Goal: Task Accomplishment & Management: Manage account settings

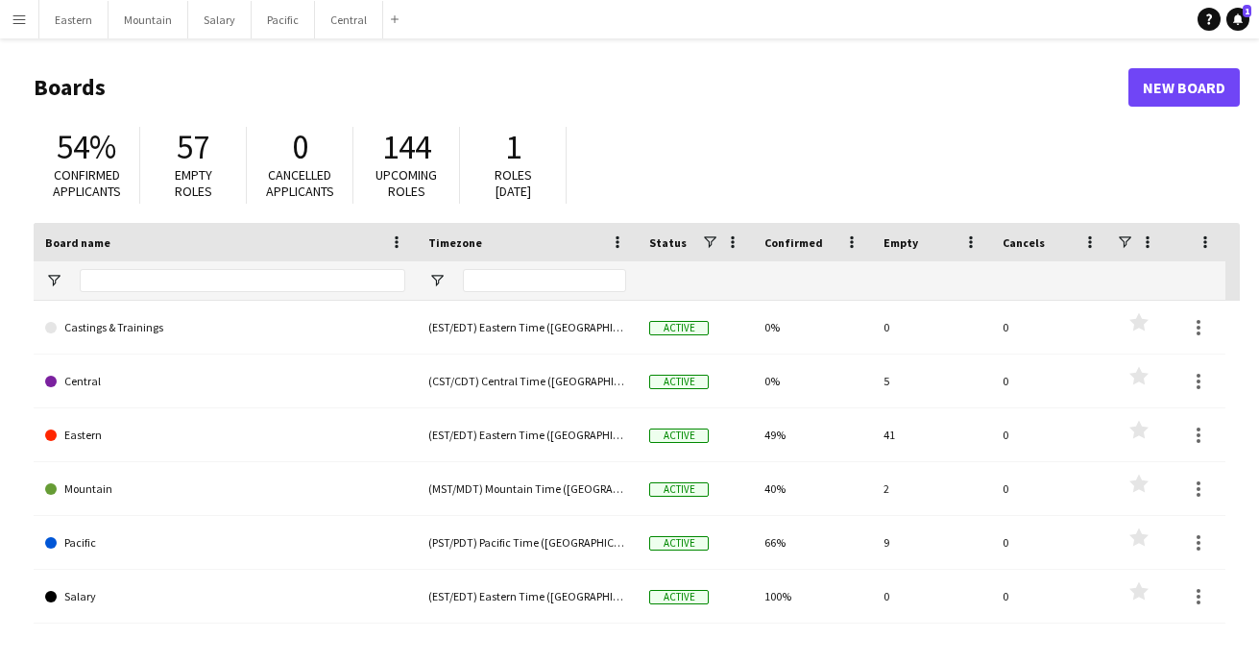
click at [16, 17] on app-icon "Menu" at bounding box center [19, 19] width 15 height 15
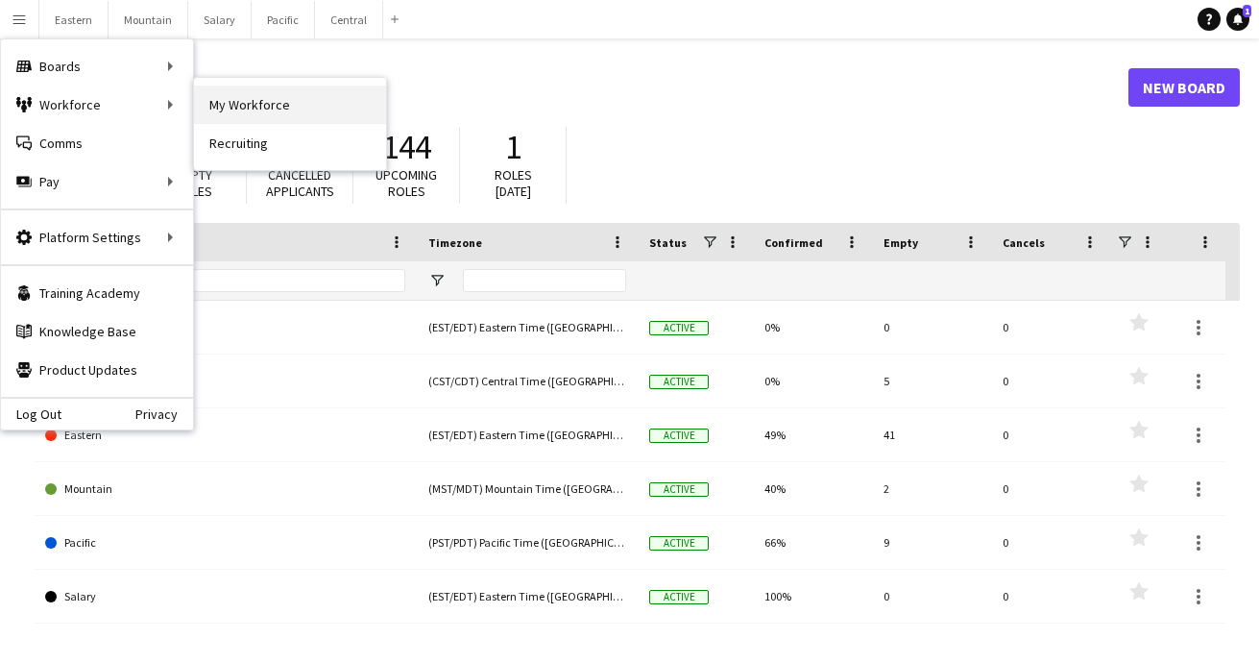
click at [220, 100] on link "My Workforce" at bounding box center [290, 104] width 192 height 38
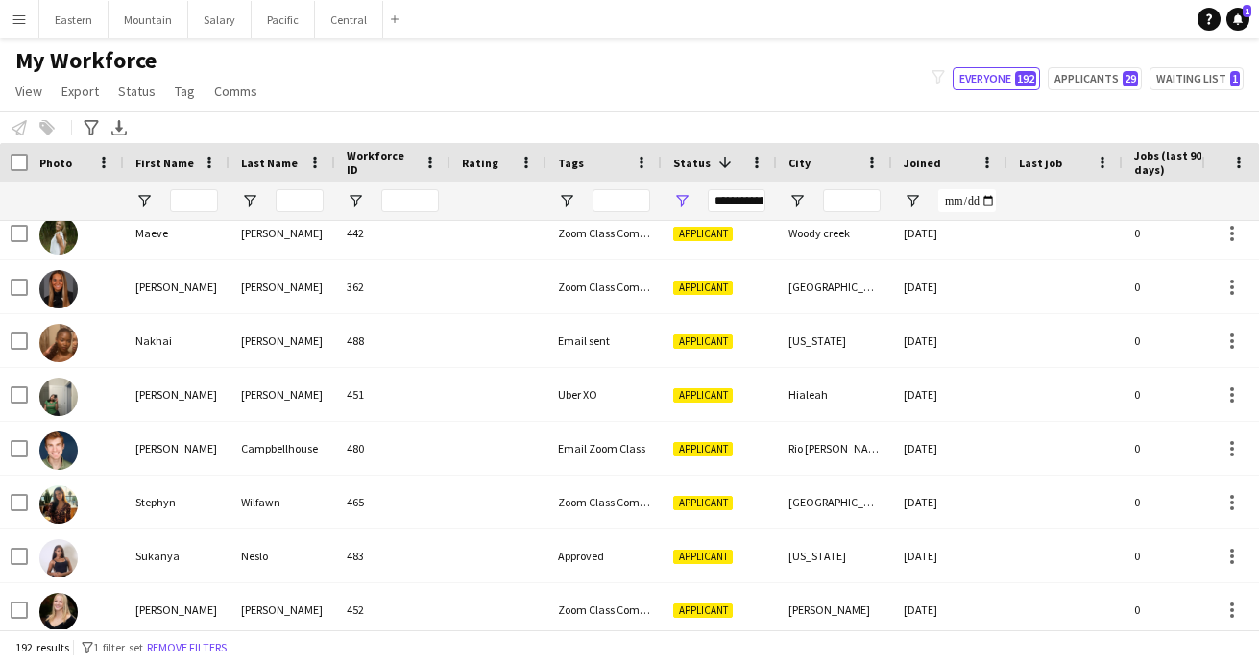
click at [25, 22] on app-icon "Menu" at bounding box center [19, 19] width 15 height 15
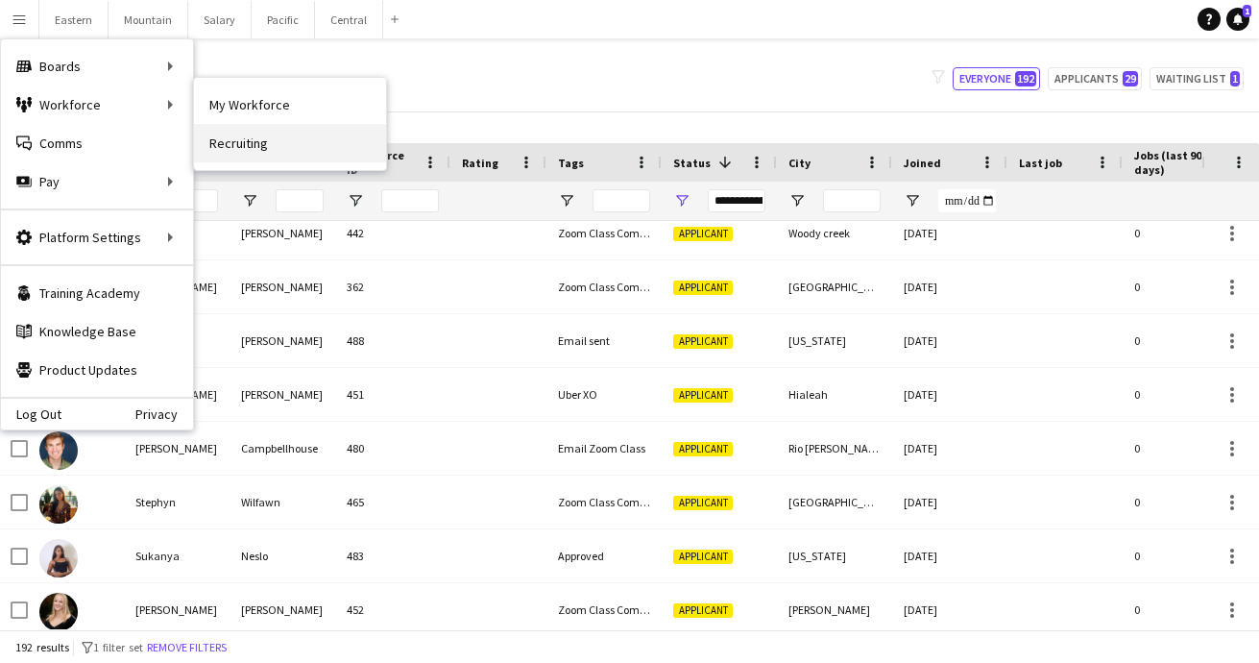
click at [221, 139] on link "Recruiting" at bounding box center [290, 143] width 192 height 38
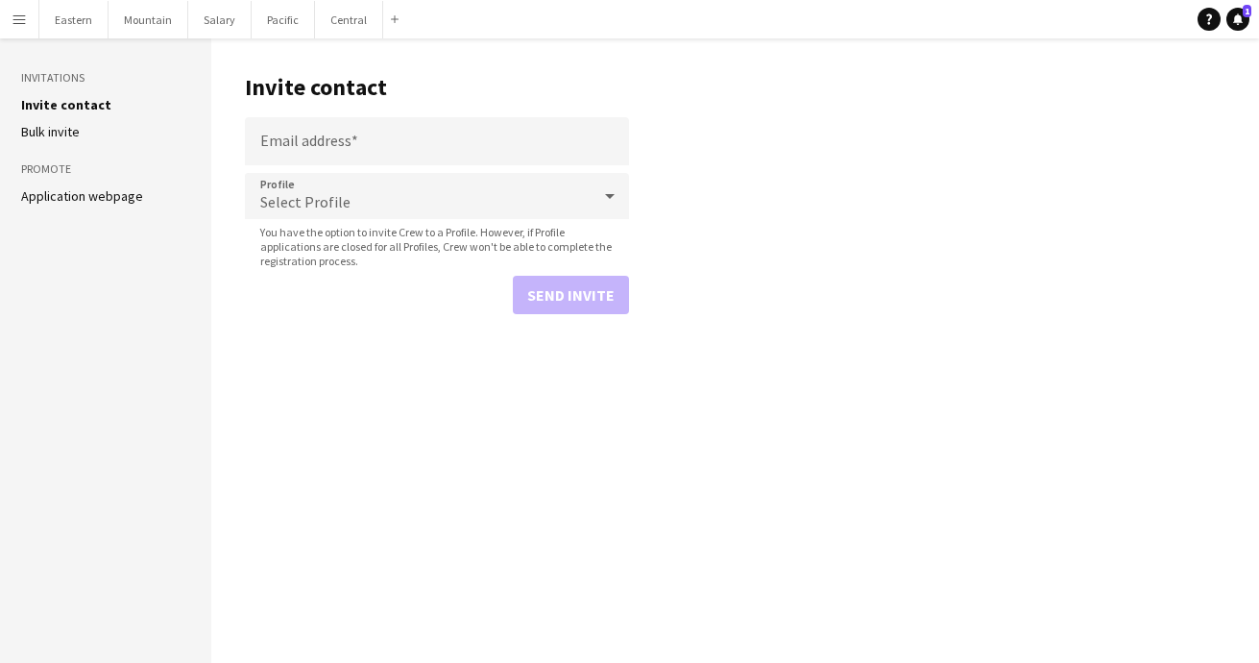
click at [113, 197] on link "Application webpage" at bounding box center [82, 195] width 122 height 17
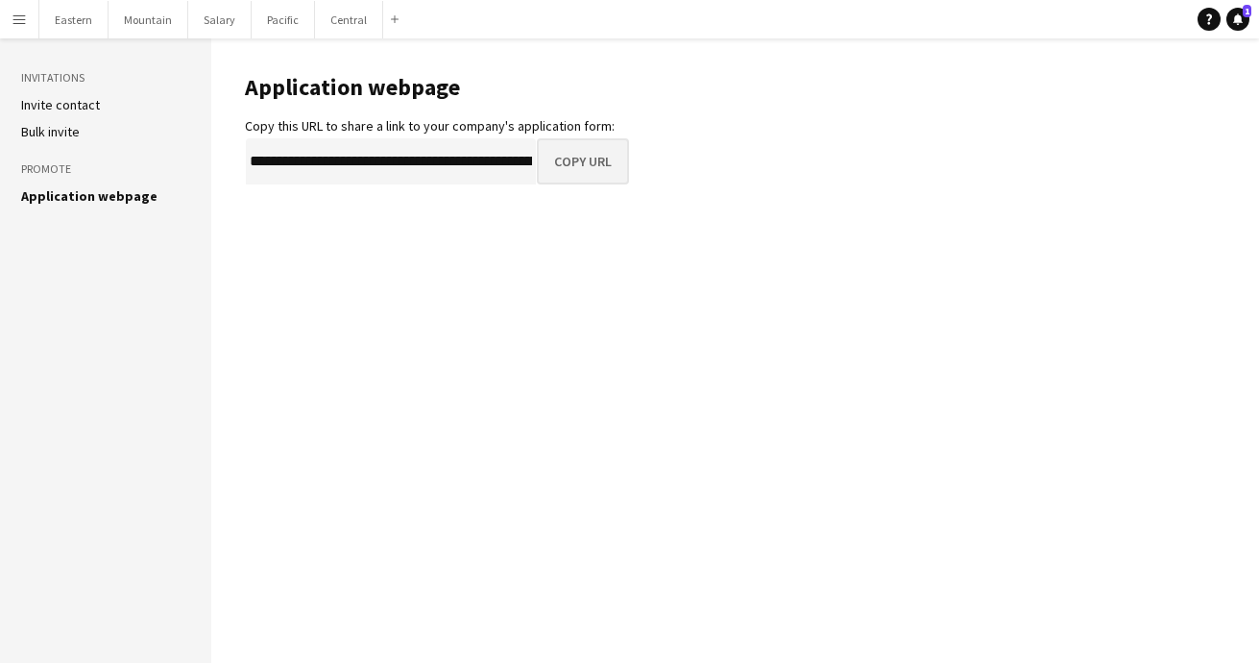
click at [595, 159] on button "Copy URL" at bounding box center [583, 161] width 92 height 46
click at [23, 25] on app-icon "Menu" at bounding box center [19, 19] width 15 height 15
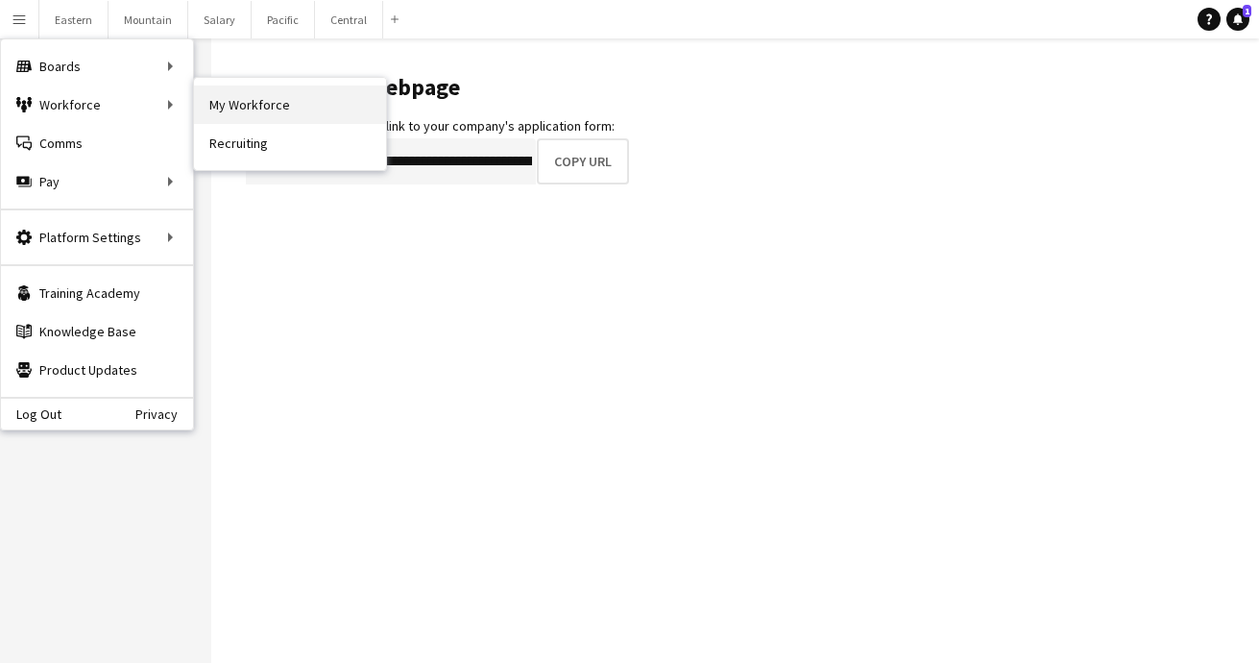
click at [237, 110] on link "My Workforce" at bounding box center [290, 104] width 192 height 38
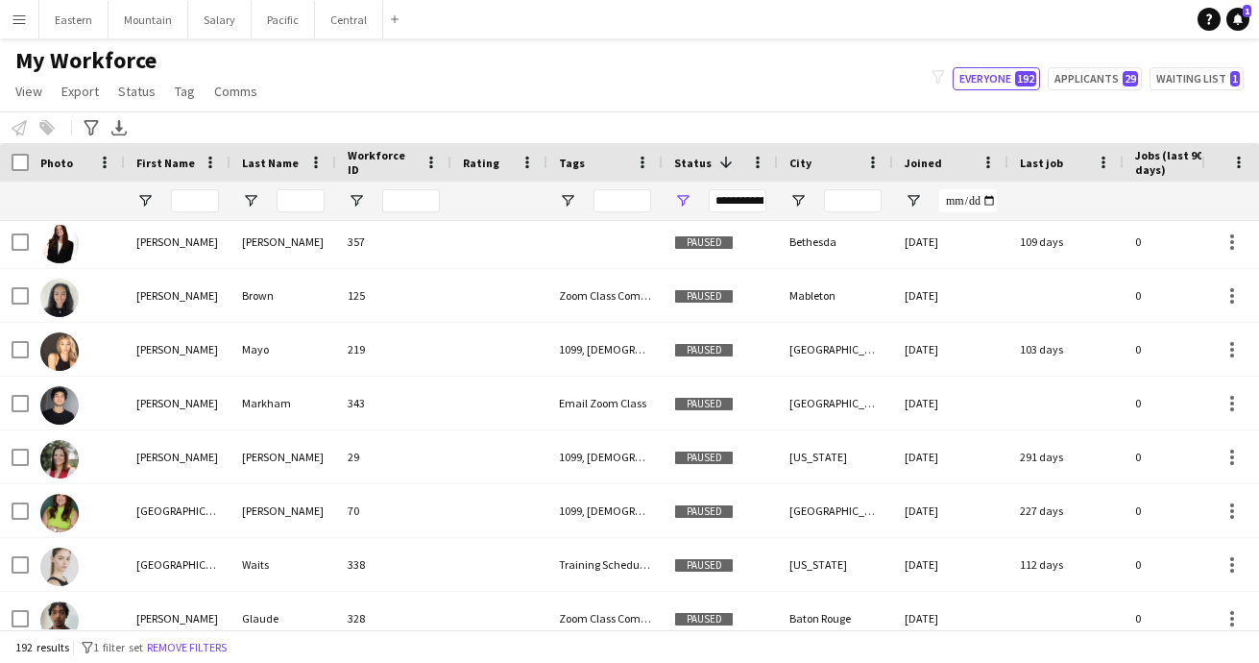
scroll to position [2073, 0]
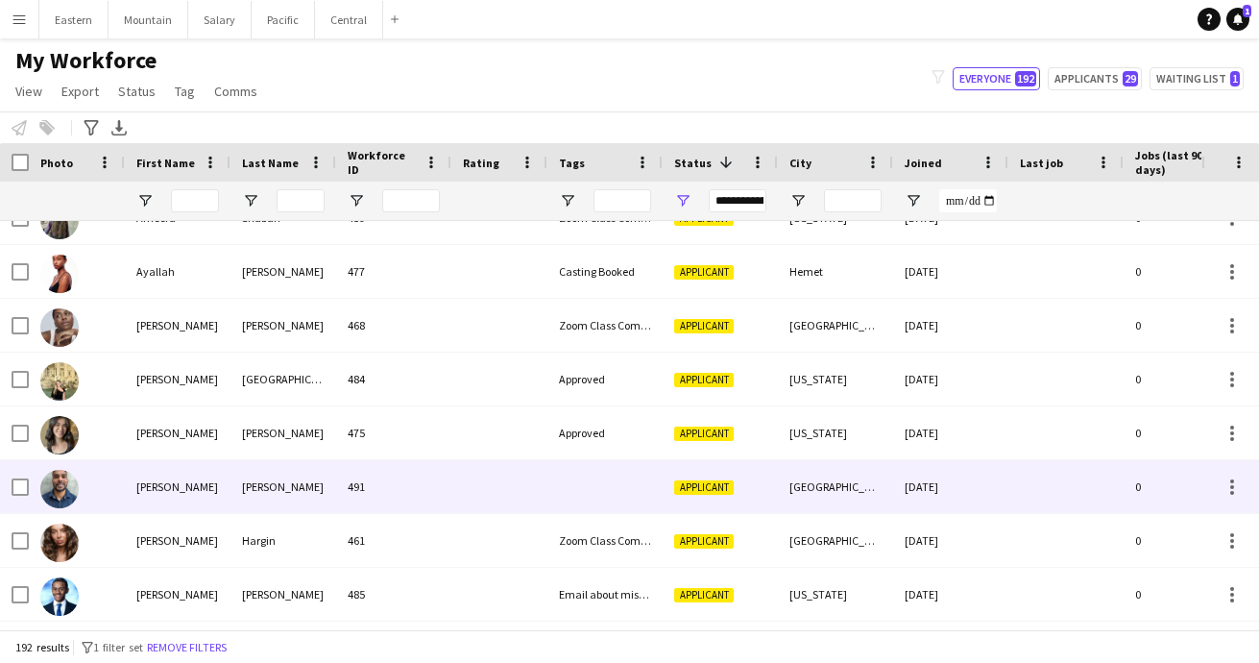
click at [560, 477] on div at bounding box center [604, 486] width 115 height 53
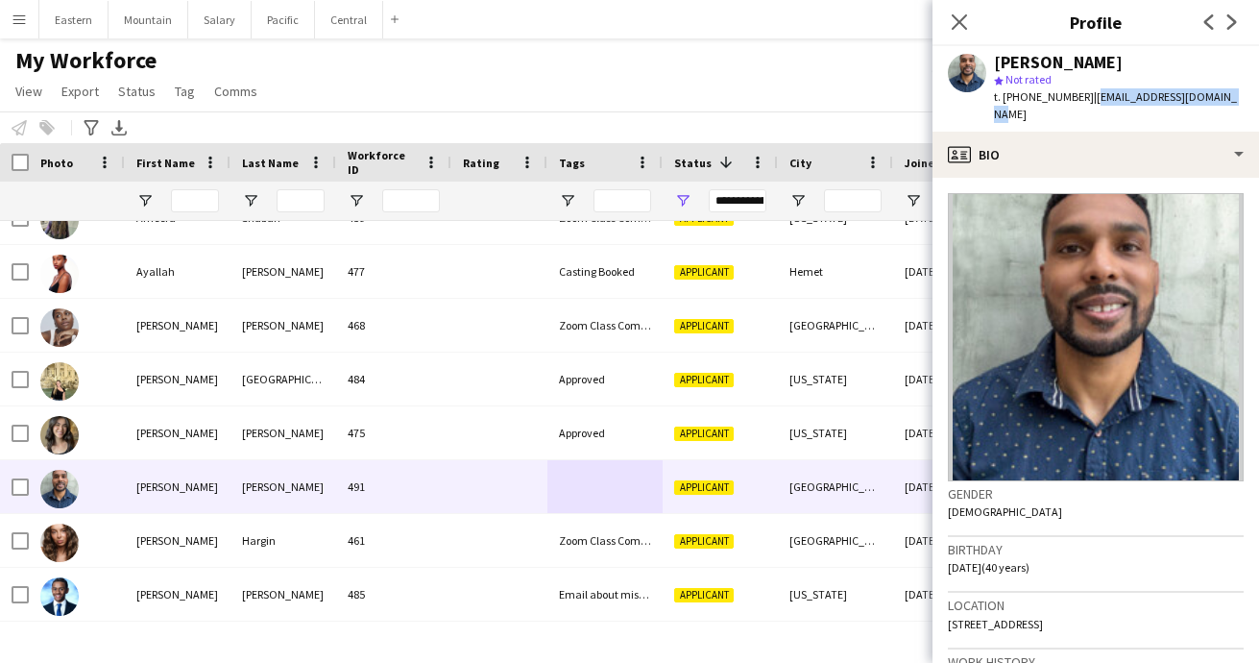
drag, startPoint x: 1079, startPoint y: 99, endPoint x: 1229, endPoint y: 98, distance: 149.8
click at [1229, 98] on span "| [EMAIL_ADDRESS][DOMAIN_NAME]" at bounding box center [1115, 105] width 243 height 32
copy span "[EMAIL_ADDRESS][DOMAIN_NAME]"
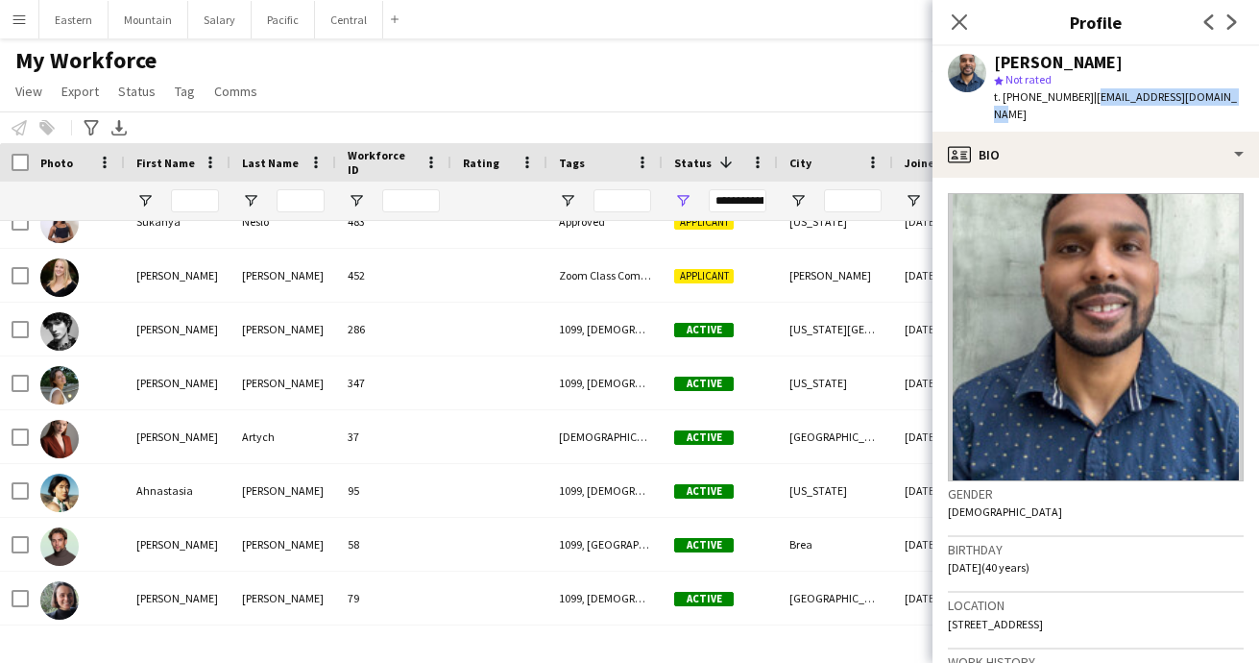
scroll to position [3521, 0]
click at [956, 18] on icon at bounding box center [959, 21] width 18 height 18
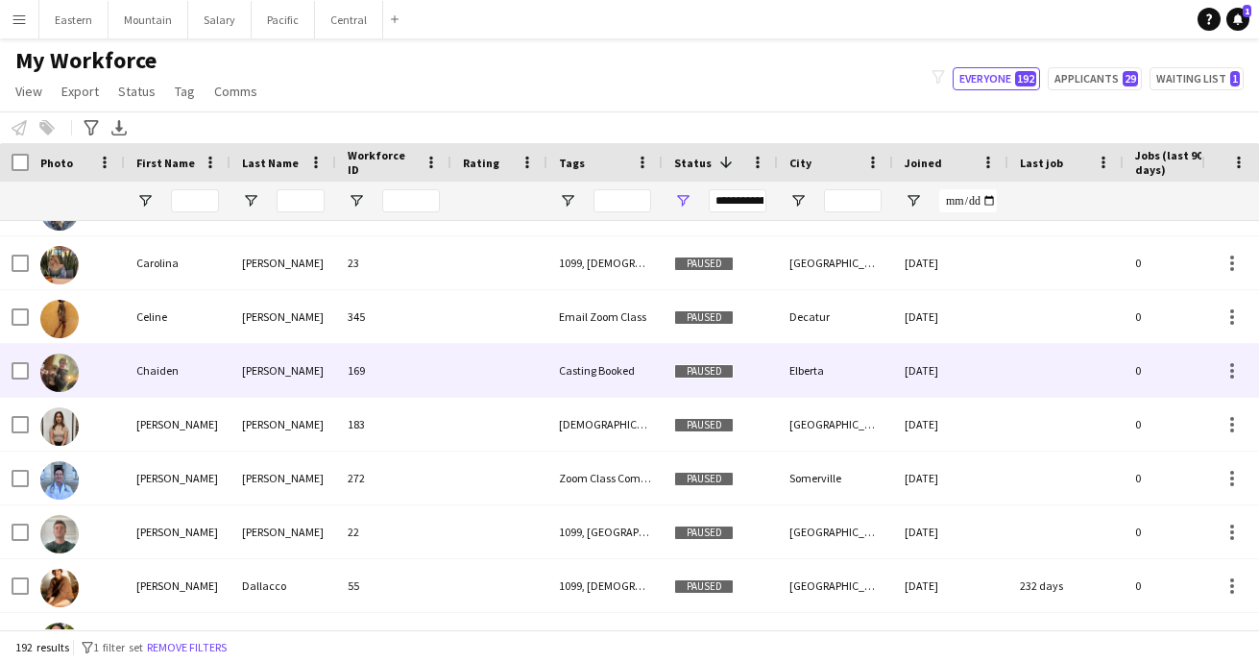
scroll to position [335, 0]
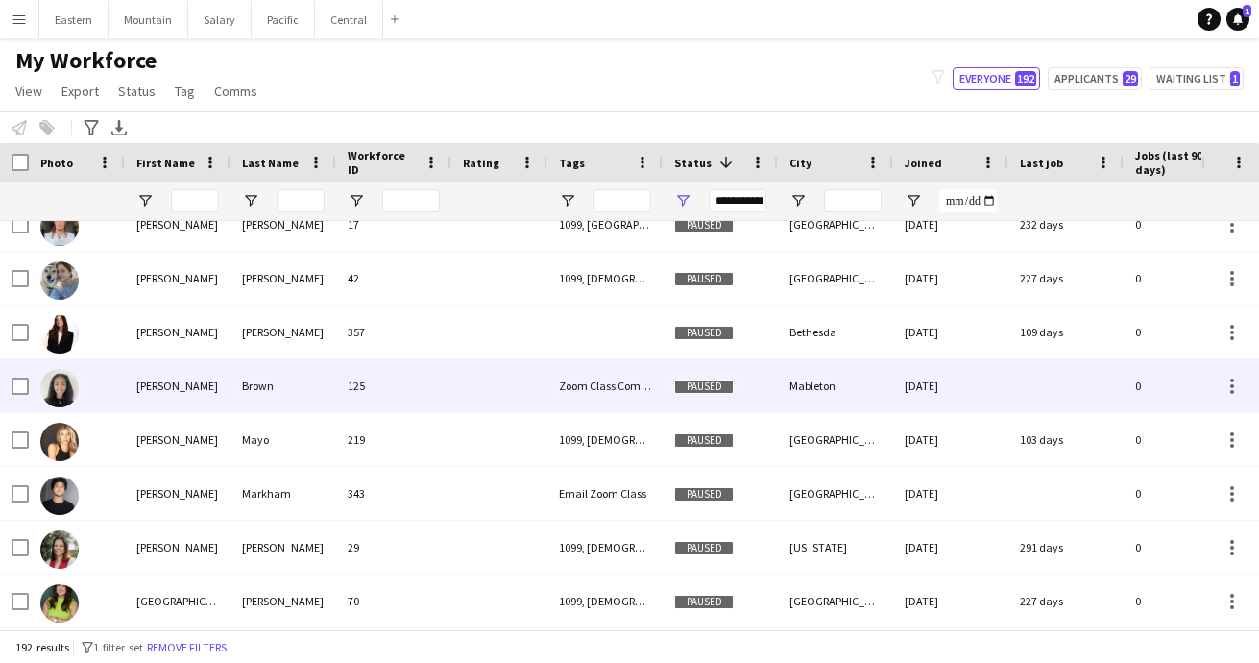
click at [298, 397] on div "Brown" at bounding box center [283, 385] width 106 height 53
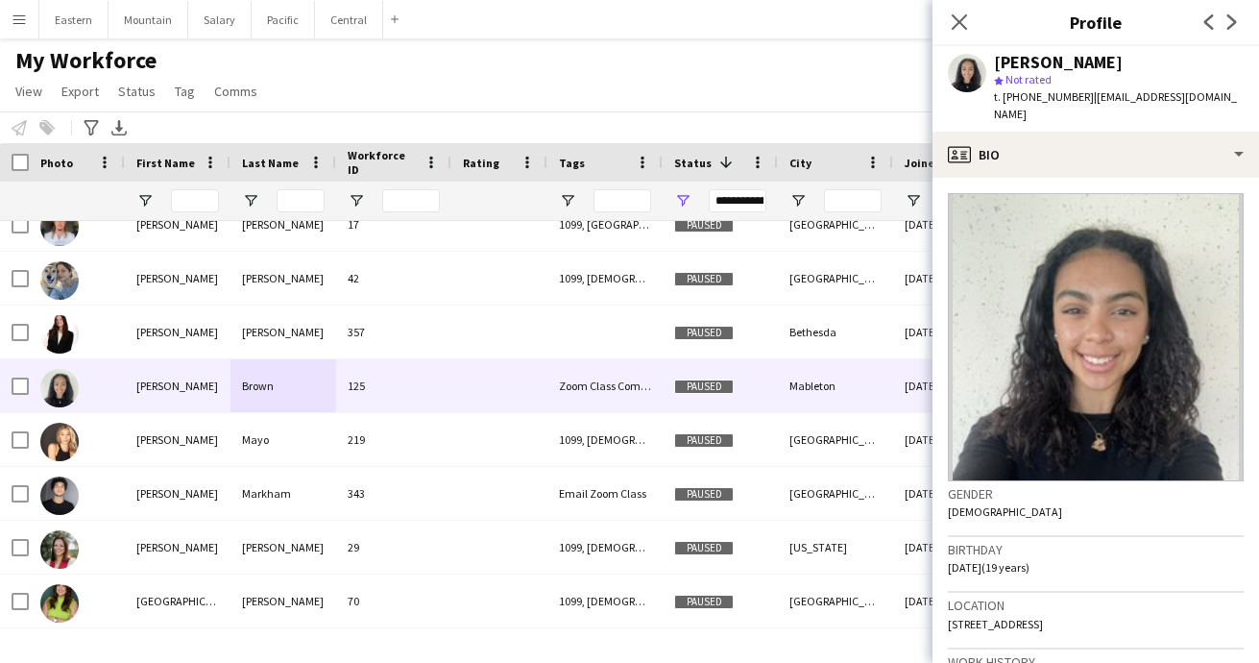
drag, startPoint x: 1080, startPoint y: 98, endPoint x: 1258, endPoint y: 99, distance: 177.6
click at [1258, 99] on app-profile-header "[PERSON_NAME] star Not rated t. [PHONE_NUMBER] | [EMAIL_ADDRESS][DOMAIN_NAME]" at bounding box center [1095, 88] width 326 height 85
copy span "[EMAIL_ADDRESS][DOMAIN_NAME]"
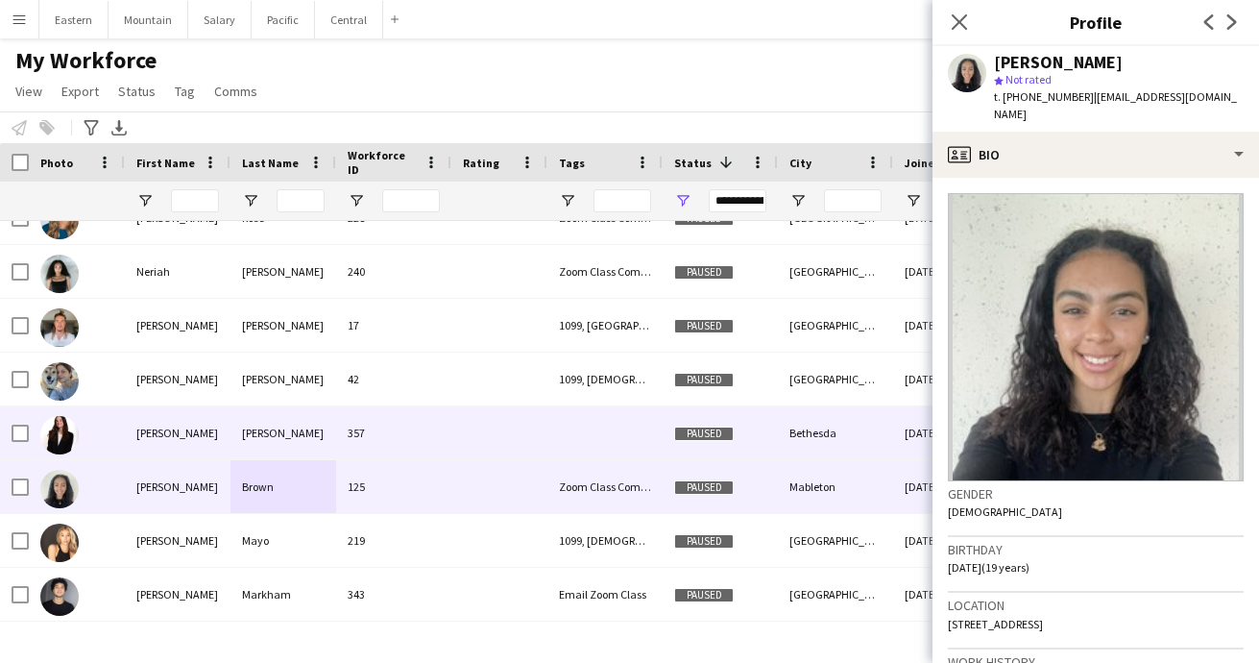
scroll to position [1319, 0]
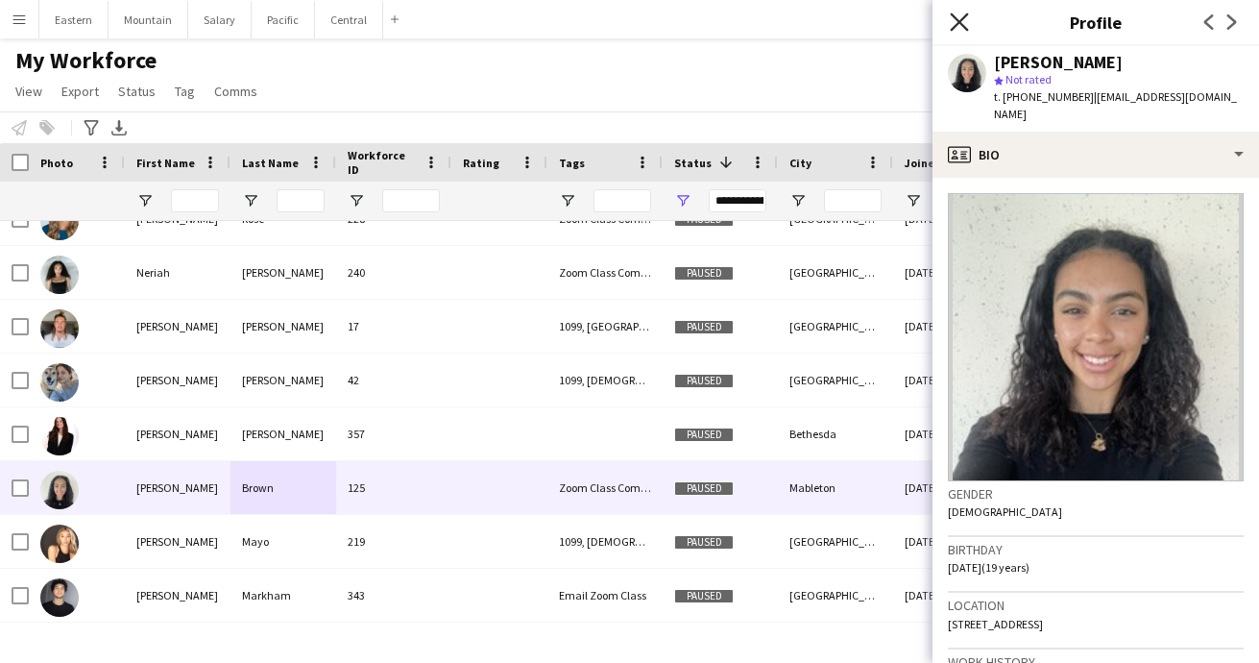
click at [961, 16] on icon "Close pop-in" at bounding box center [959, 21] width 18 height 18
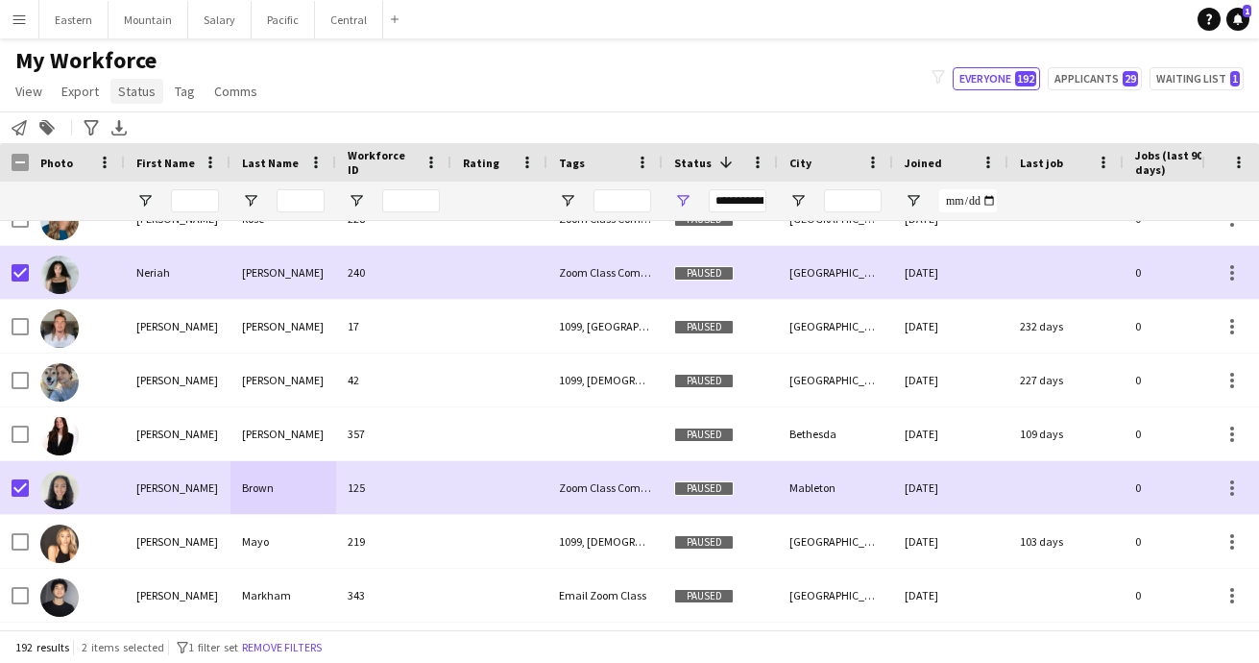
click at [138, 90] on span "Status" at bounding box center [136, 91] width 37 height 17
click at [138, 121] on link "Edit" at bounding box center [177, 132] width 134 height 40
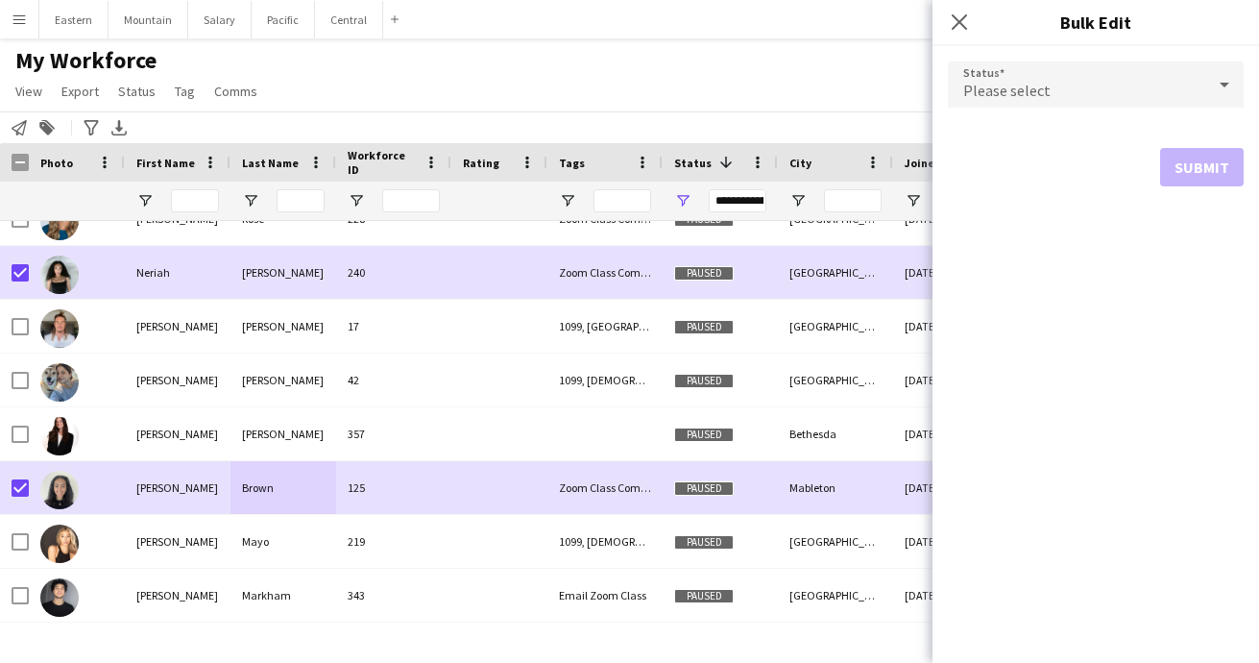
click at [1091, 101] on div "Please select" at bounding box center [1076, 84] width 257 height 46
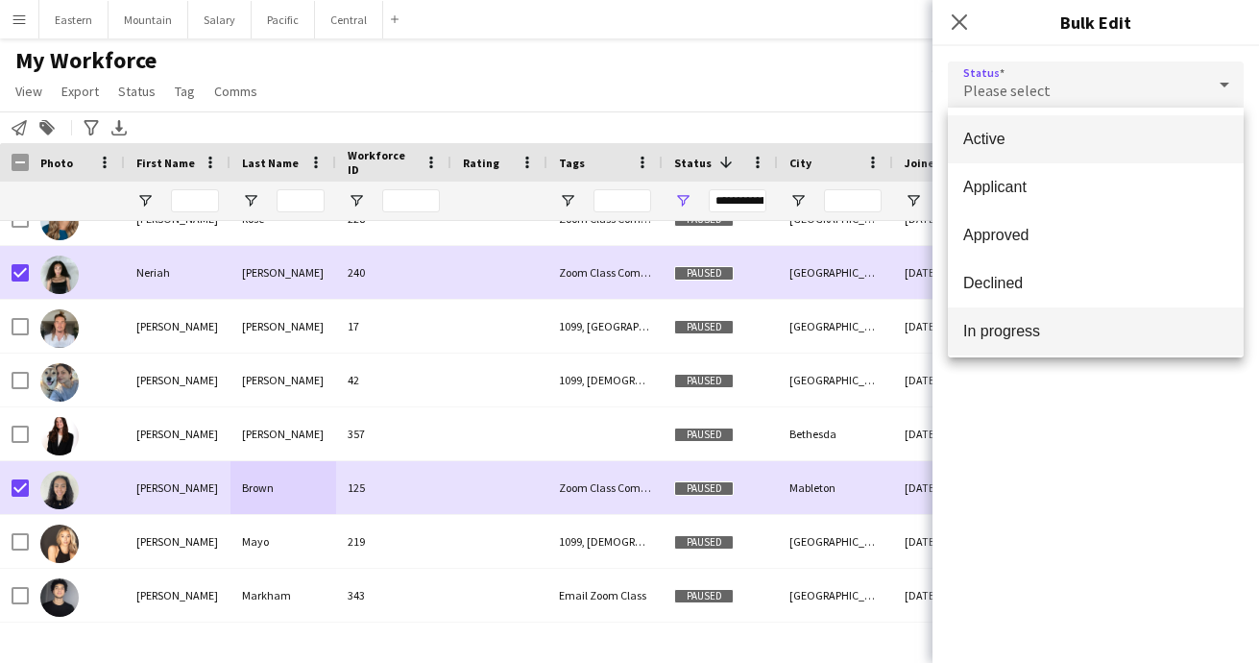
click at [1034, 331] on span "In progress" at bounding box center [1095, 331] width 265 height 18
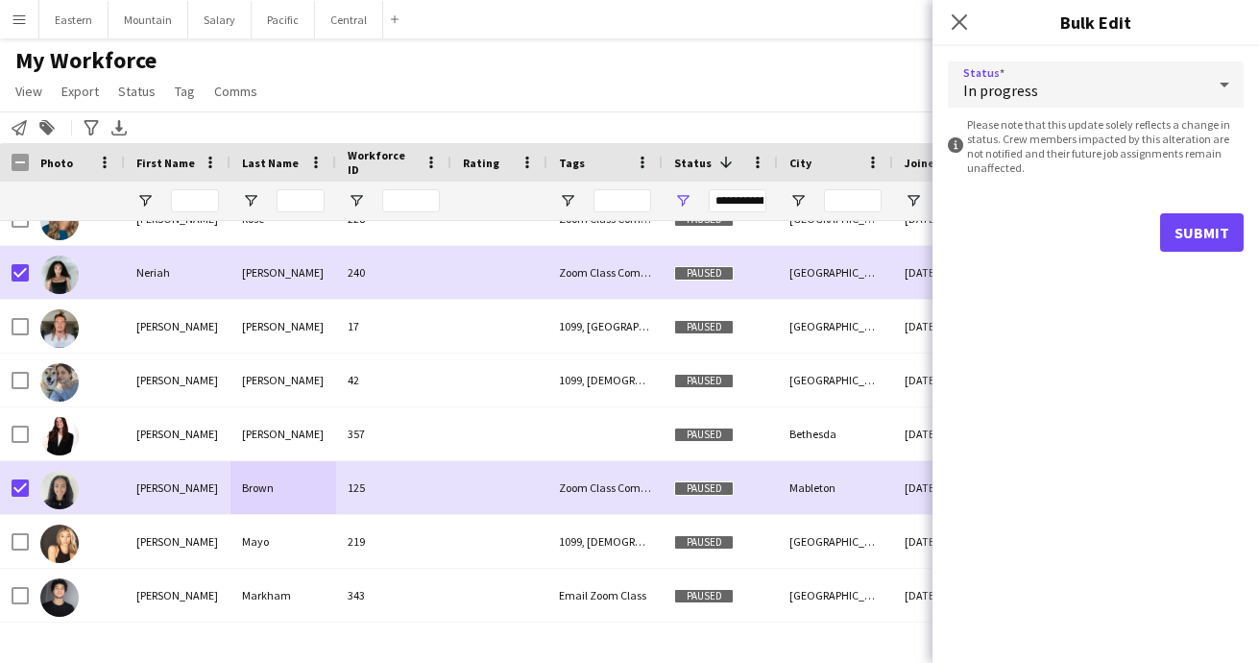
click at [1198, 241] on button "Submit" at bounding box center [1202, 232] width 84 height 38
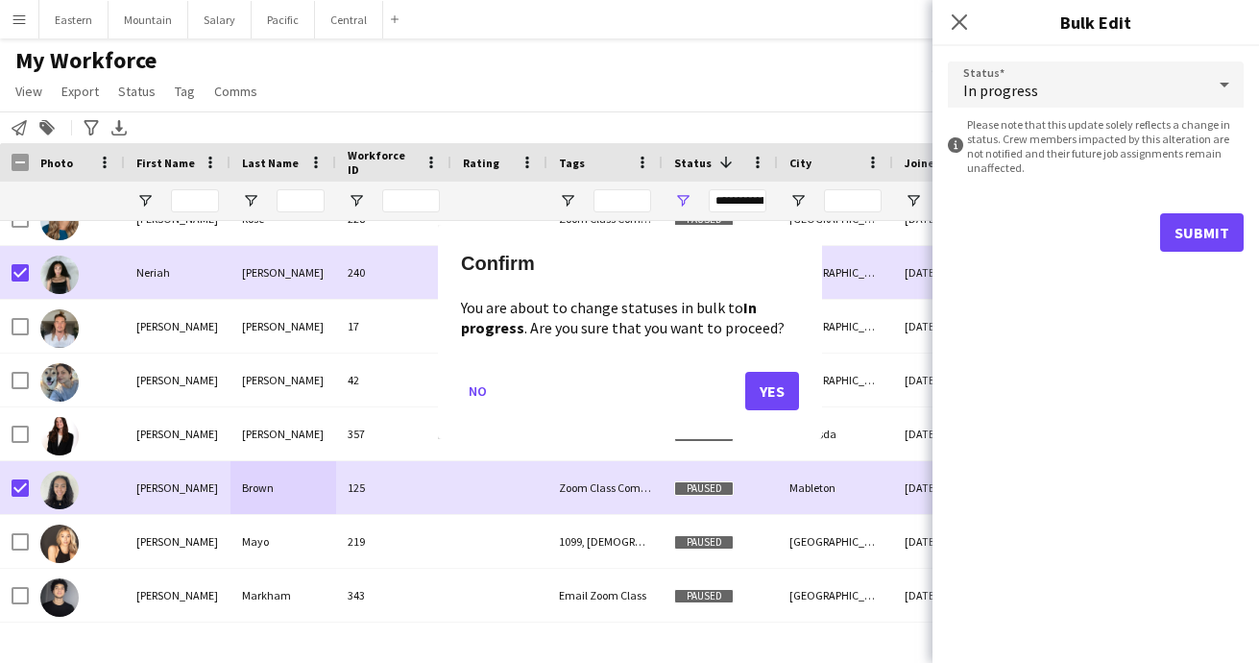
click at [774, 390] on button "Yes" at bounding box center [772, 390] width 54 height 38
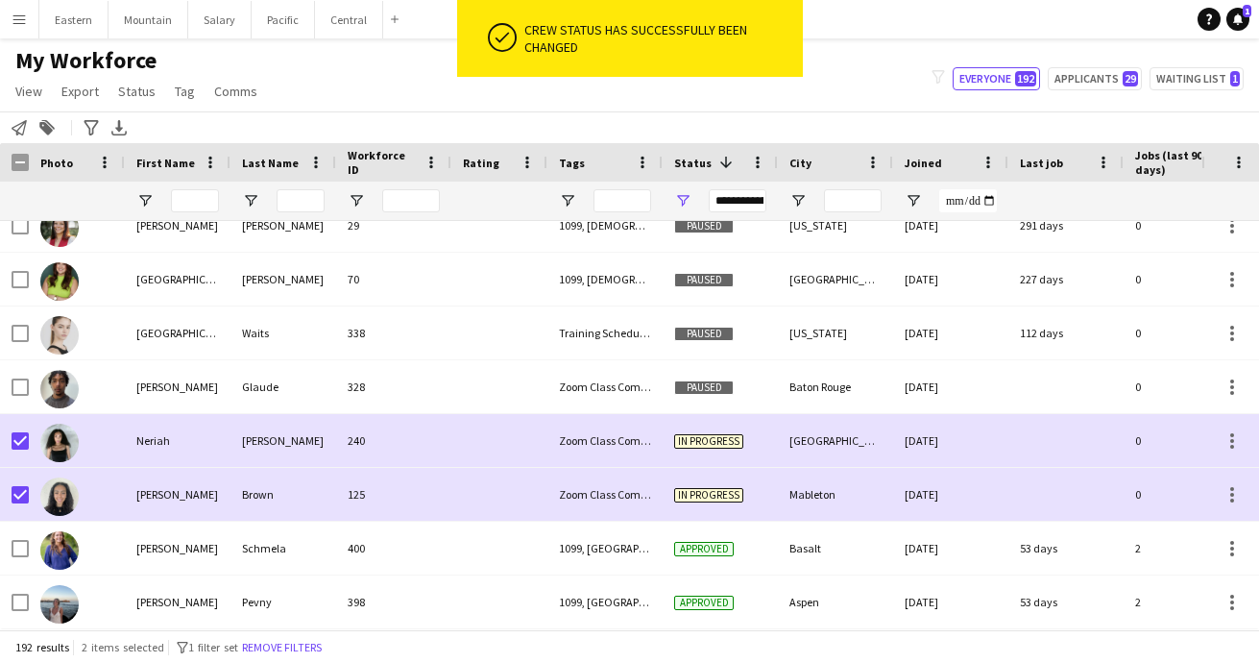
scroll to position [1635, 0]
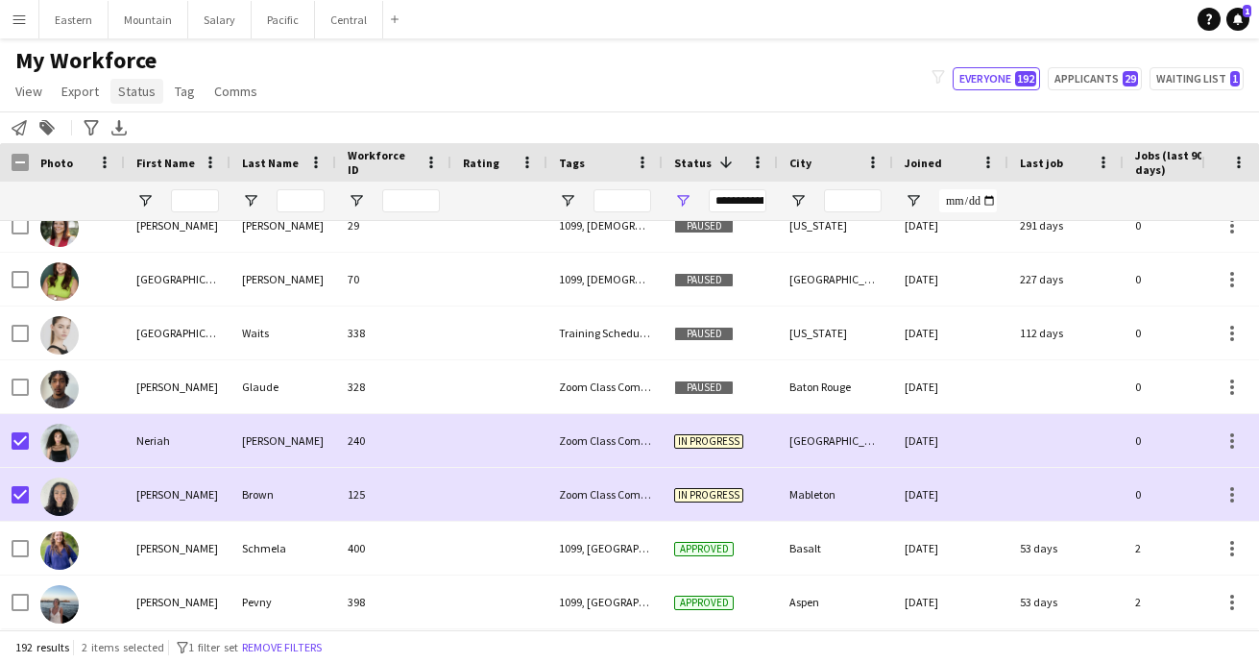
click at [150, 96] on span "Status" at bounding box center [136, 91] width 37 height 17
click at [149, 136] on link "Edit" at bounding box center [177, 132] width 134 height 40
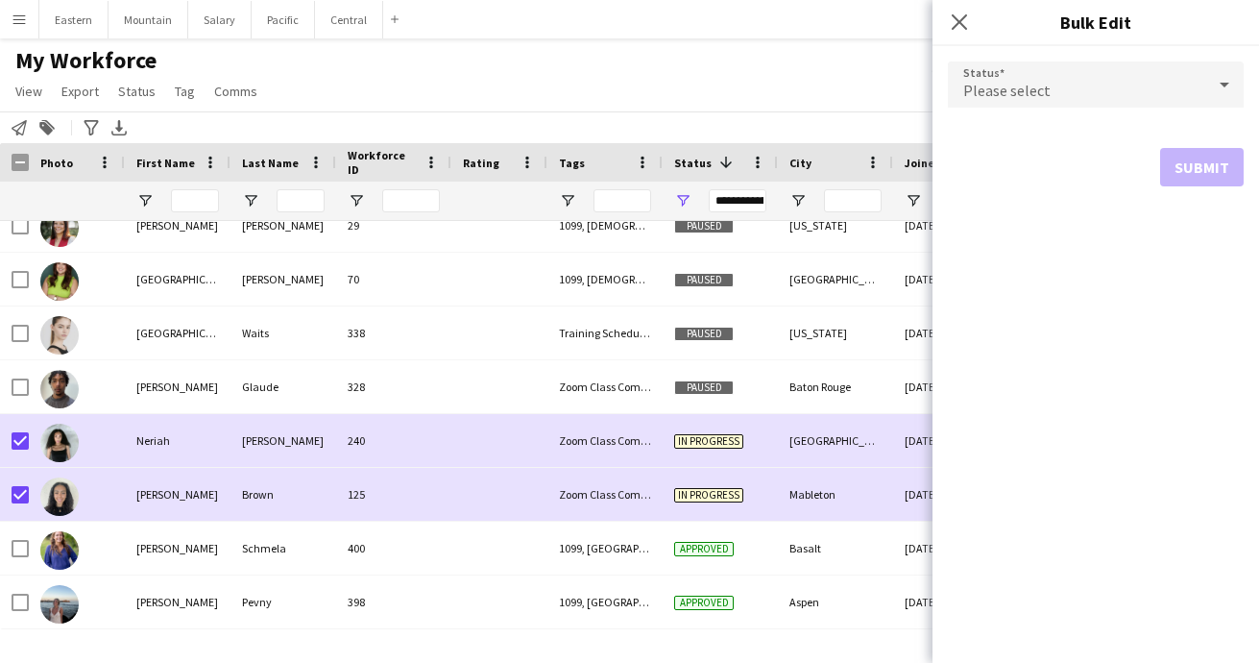
click at [1119, 89] on div "Please select" at bounding box center [1076, 84] width 257 height 46
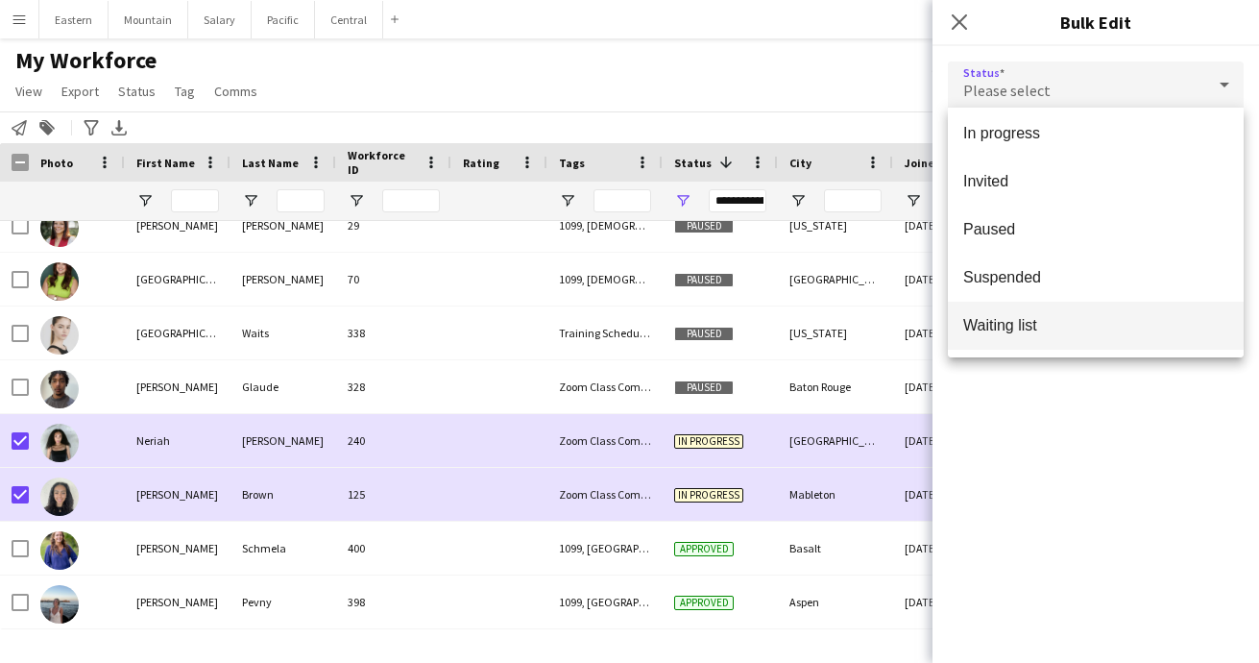
scroll to position [198, 0]
click at [1026, 332] on span "Waiting list" at bounding box center [1095, 325] width 265 height 18
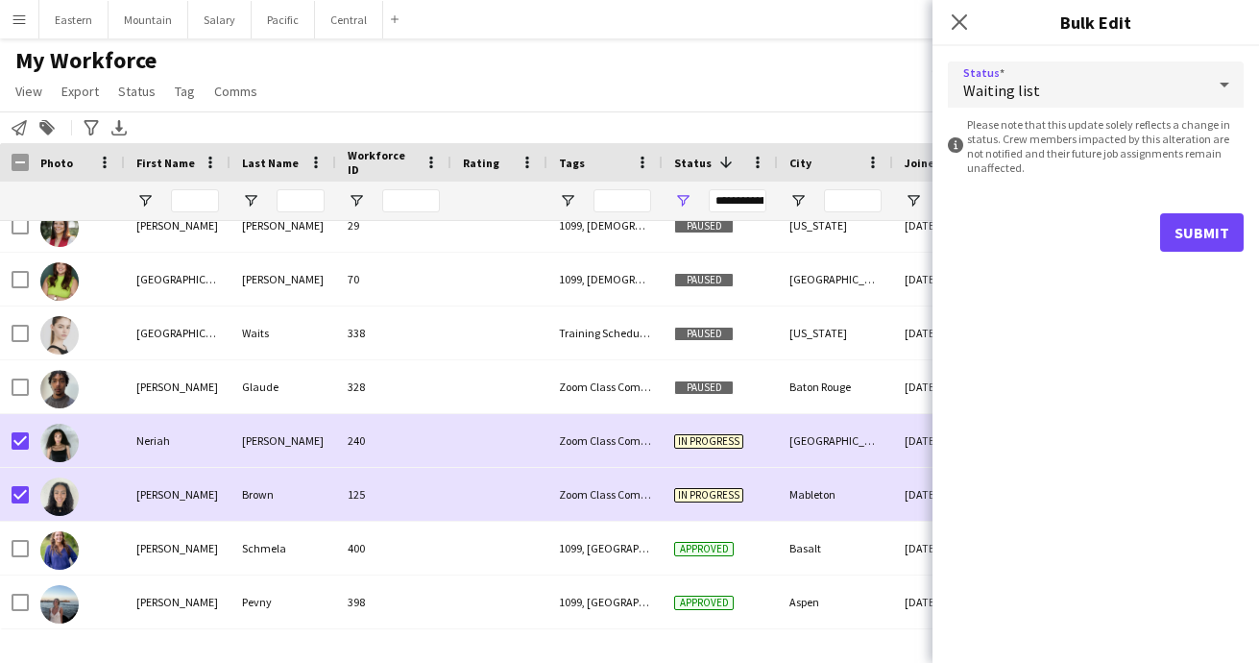
click at [1205, 227] on button "Submit" at bounding box center [1202, 232] width 84 height 38
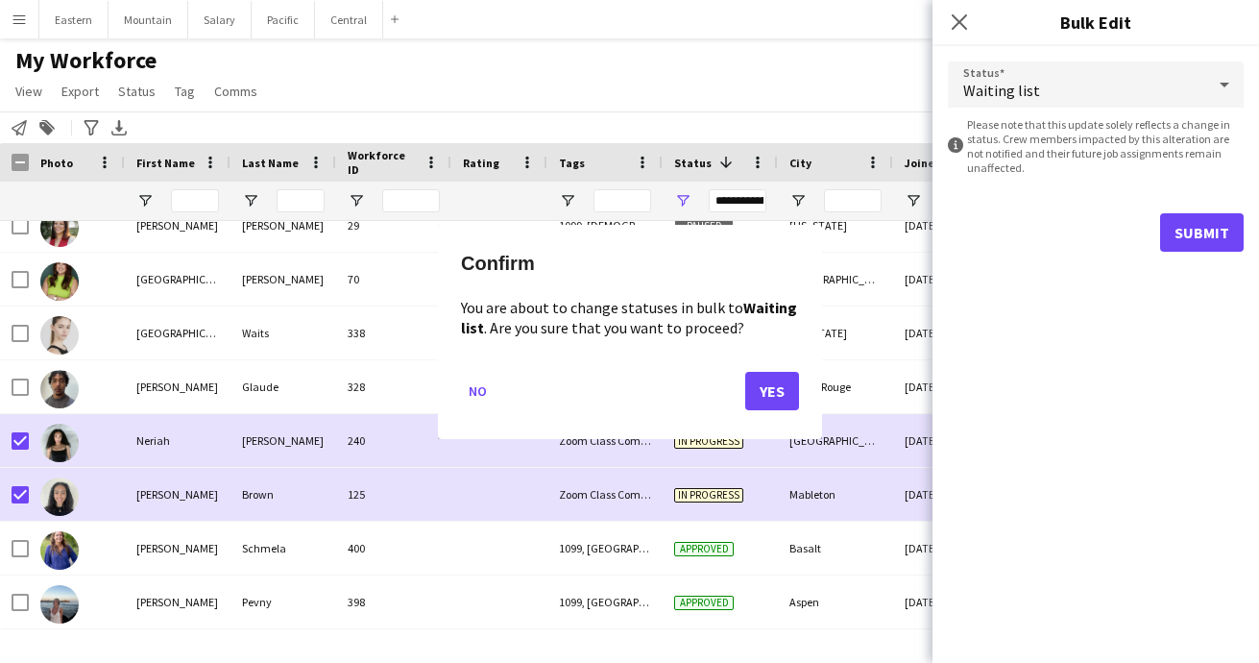
click at [763, 390] on button "Yes" at bounding box center [772, 390] width 54 height 38
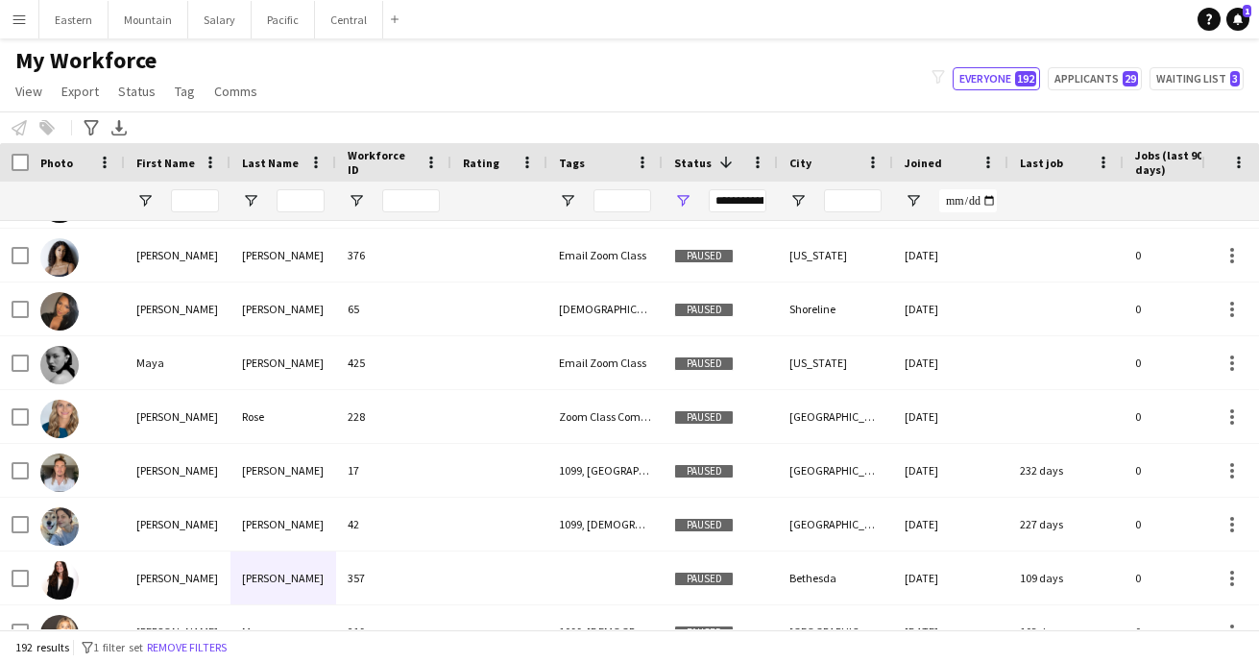
scroll to position [1773, 0]
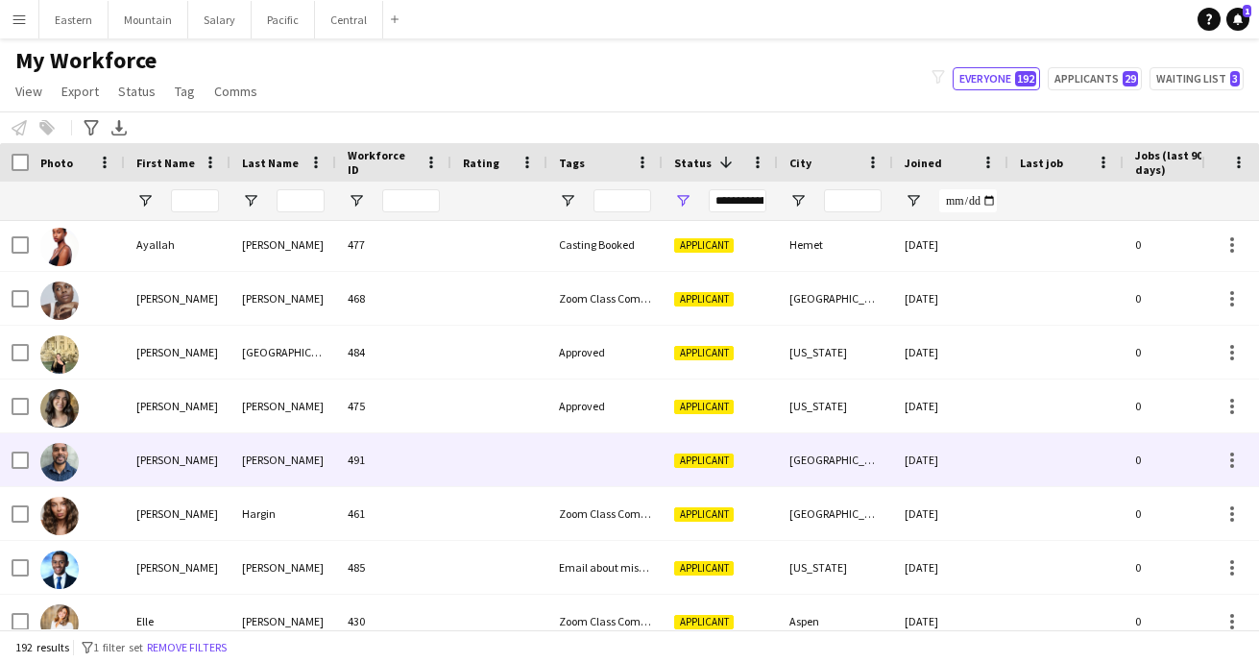
click at [600, 460] on div at bounding box center [604, 459] width 115 height 53
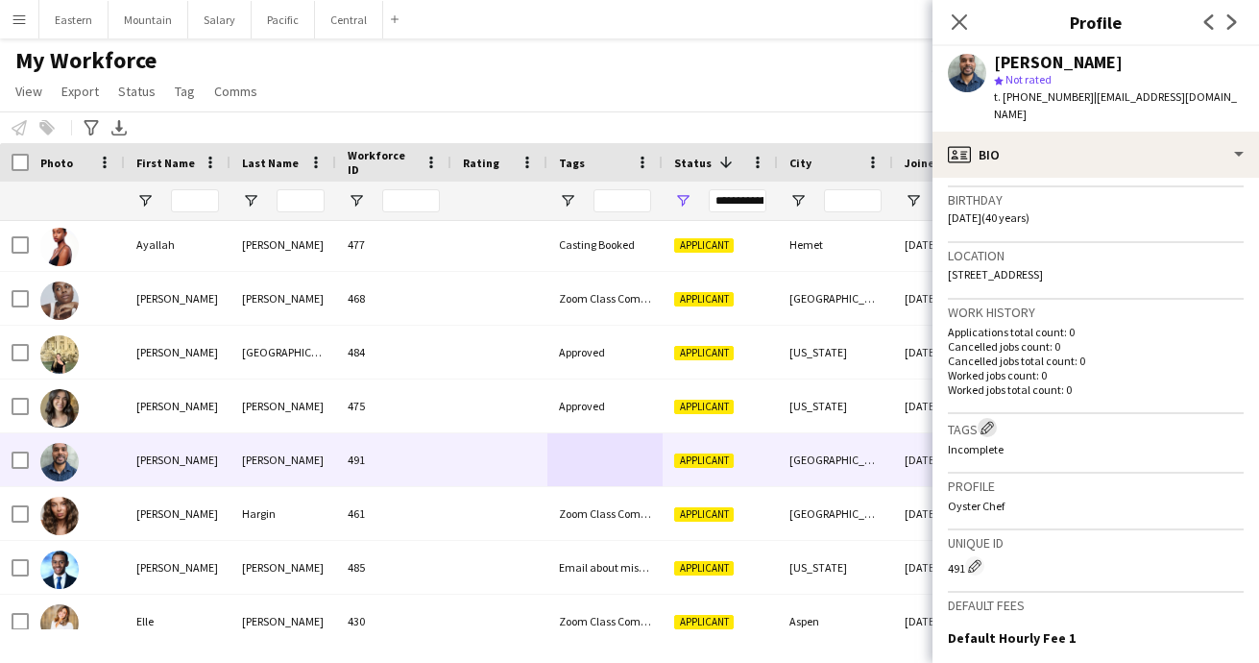
click at [987, 421] on app-icon "Edit crew company tags" at bounding box center [986, 427] width 13 height 13
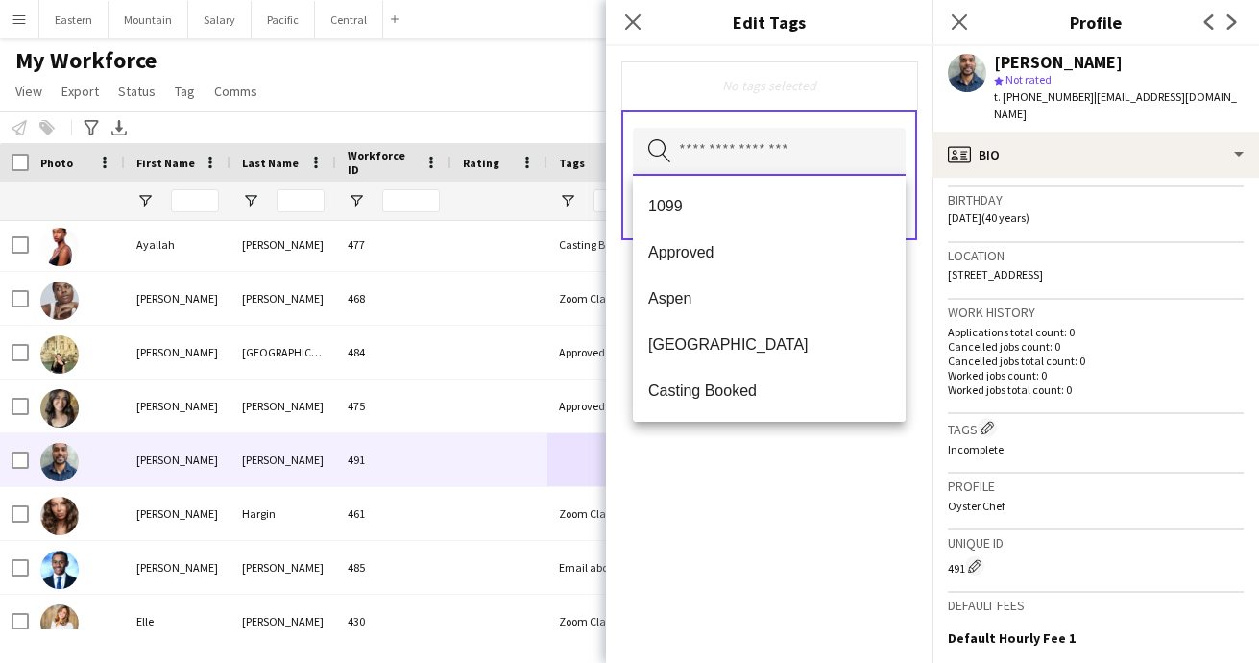
click at [805, 159] on input "text" at bounding box center [769, 152] width 273 height 48
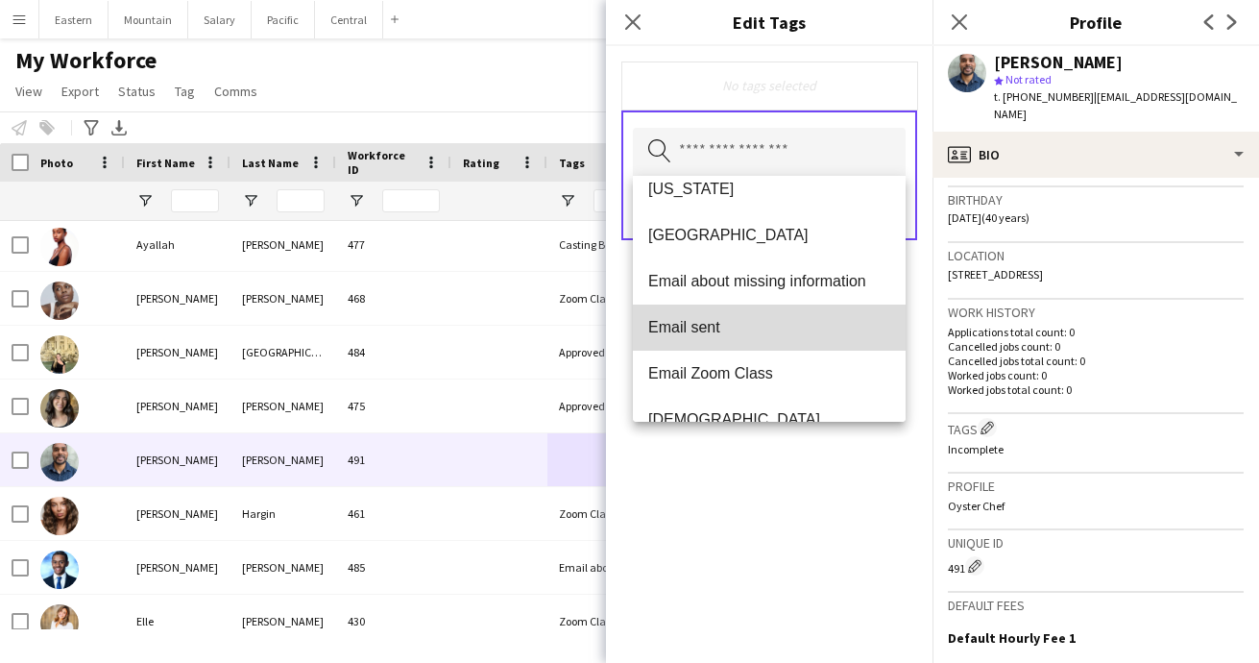
click at [725, 330] on span "Email sent" at bounding box center [769, 327] width 242 height 18
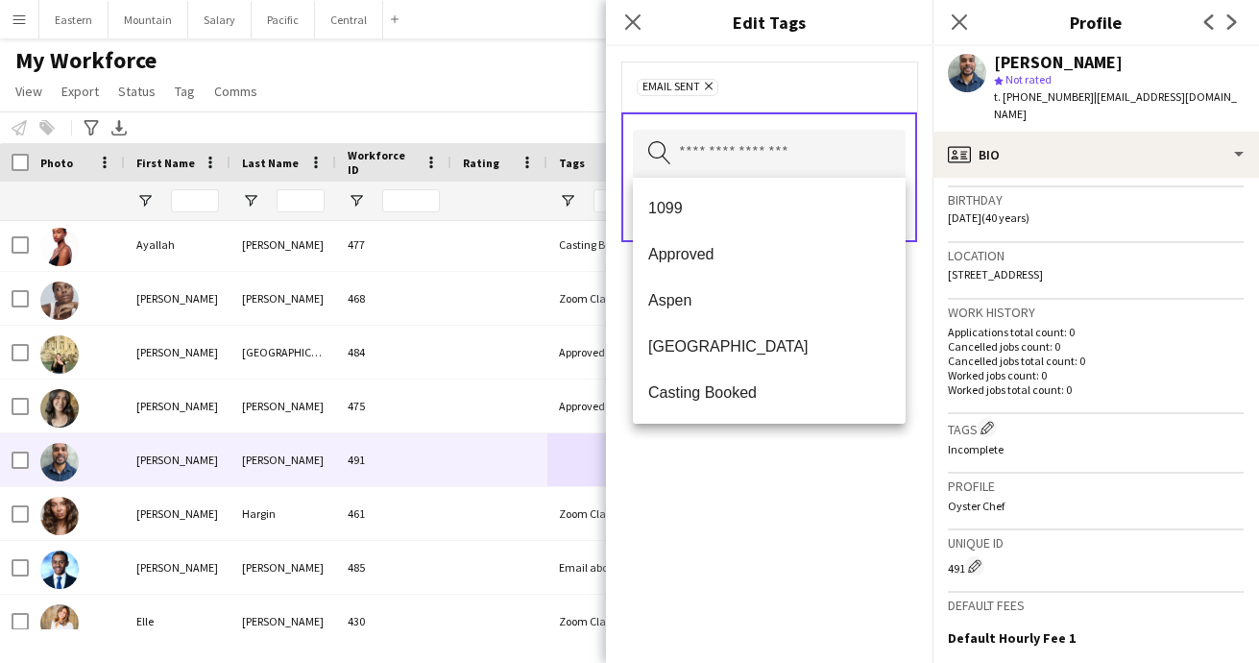
click at [745, 475] on div "Email sent Remove Search by tag name Save" at bounding box center [769, 354] width 326 height 616
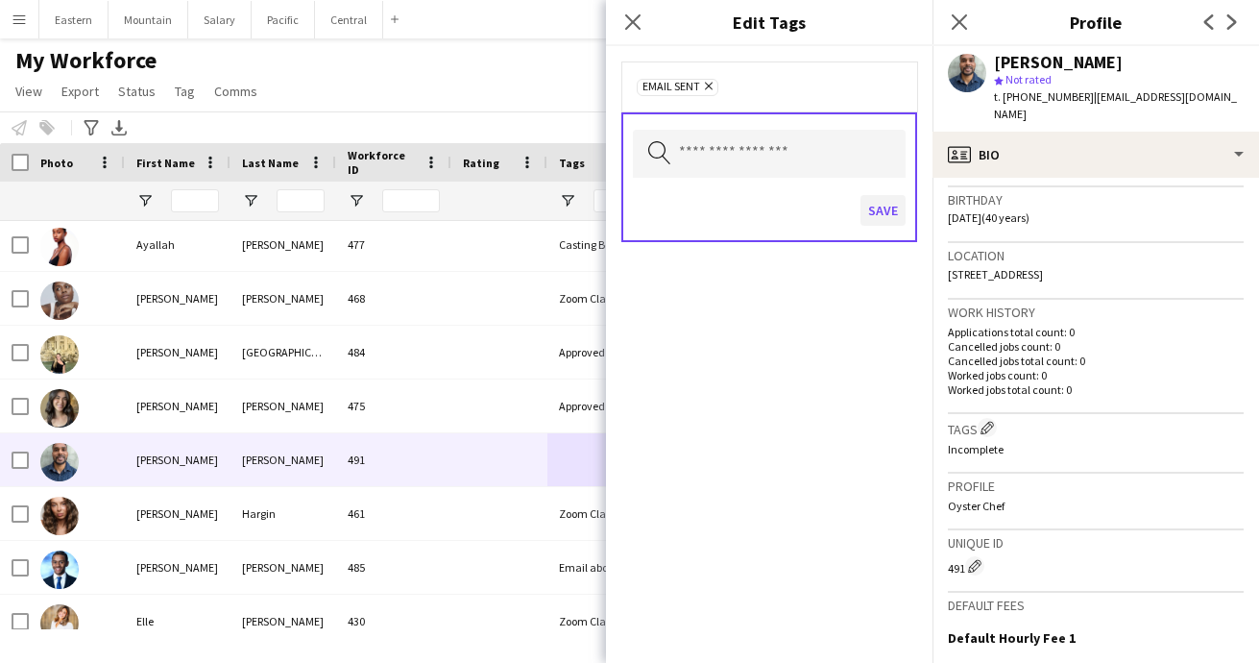
click at [892, 204] on button "Save" at bounding box center [882, 210] width 45 height 31
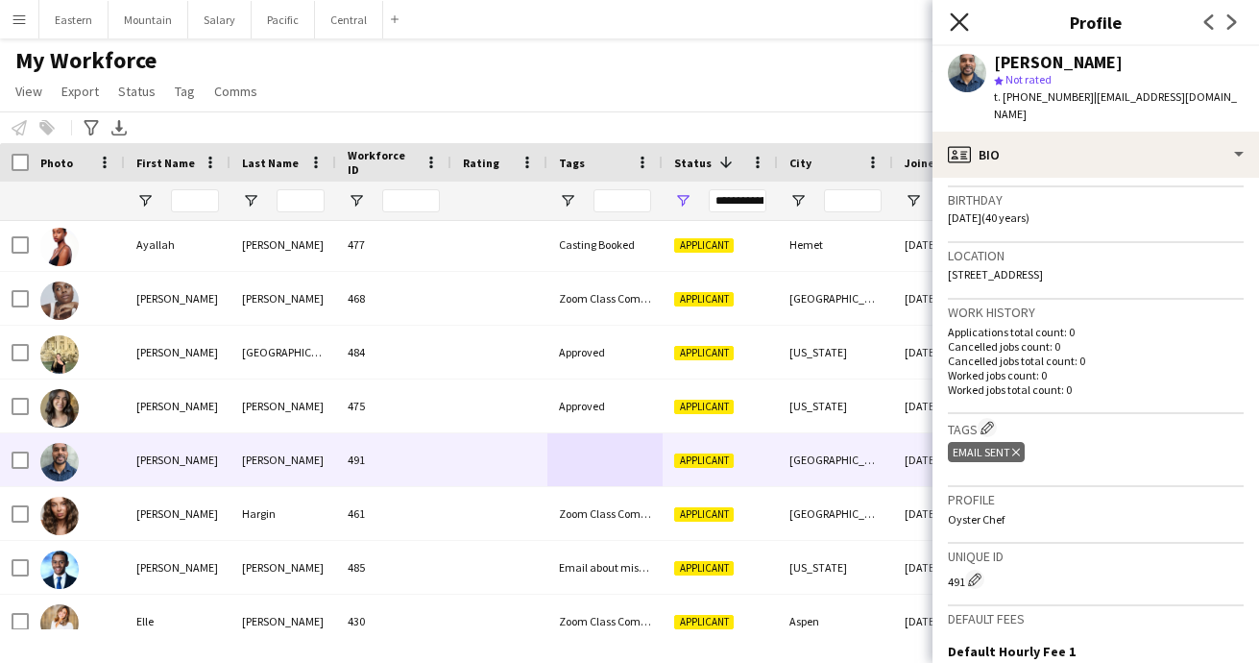
click at [960, 25] on icon "Close pop-in" at bounding box center [959, 21] width 18 height 18
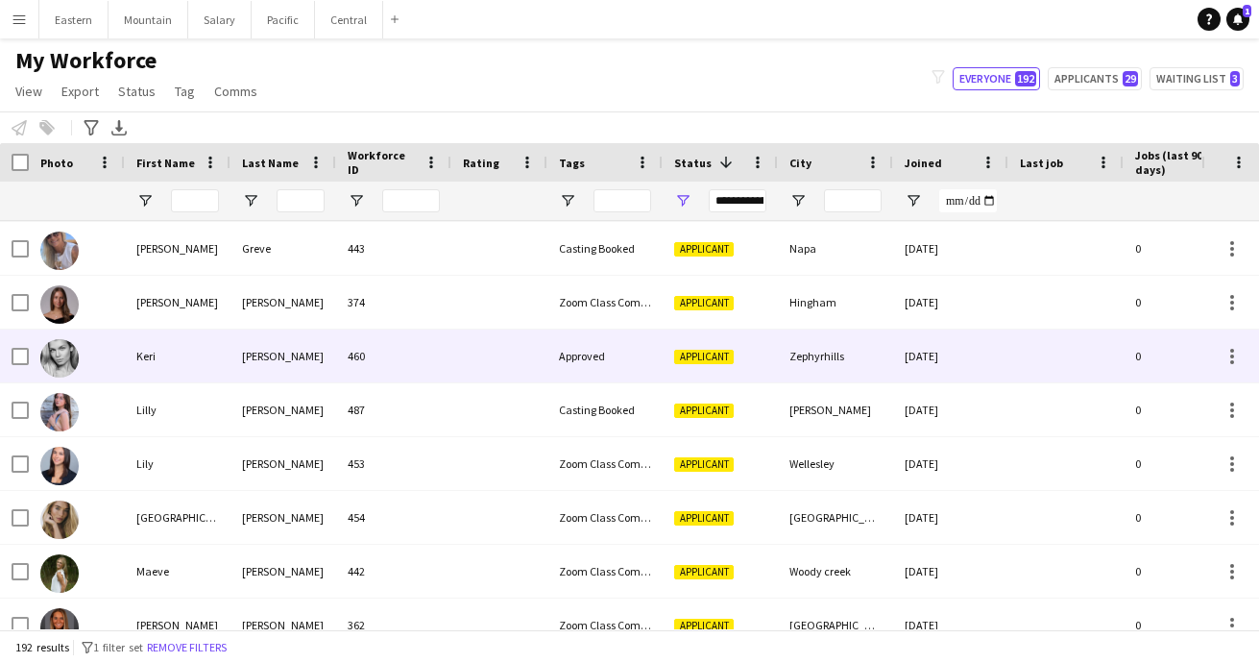
scroll to position [2849, 0]
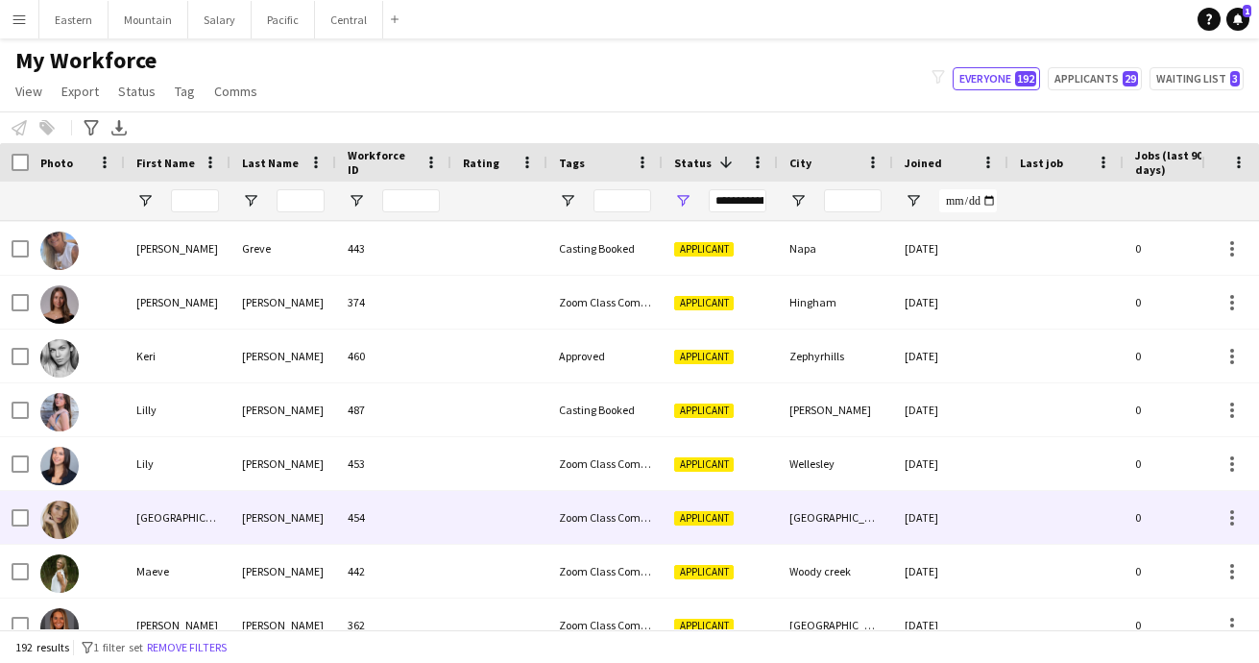
click at [353, 515] on div "454" at bounding box center [393, 517] width 115 height 53
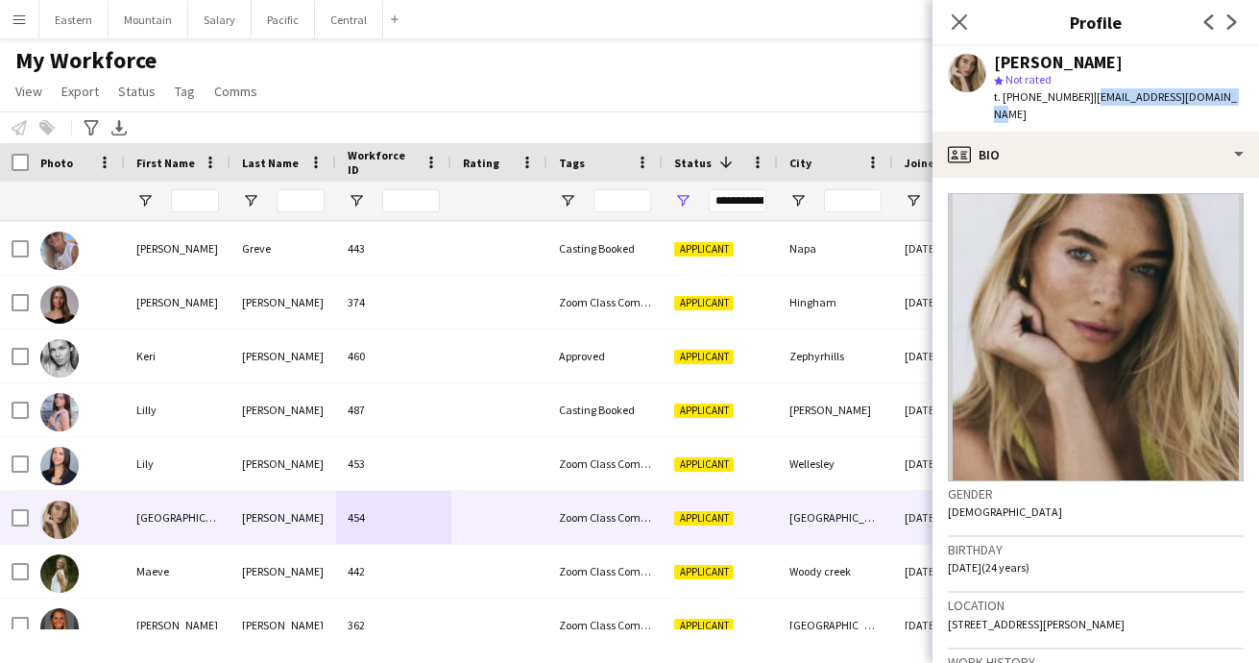
drag, startPoint x: 1080, startPoint y: 99, endPoint x: 1226, endPoint y: 96, distance: 146.0
click at [1226, 97] on div "[PERSON_NAME] star Not rated t. [PHONE_NUMBER] | [EMAIL_ADDRESS][DOMAIN_NAME]" at bounding box center [1095, 88] width 326 height 85
copy span "[EMAIL_ADDRESS][DOMAIN_NAME]"
click at [962, 19] on icon at bounding box center [959, 21] width 18 height 18
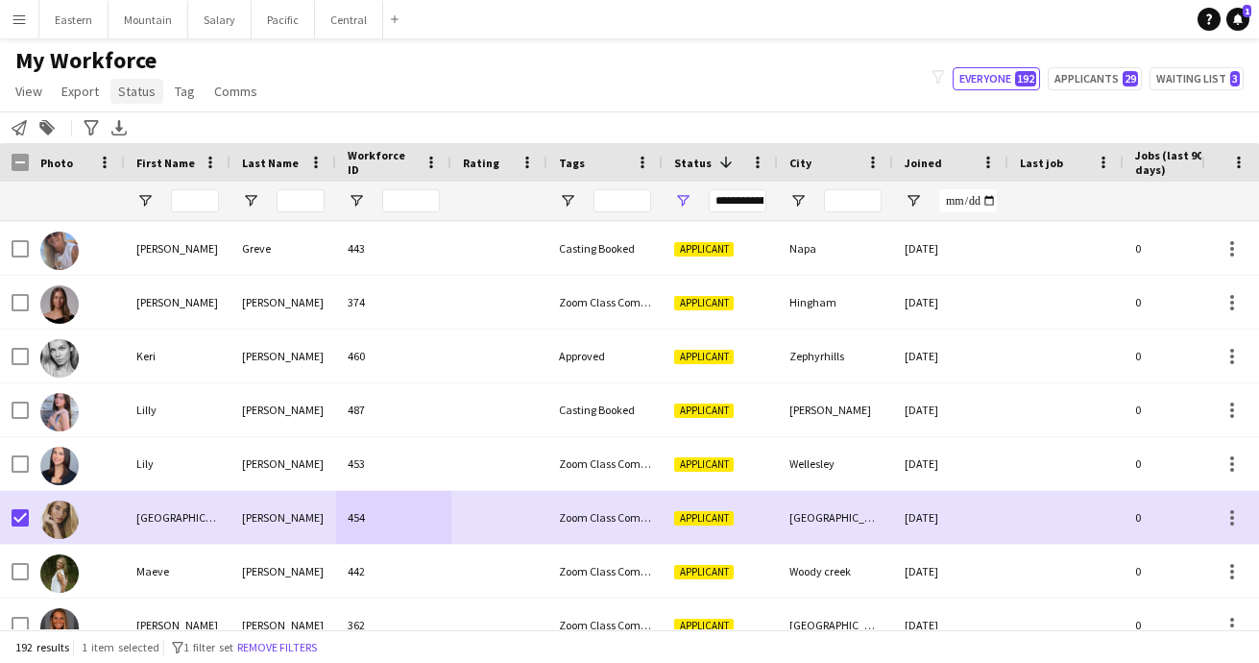
click at [140, 91] on span "Status" at bounding box center [136, 91] width 37 height 17
click at [137, 127] on span "Edit" at bounding box center [137, 132] width 22 height 17
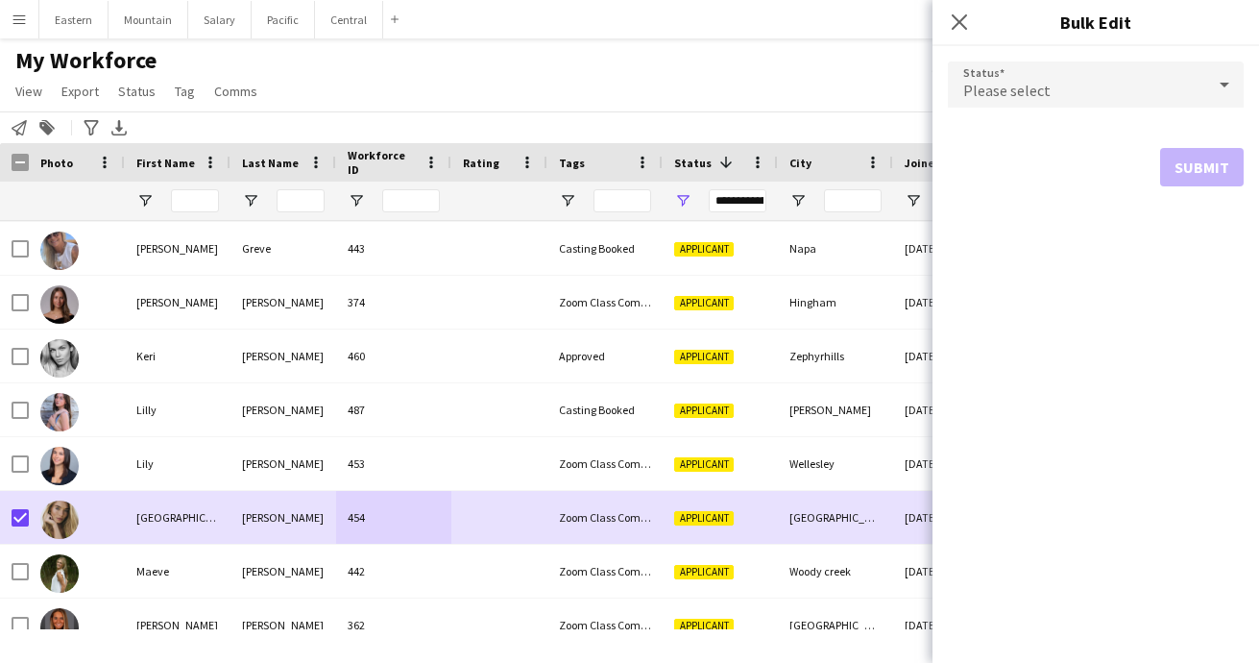
click at [1009, 97] on span "Please select" at bounding box center [1006, 90] width 87 height 19
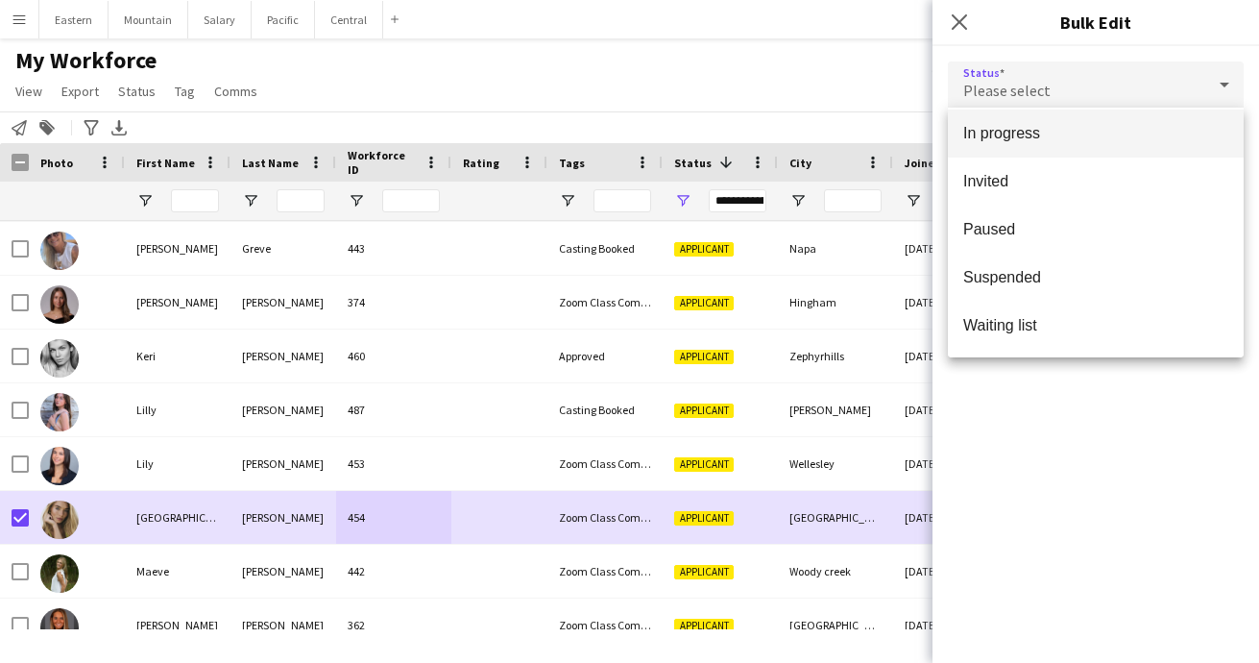
scroll to position [198, 0]
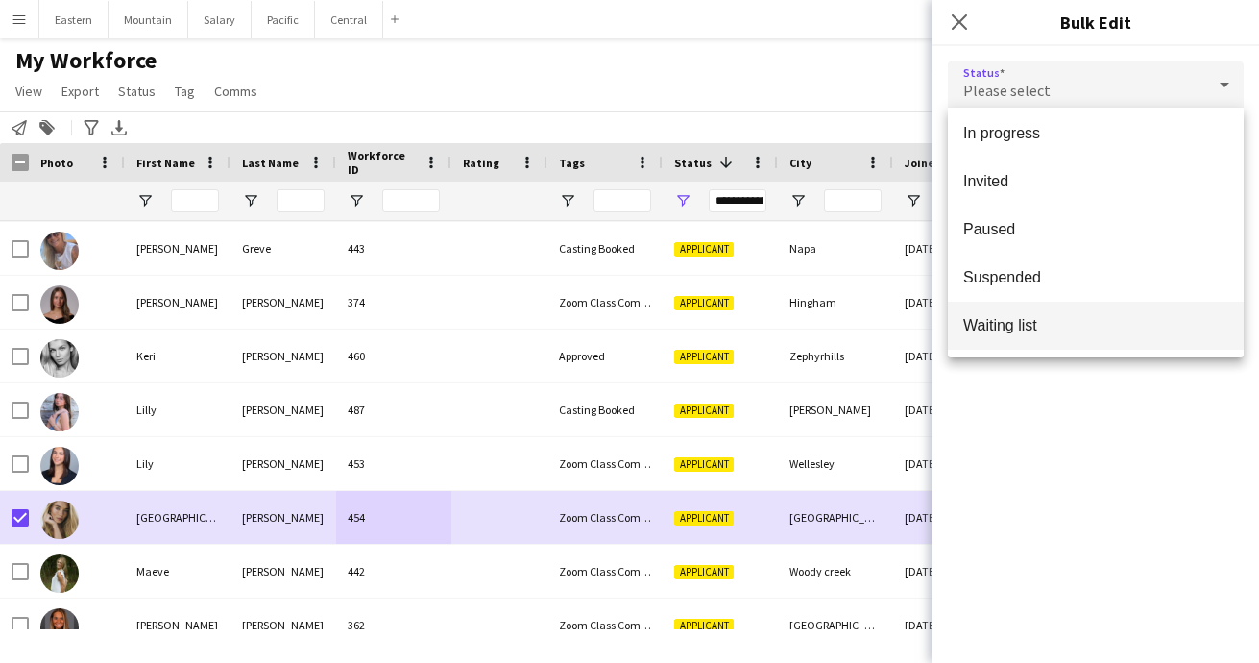
click at [1012, 322] on span "Waiting list" at bounding box center [1095, 325] width 265 height 18
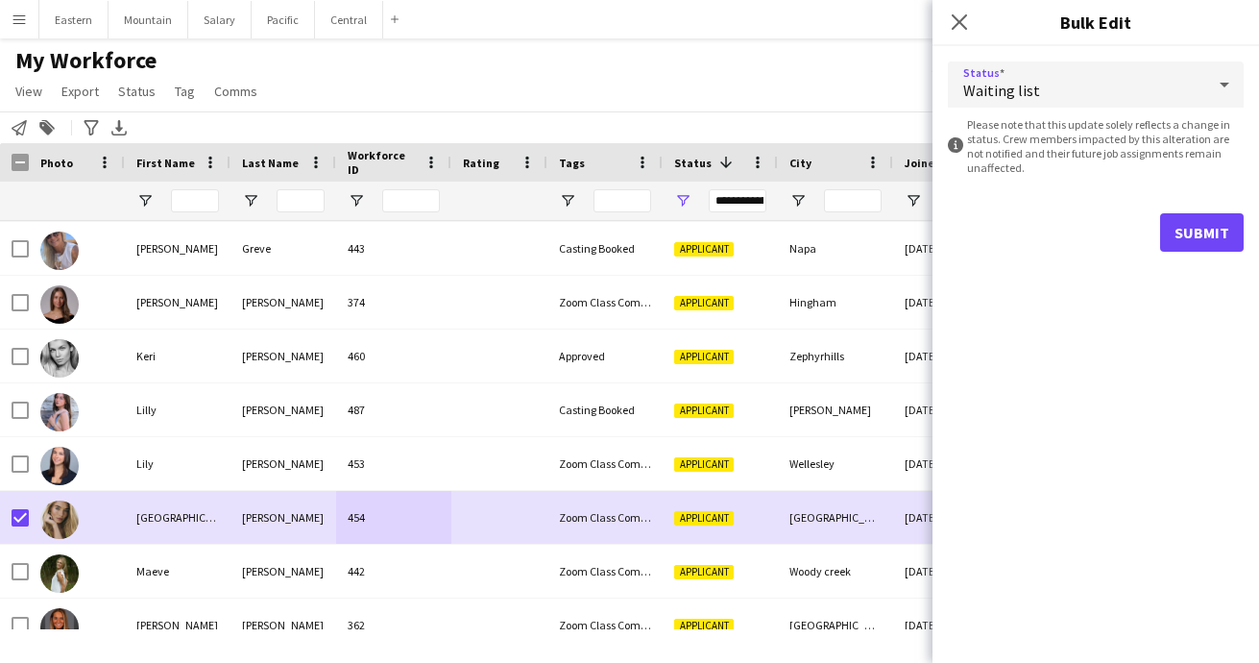
click at [1187, 234] on button "Submit" at bounding box center [1202, 232] width 84 height 38
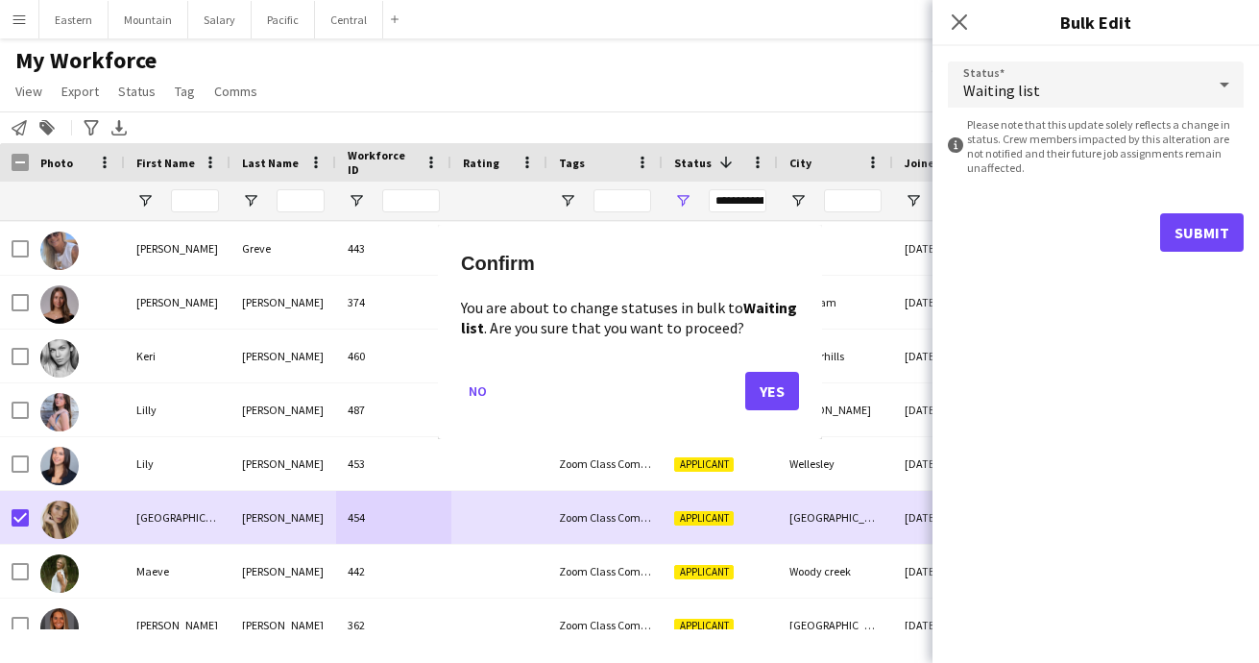
click at [765, 380] on button "Yes" at bounding box center [772, 390] width 54 height 38
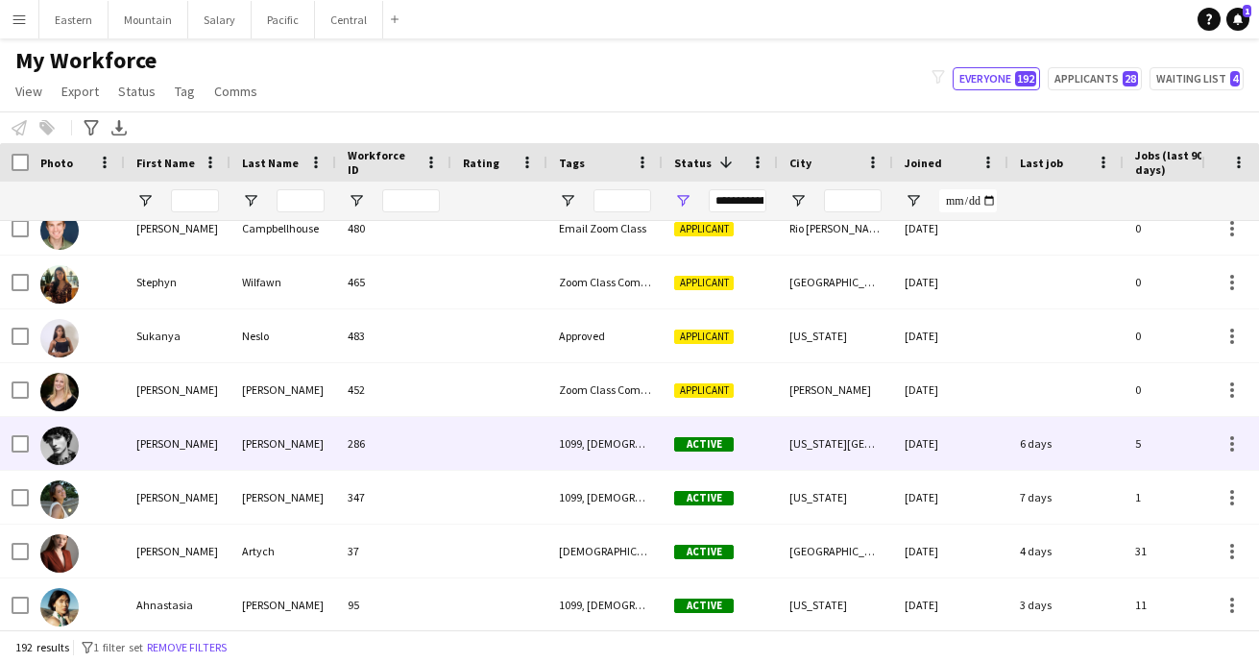
scroll to position [3406, 0]
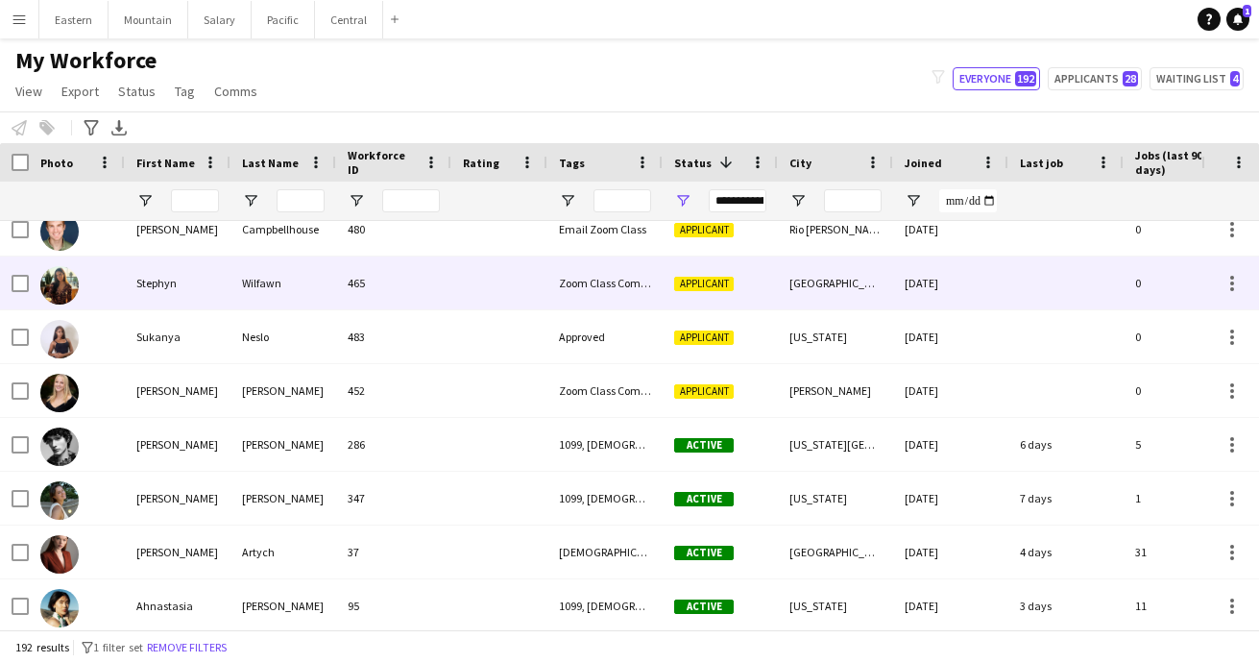
click at [164, 292] on div "Stephyn" at bounding box center [178, 282] width 106 height 53
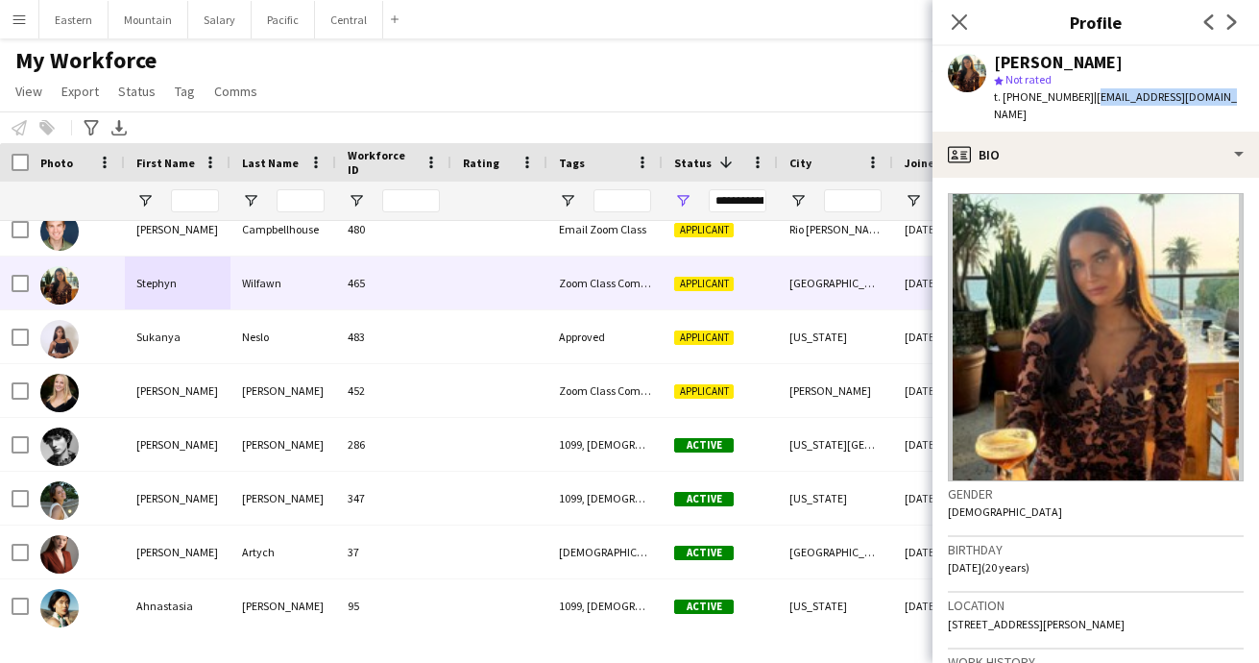
drag, startPoint x: 1079, startPoint y: 98, endPoint x: 1208, endPoint y: 97, distance: 128.7
click at [1208, 97] on div "[PERSON_NAME] star Not rated t. [PHONE_NUMBER] | [EMAIL_ADDRESS][DOMAIN_NAME]" at bounding box center [1095, 88] width 326 height 85
copy span "[EMAIL_ADDRESS][DOMAIN_NAME]"
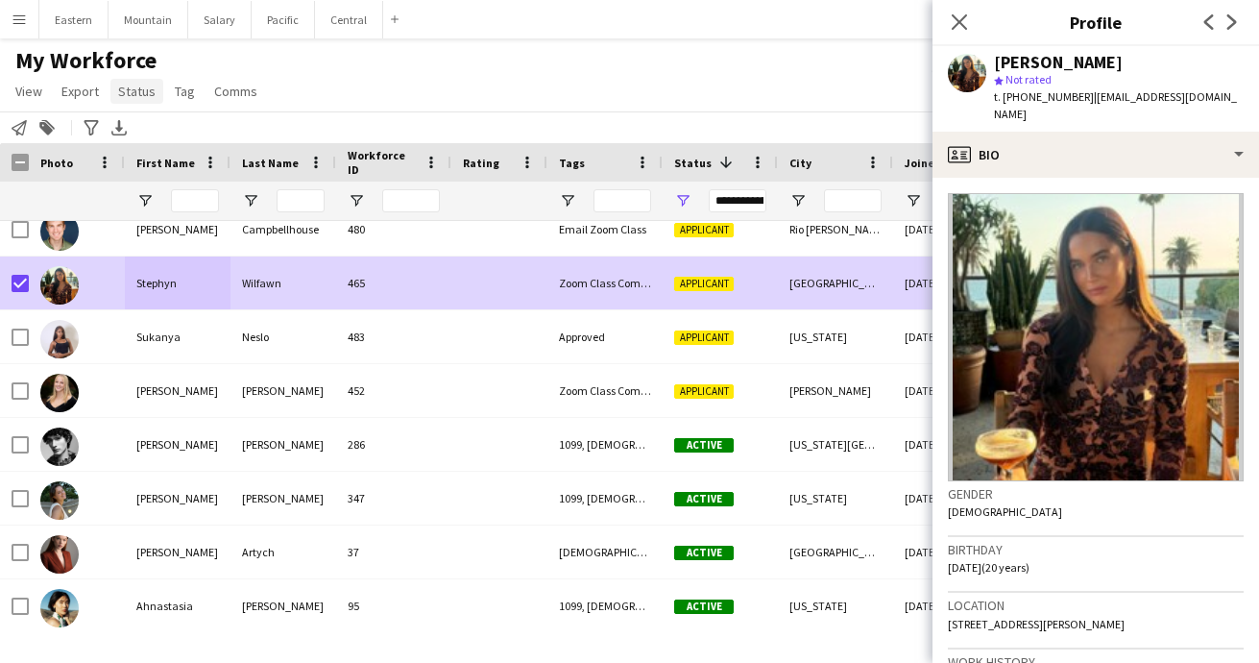
click at [124, 93] on span "Status" at bounding box center [136, 91] width 37 height 17
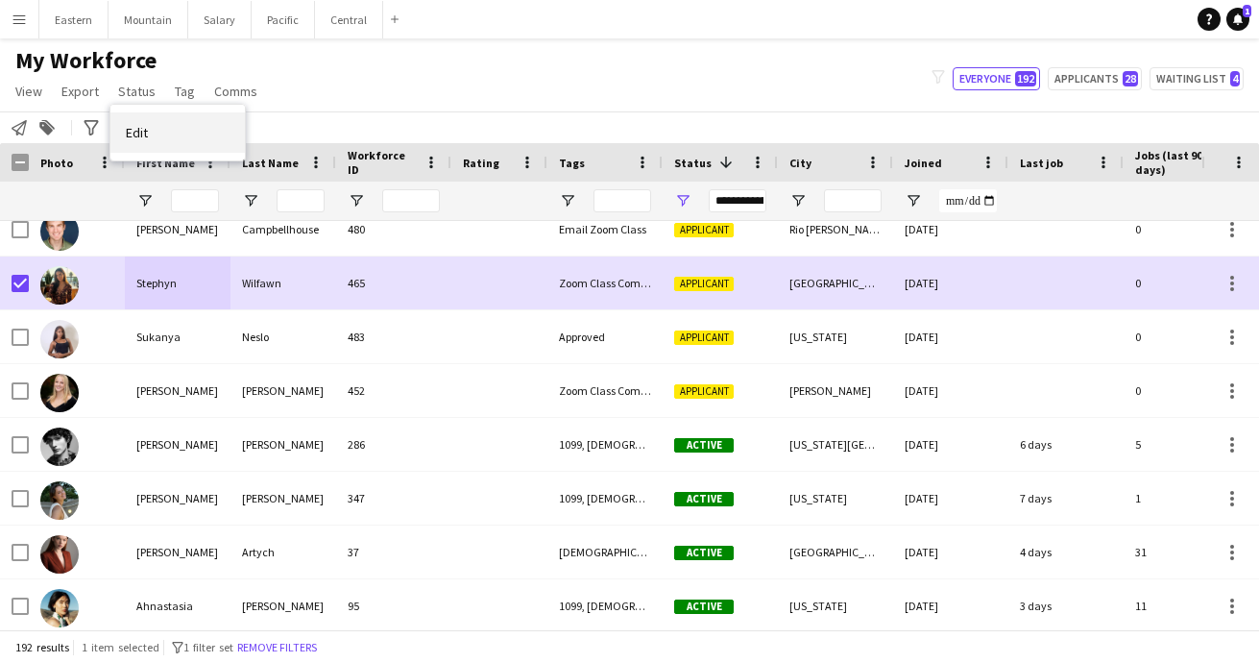
click at [127, 123] on link "Edit" at bounding box center [177, 132] width 134 height 40
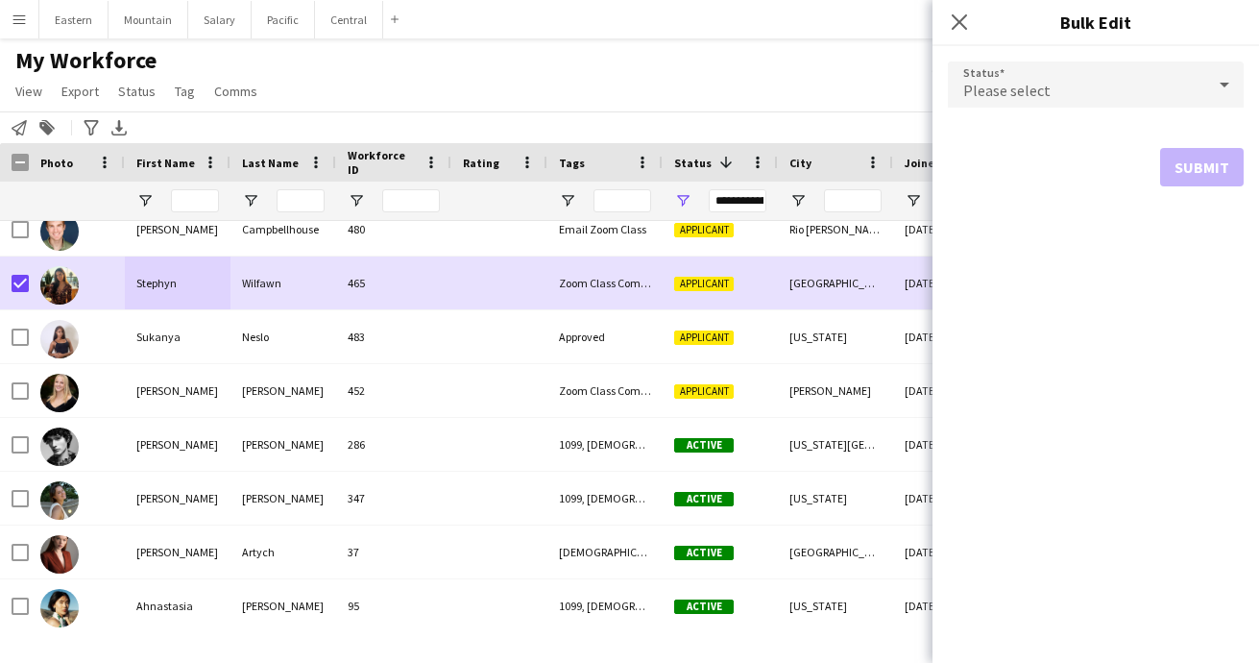
click at [994, 84] on span "Please select" at bounding box center [1006, 90] width 87 height 19
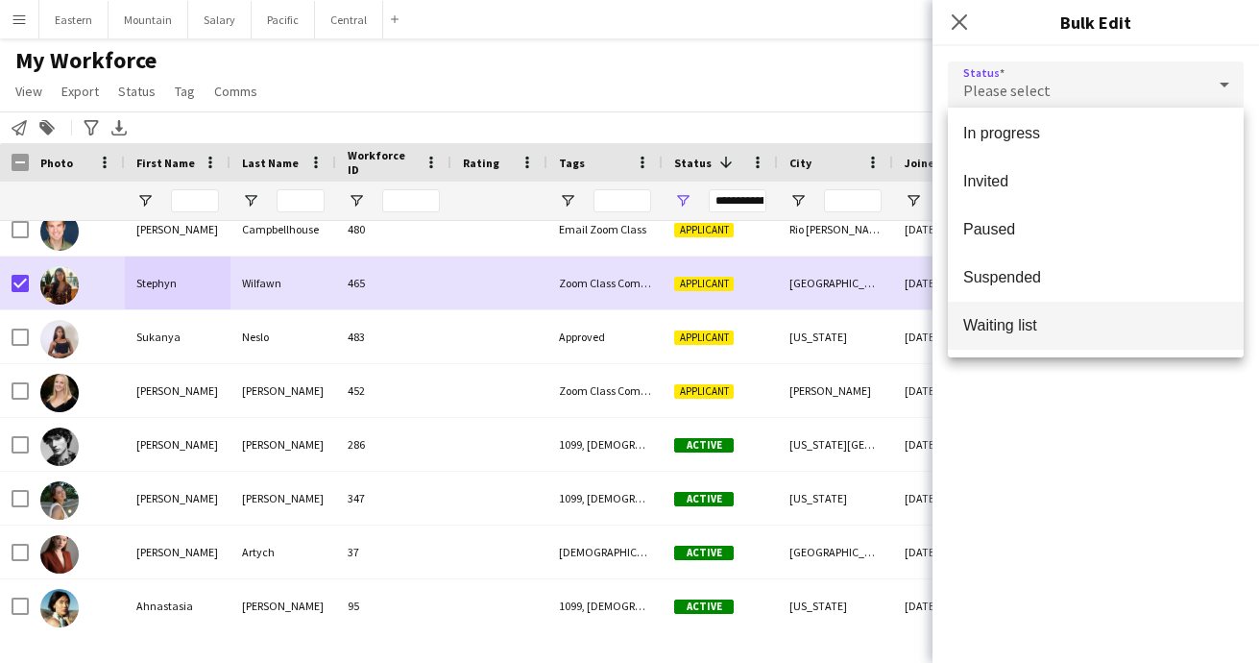
scroll to position [198, 0]
click at [1009, 316] on span "Waiting list" at bounding box center [1095, 325] width 265 height 18
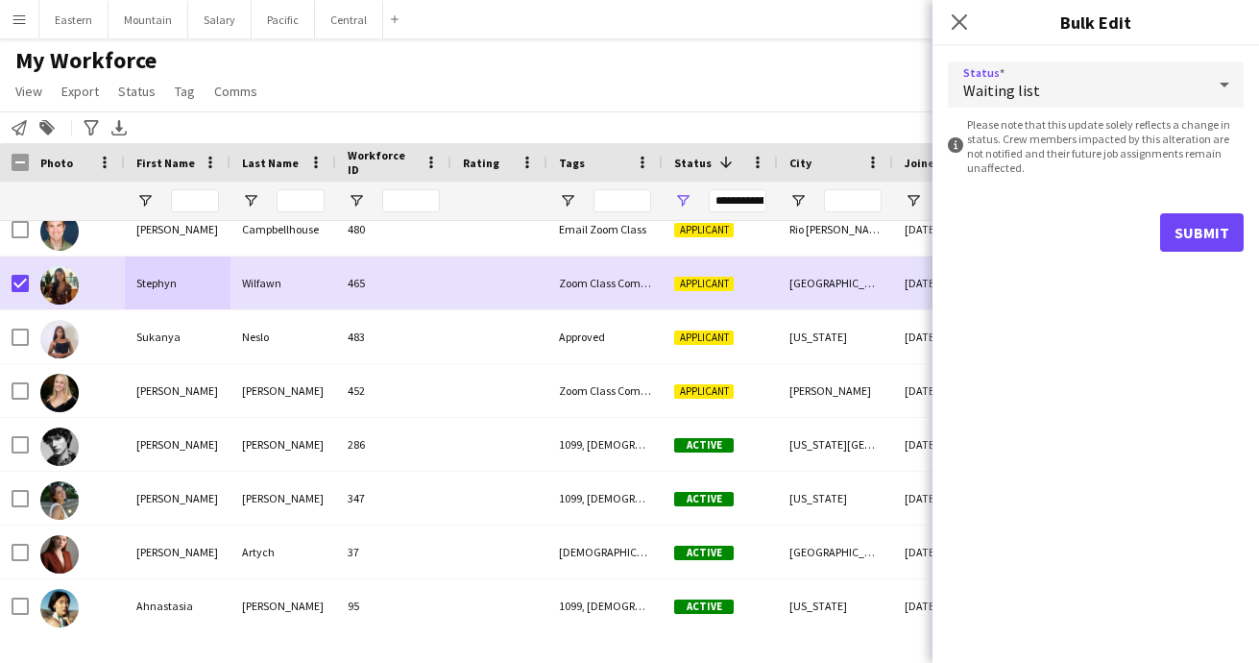
click at [1190, 229] on button "Submit" at bounding box center [1202, 232] width 84 height 38
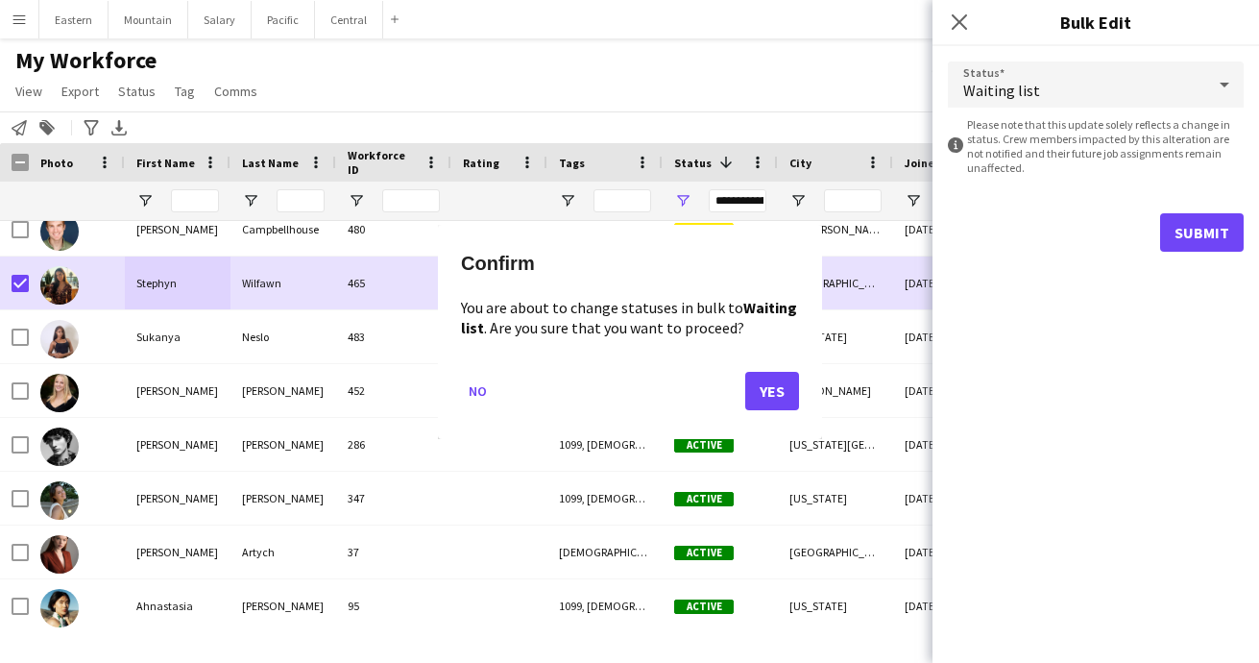
click at [772, 383] on button "Yes" at bounding box center [772, 390] width 54 height 38
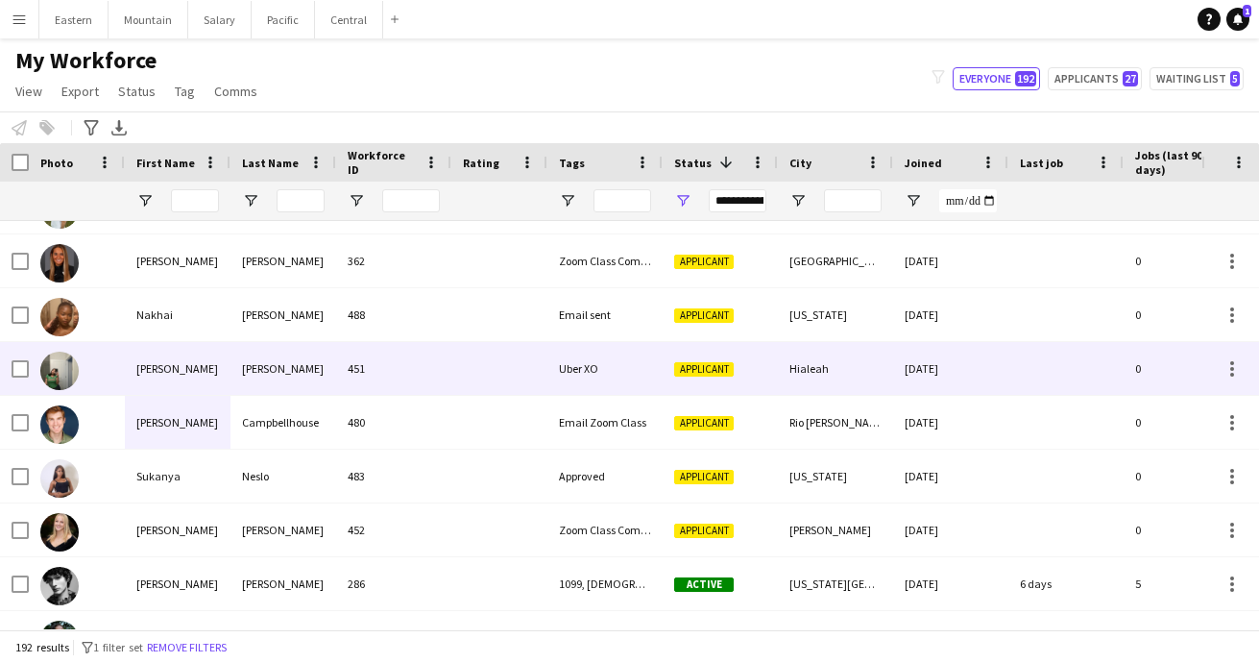
scroll to position [3276, 0]
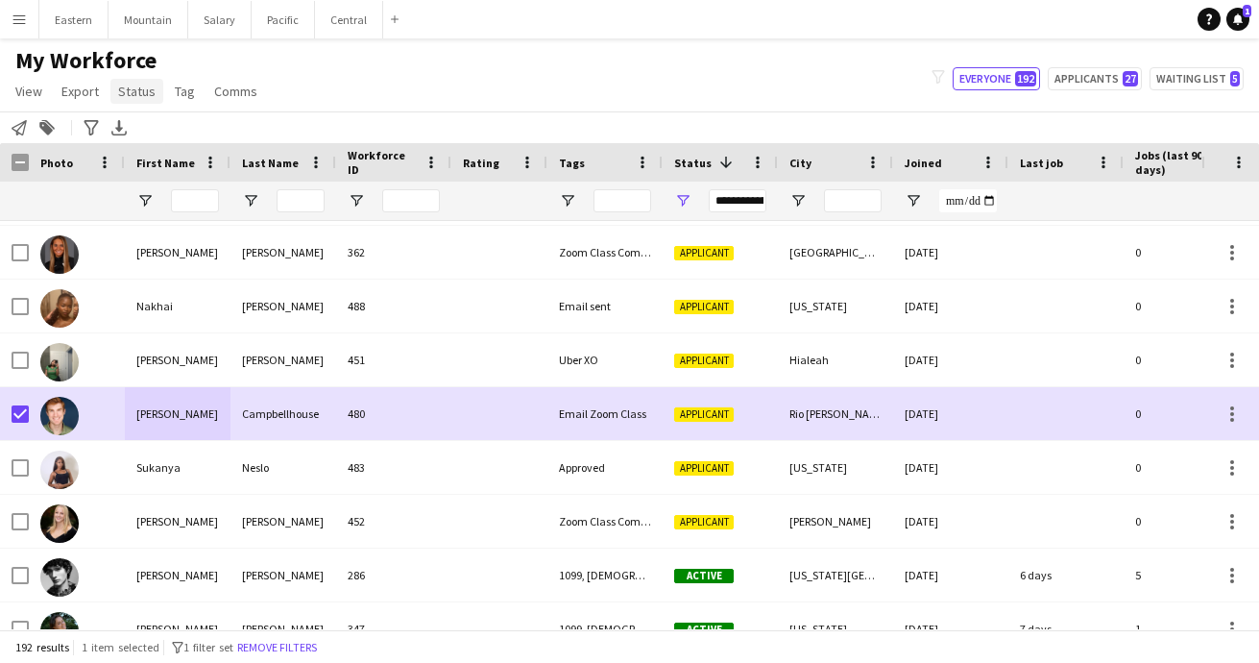
click at [145, 85] on span "Status" at bounding box center [136, 91] width 37 height 17
click at [170, 135] on link "Edit" at bounding box center [177, 132] width 134 height 40
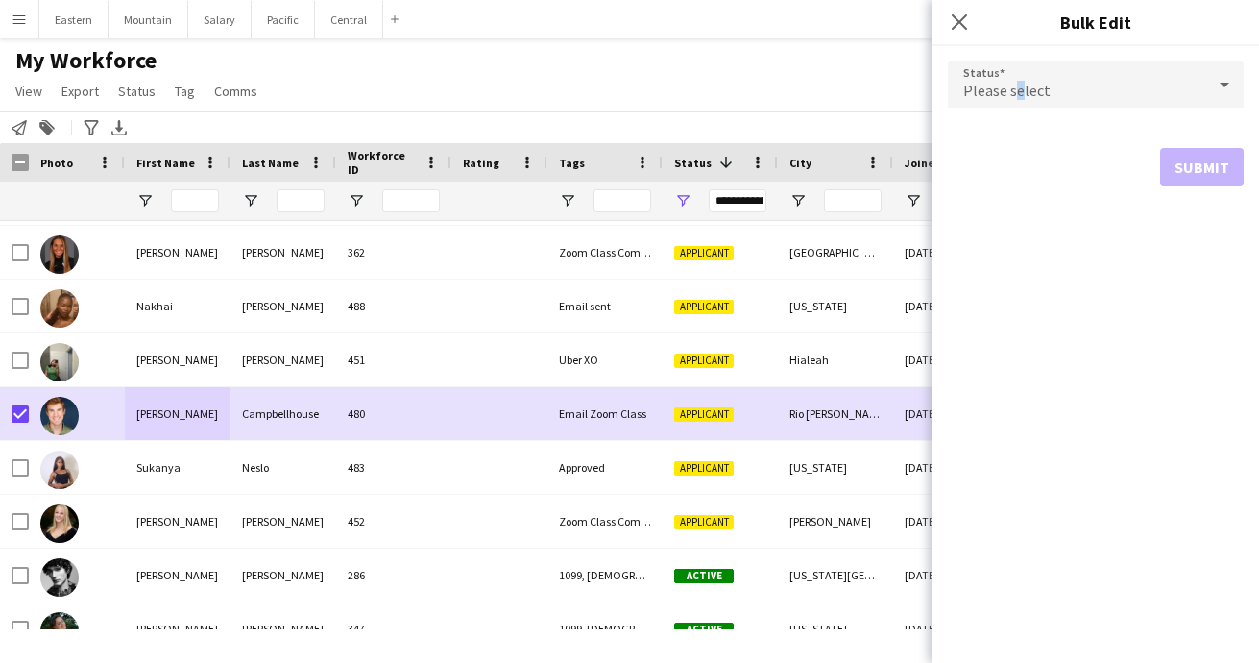
click at [1019, 85] on span "Please select" at bounding box center [1006, 90] width 87 height 19
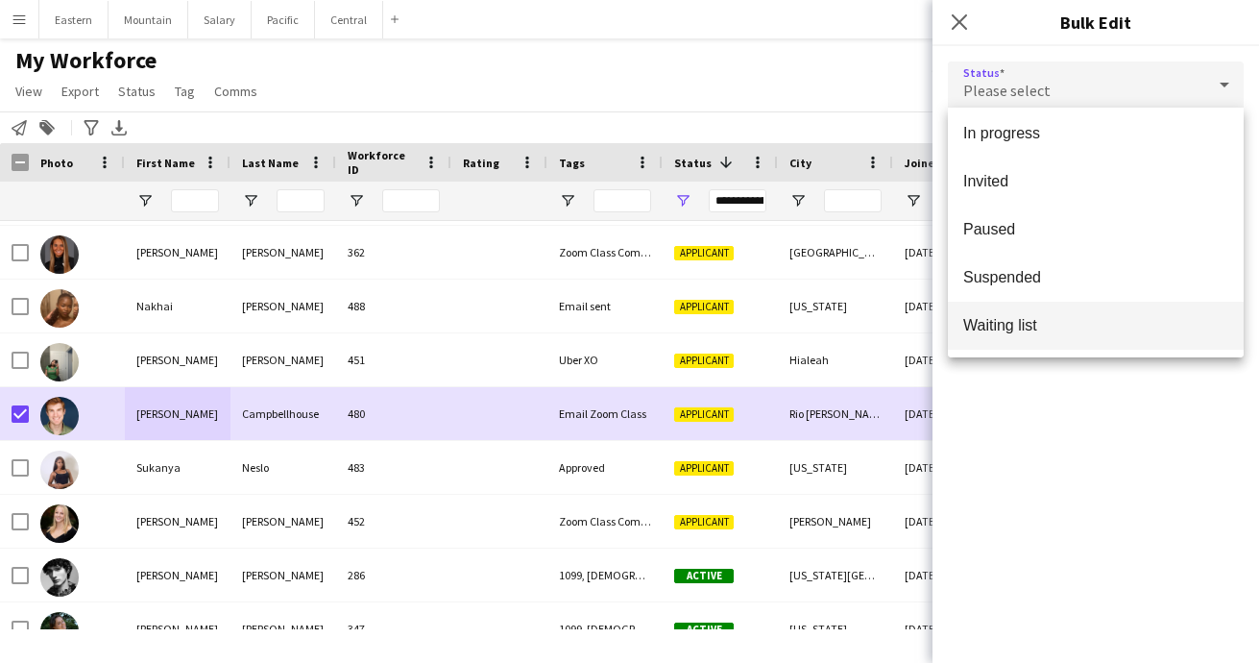
click at [1006, 317] on span "Waiting list" at bounding box center [1095, 325] width 265 height 18
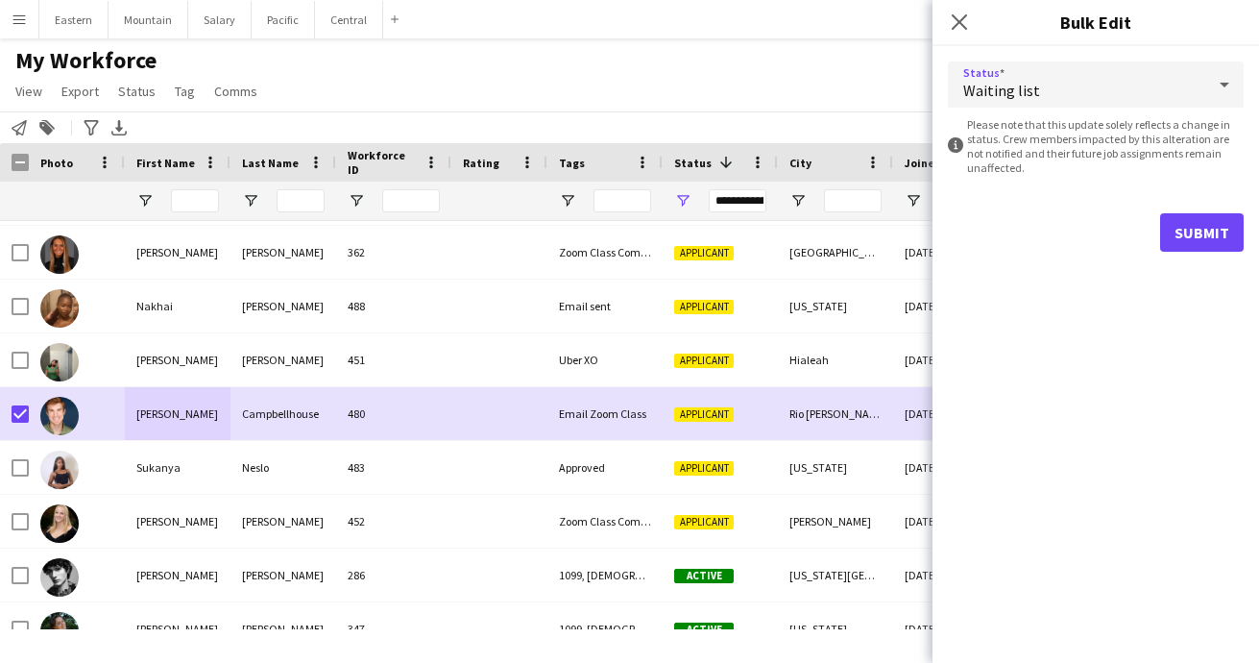
click at [1198, 238] on button "Submit" at bounding box center [1202, 232] width 84 height 38
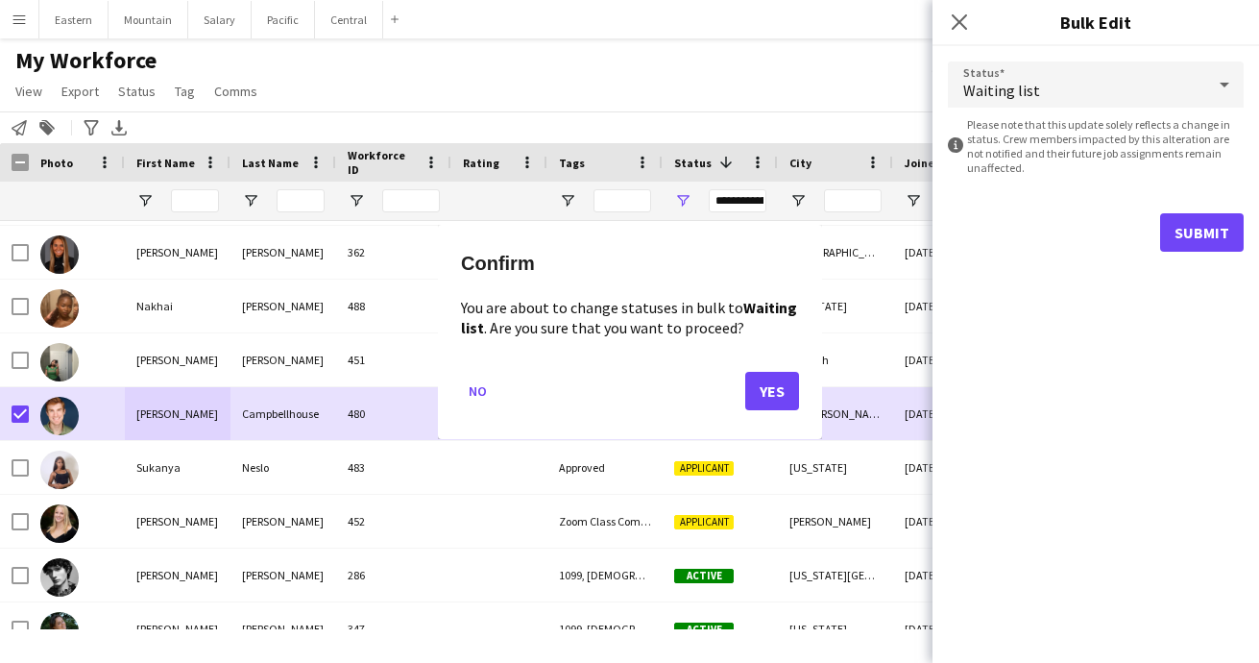
click at [774, 384] on button "Yes" at bounding box center [772, 390] width 54 height 38
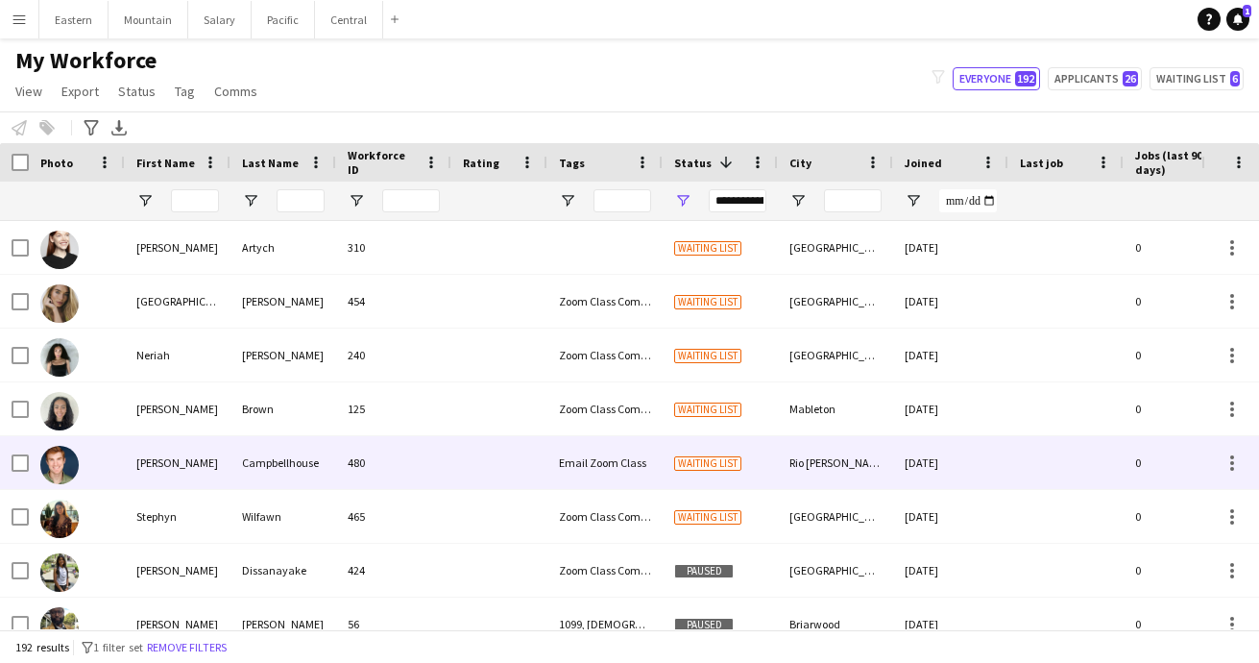
click at [301, 467] on div "Campbellhouse" at bounding box center [283, 462] width 106 height 53
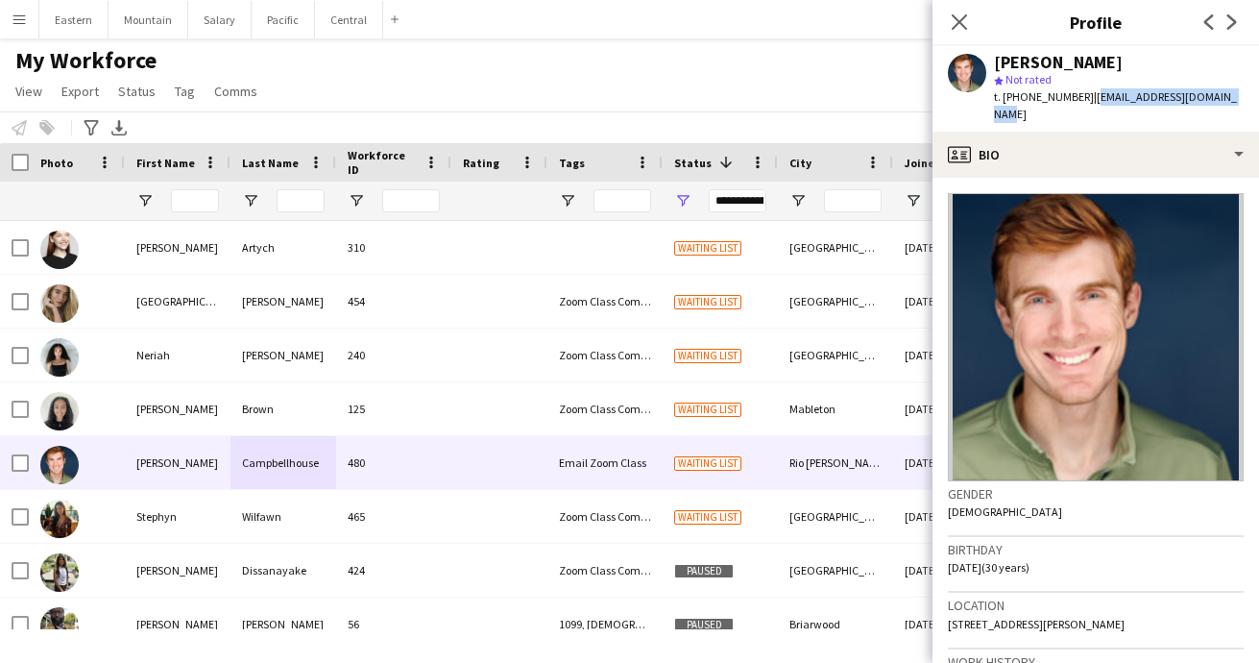
drag, startPoint x: 1087, startPoint y: 99, endPoint x: 1232, endPoint y: 101, distance: 145.0
click at [1232, 101] on span "| [EMAIL_ADDRESS][DOMAIN_NAME]" at bounding box center [1115, 105] width 243 height 32
copy span "[EMAIL_ADDRESS][DOMAIN_NAME]"
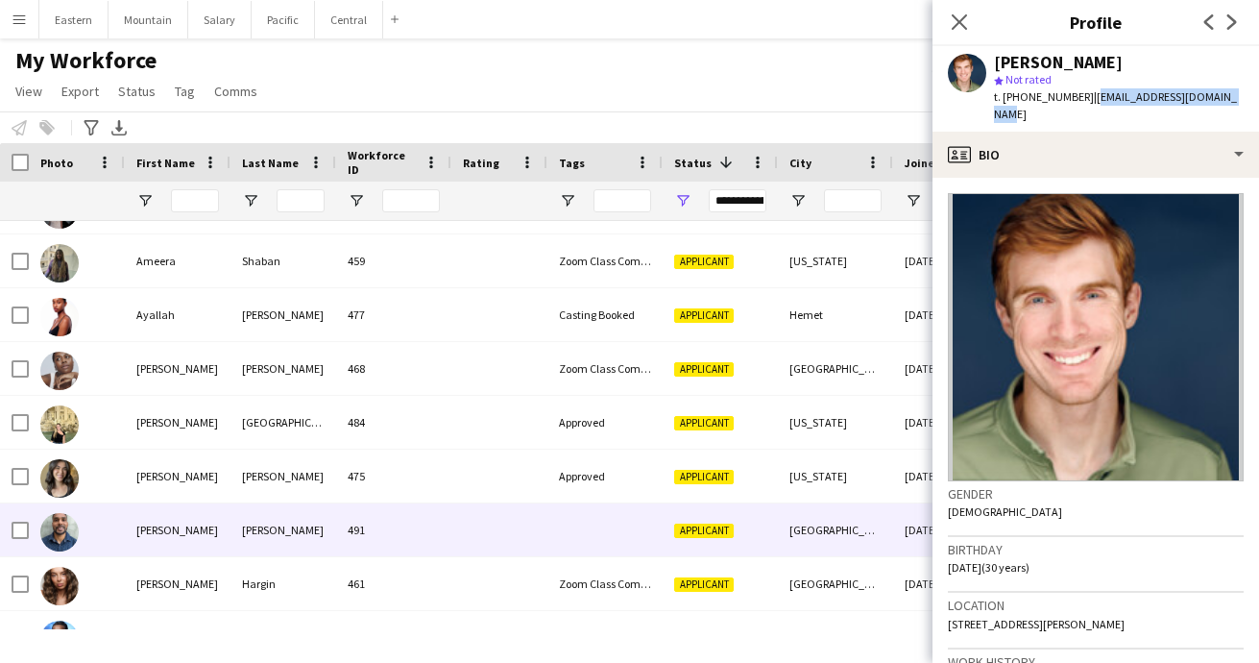
scroll to position [2191, 0]
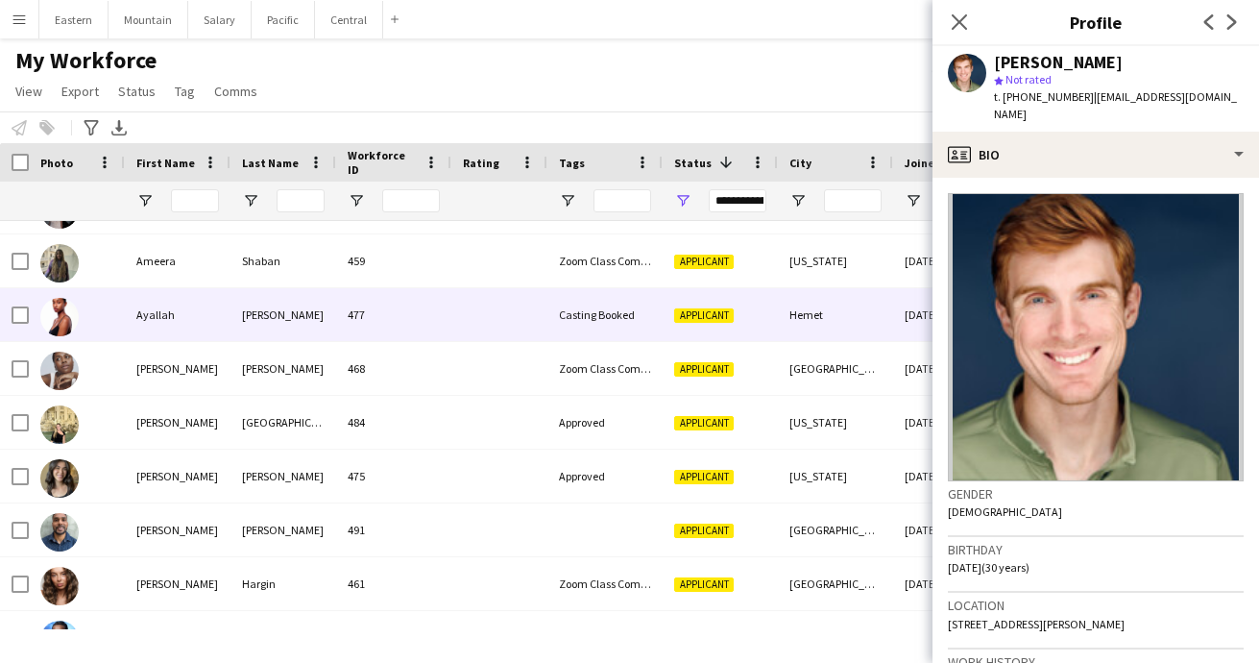
click at [307, 314] on div "[PERSON_NAME]" at bounding box center [283, 314] width 106 height 53
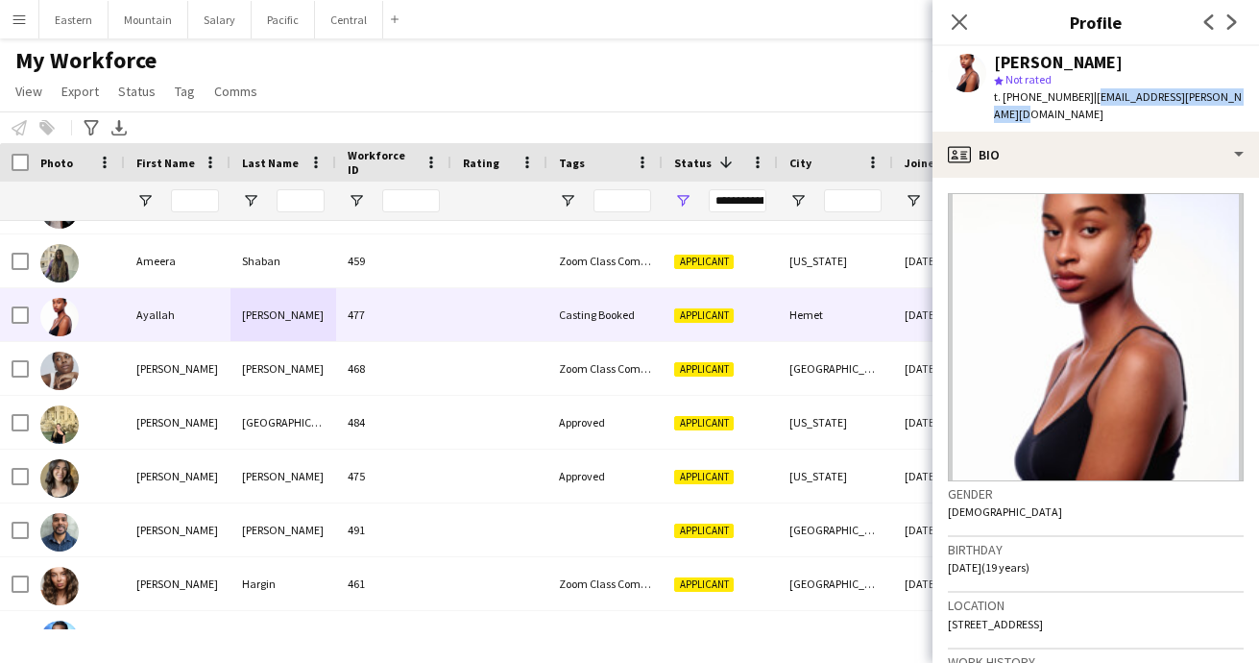
drag, startPoint x: 1079, startPoint y: 97, endPoint x: 1228, endPoint y: 100, distance: 148.9
click at [1233, 100] on div "[PERSON_NAME] star Not rated t. [PHONE_NUMBER] | [EMAIL_ADDRESS][PERSON_NAME][D…" at bounding box center [1095, 88] width 326 height 85
copy span "[EMAIL_ADDRESS][PERSON_NAME][DOMAIN_NAME]"
click at [960, 20] on icon "Close pop-in" at bounding box center [959, 21] width 18 height 18
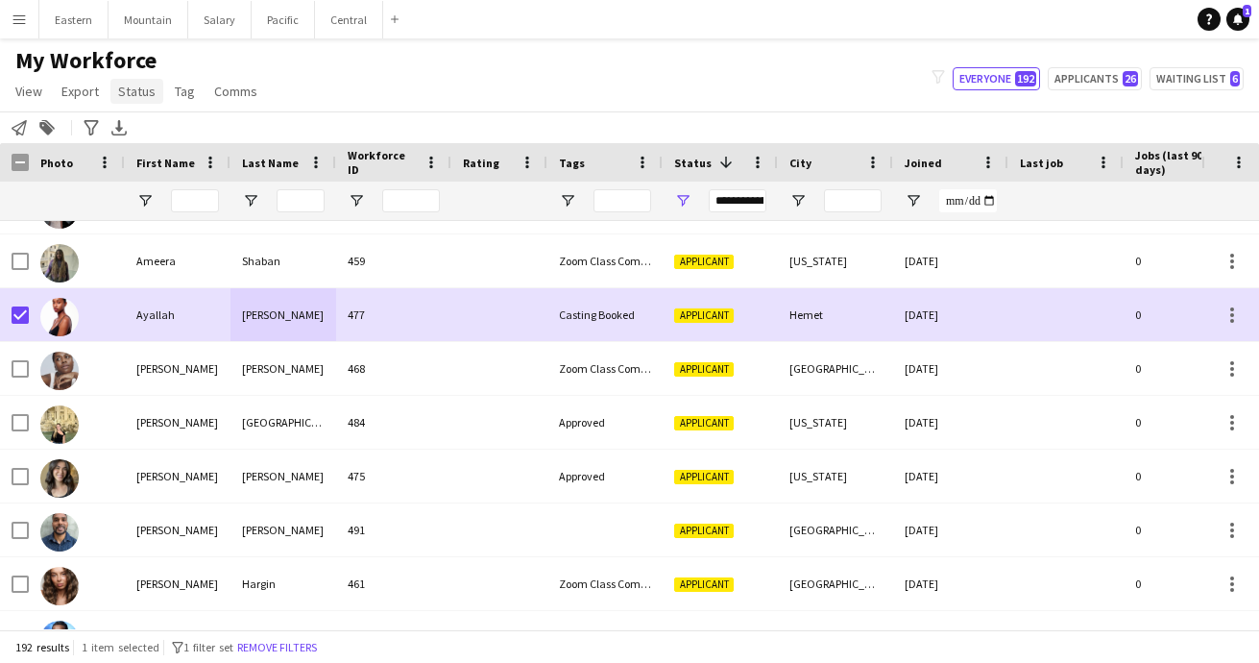
click at [132, 92] on span "Status" at bounding box center [136, 91] width 37 height 17
click at [131, 131] on span "Edit" at bounding box center [137, 132] width 22 height 17
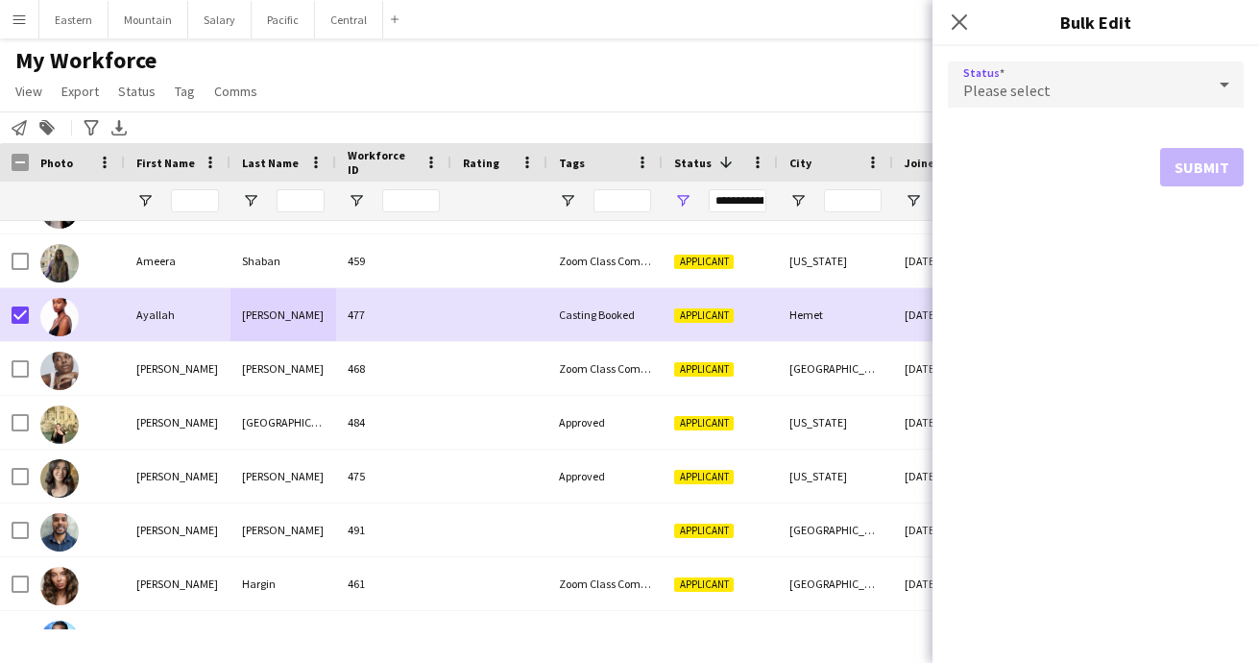
click at [1030, 69] on div "Please select" at bounding box center [1076, 84] width 257 height 46
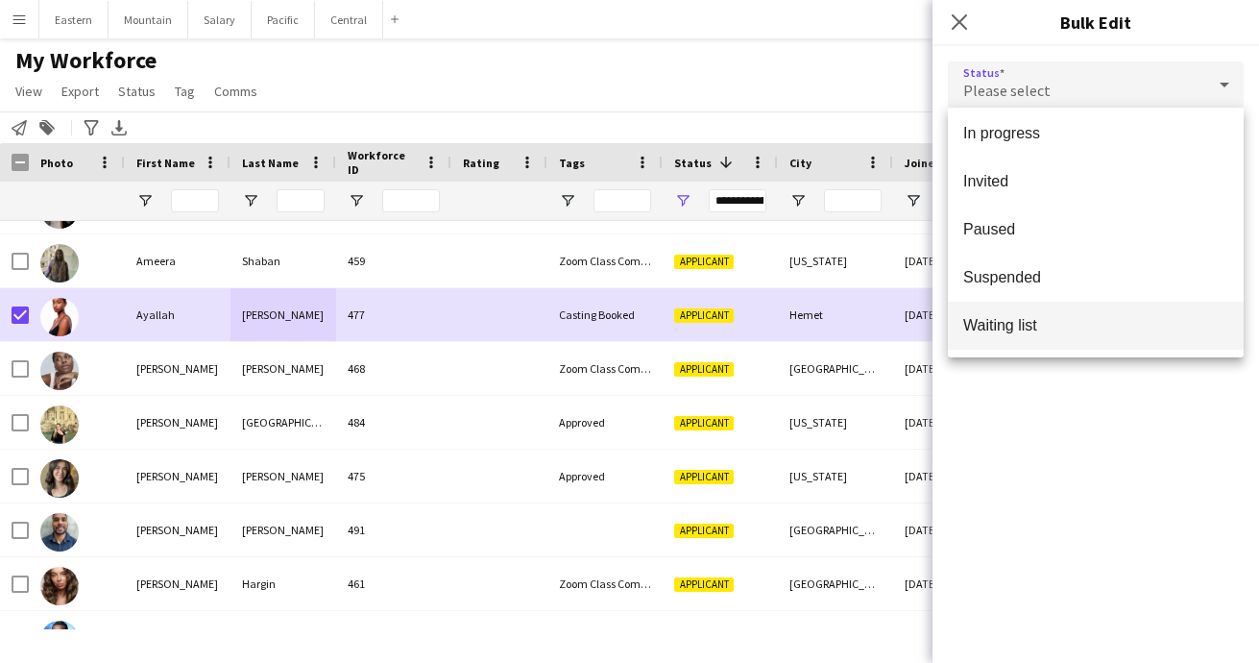
scroll to position [198, 0]
click at [1024, 322] on span "Waiting list" at bounding box center [1095, 325] width 265 height 18
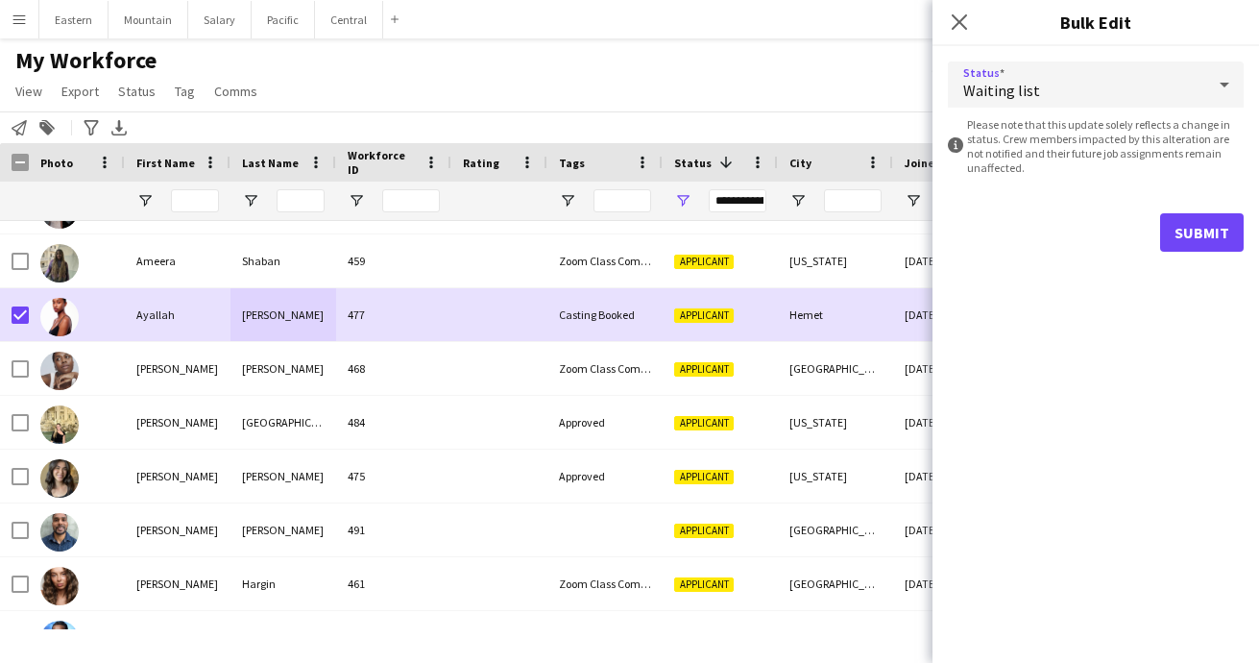
click at [1045, 431] on div "Status Waiting list information-circle Please note that this update solely refl…" at bounding box center [1095, 354] width 326 height 616
click at [1181, 232] on button "Submit" at bounding box center [1202, 232] width 84 height 38
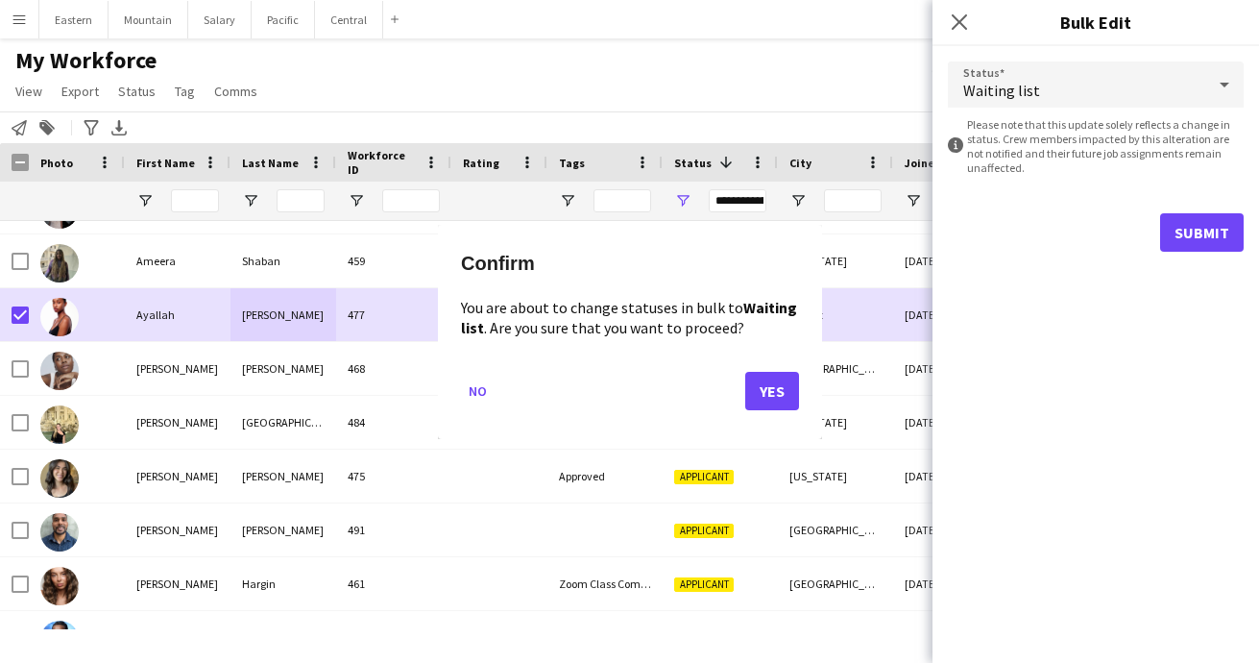
click at [779, 375] on button "Yes" at bounding box center [772, 390] width 54 height 38
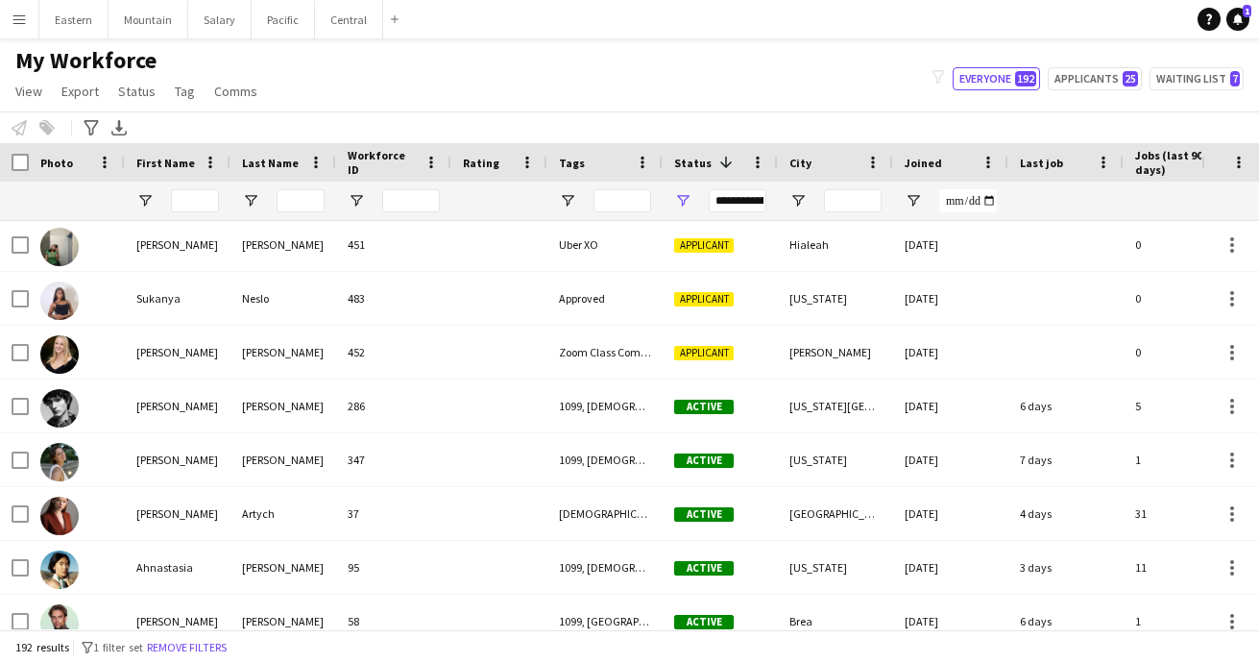
scroll to position [0, 1]
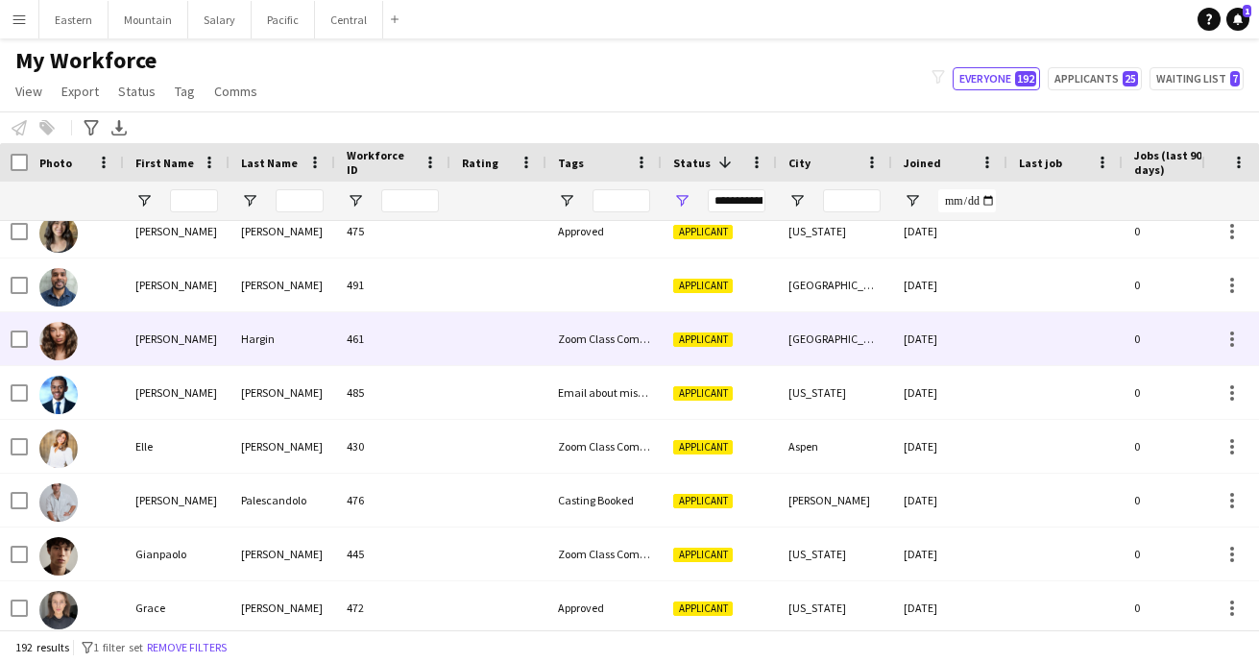
click at [218, 336] on div "[PERSON_NAME]" at bounding box center [177, 338] width 106 height 53
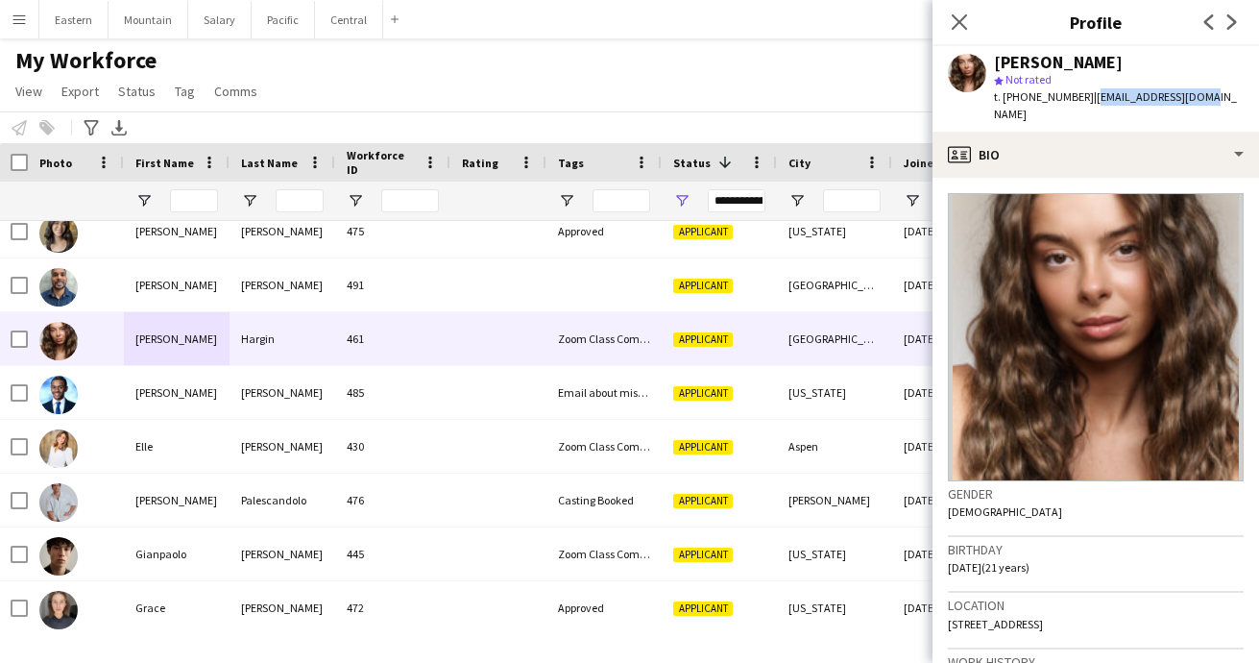
drag, startPoint x: 1079, startPoint y: 96, endPoint x: 1212, endPoint y: 96, distance: 132.5
click at [1212, 96] on app-profile-header "[PERSON_NAME] star Not rated t. [PHONE_NUMBER] | [EMAIL_ADDRESS][DOMAIN_NAME]" at bounding box center [1095, 88] width 326 height 85
copy span "[EMAIL_ADDRESS][DOMAIN_NAME]"
click at [957, 22] on icon "Close pop-in" at bounding box center [959, 21] width 18 height 18
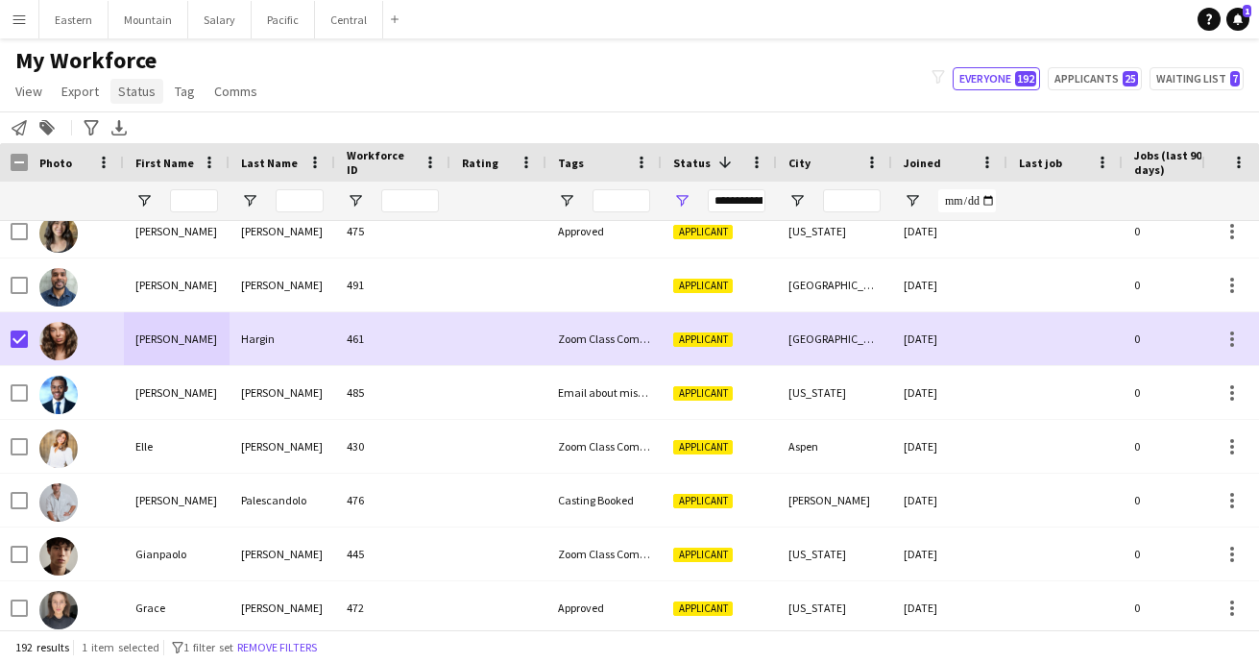
click at [147, 93] on span "Status" at bounding box center [136, 91] width 37 height 17
click at [145, 125] on span "Edit" at bounding box center [137, 132] width 22 height 17
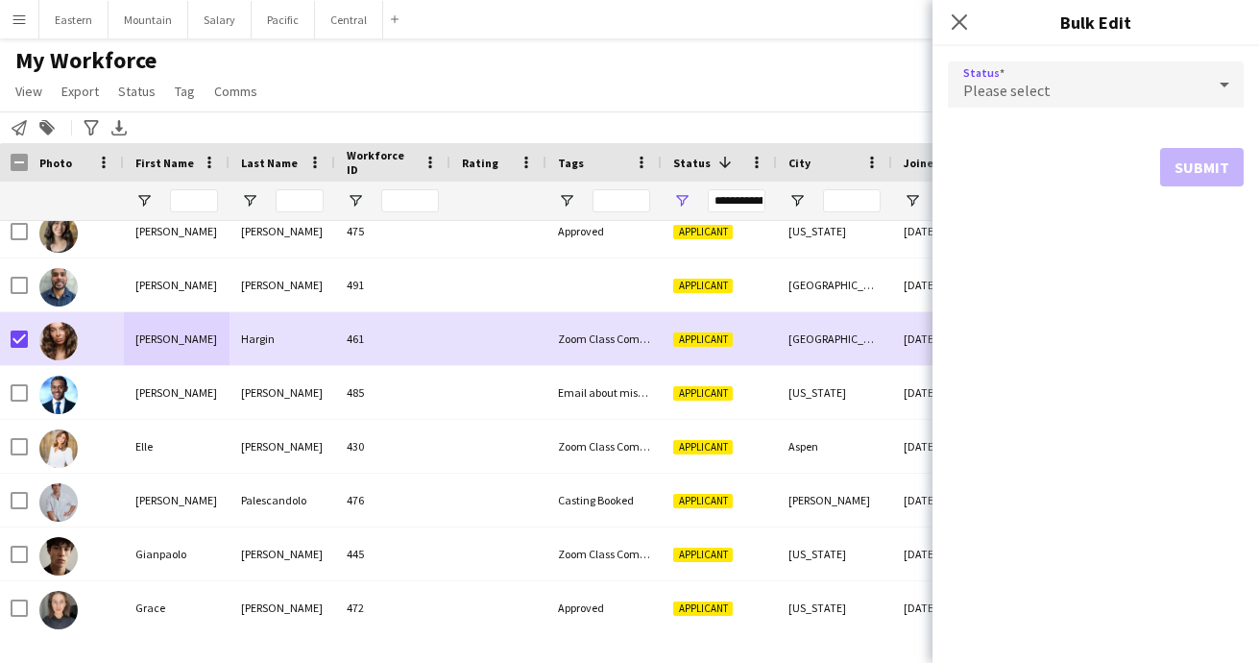
click at [996, 86] on span "Please select" at bounding box center [1006, 90] width 87 height 19
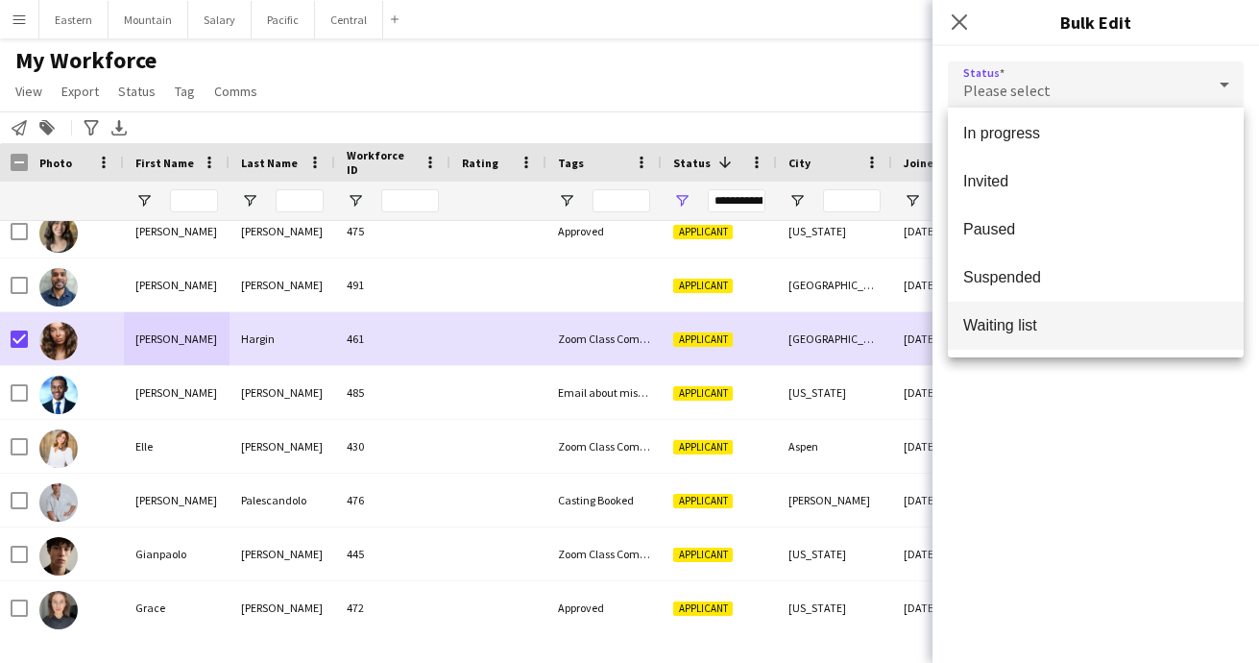
scroll to position [198, 0]
click at [1016, 325] on span "Waiting list" at bounding box center [1095, 325] width 265 height 18
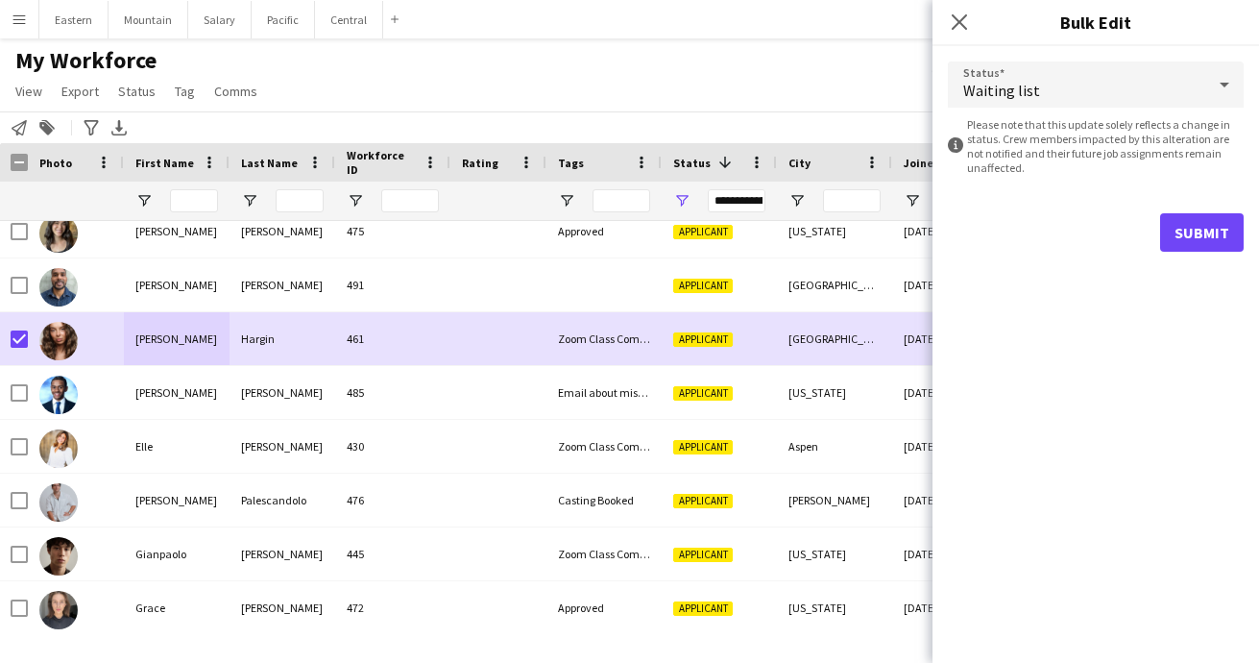
click at [1032, 392] on div "Status Waiting list information-circle Please note that this update solely refl…" at bounding box center [1095, 354] width 326 height 616
click at [1206, 232] on button "Submit" at bounding box center [1202, 232] width 84 height 38
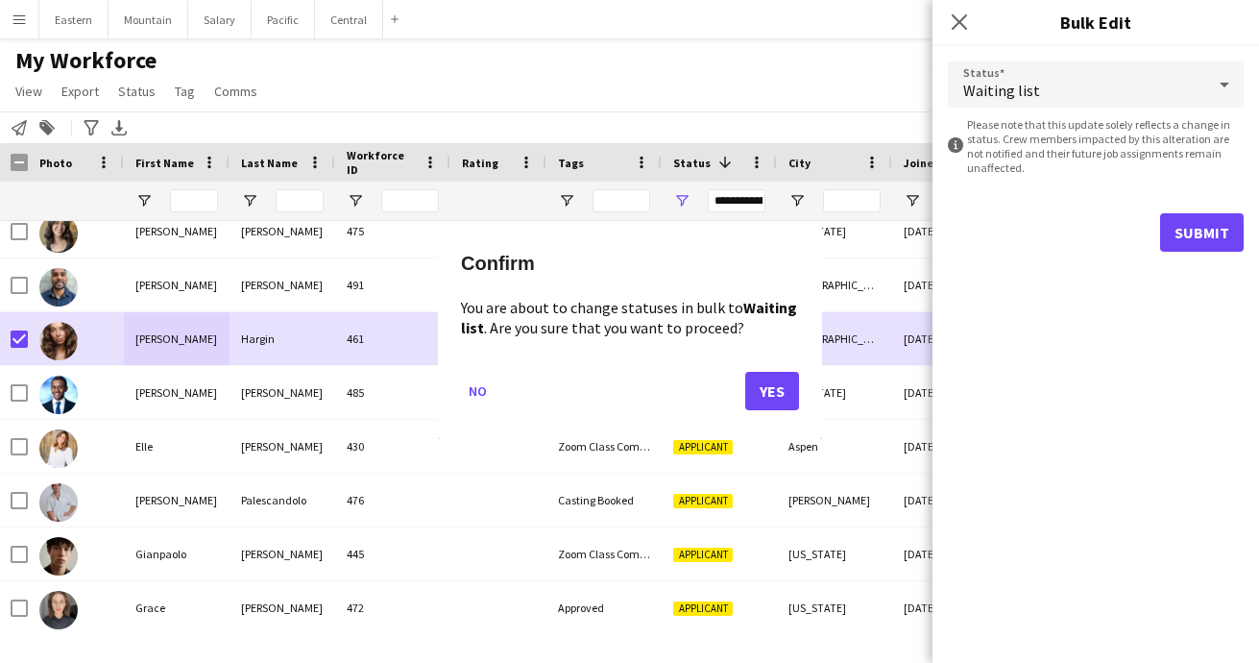
click at [794, 381] on button "Yes" at bounding box center [772, 390] width 54 height 38
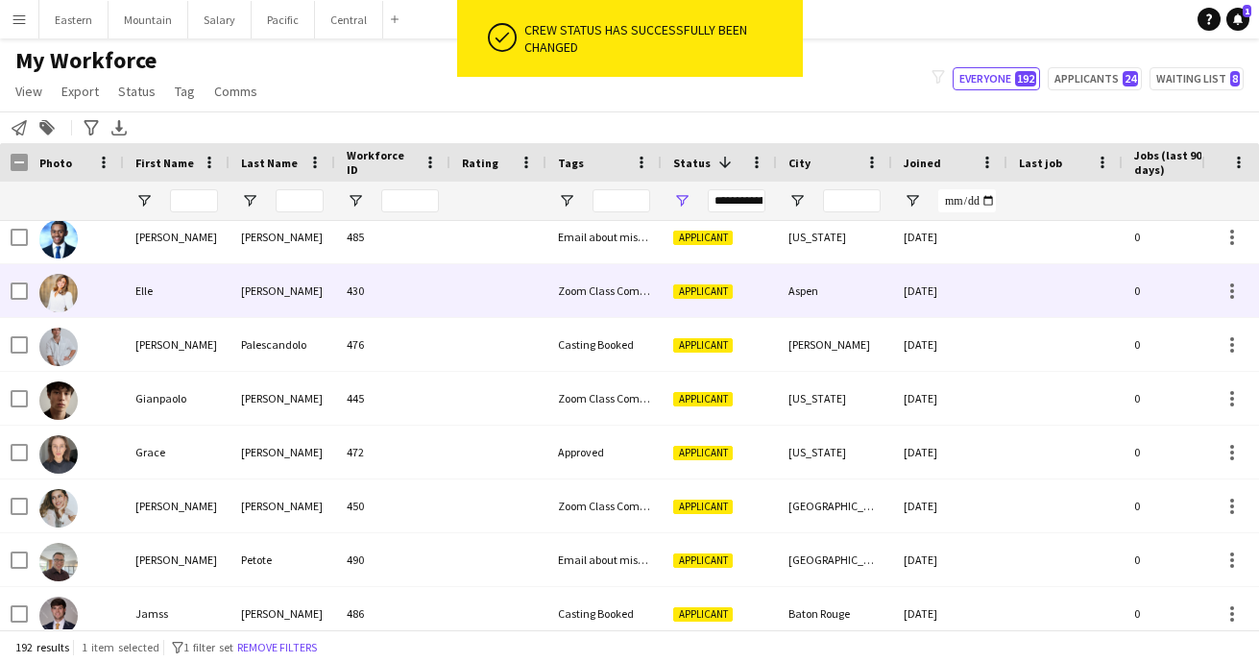
scroll to position [2590, 0]
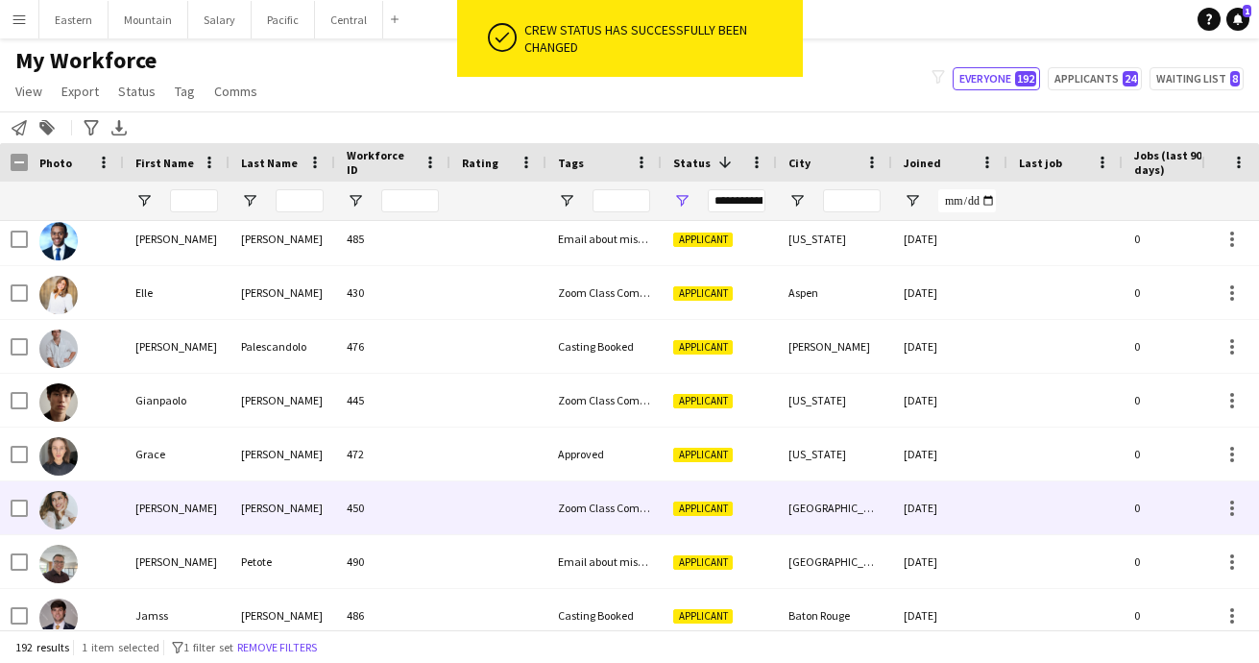
click at [239, 514] on div "[PERSON_NAME]" at bounding box center [282, 507] width 106 height 53
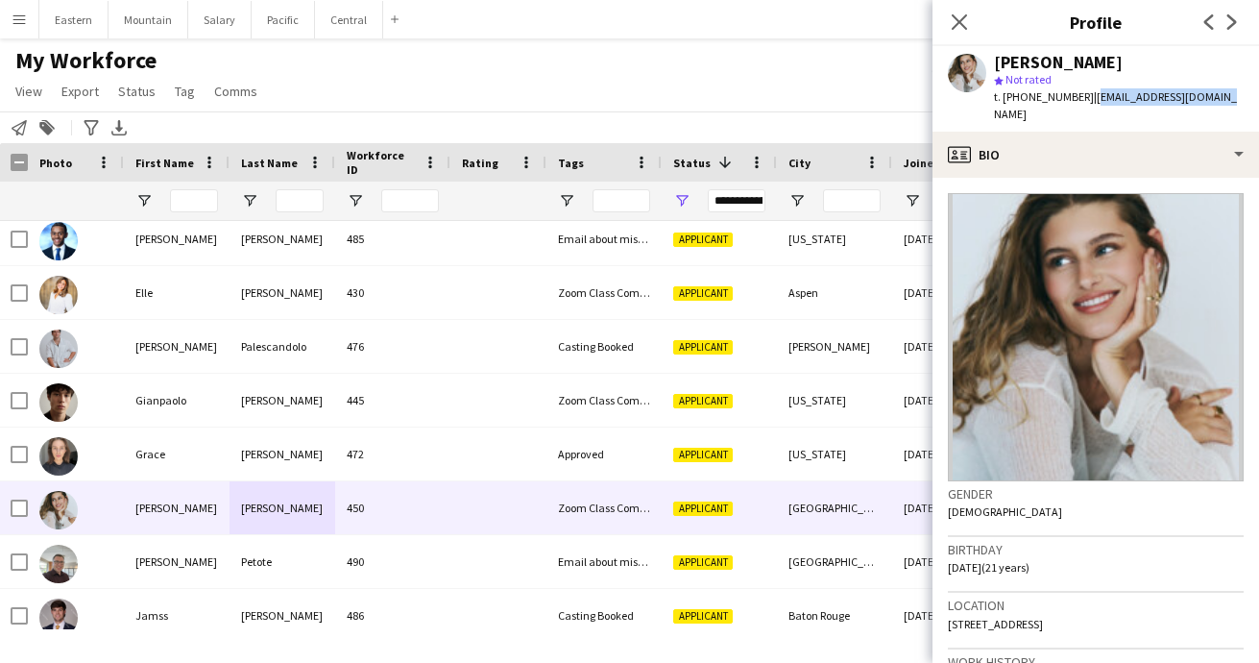
drag, startPoint x: 1080, startPoint y: 96, endPoint x: 1207, endPoint y: 96, distance: 126.7
click at [1207, 96] on div "[PERSON_NAME] star Not rated t. [PHONE_NUMBER] | [EMAIL_ADDRESS][DOMAIN_NAME]" at bounding box center [1095, 88] width 326 height 85
copy span "[EMAIL_ADDRESS][DOMAIN_NAME]"
click at [961, 22] on icon "Close pop-in" at bounding box center [959, 21] width 18 height 18
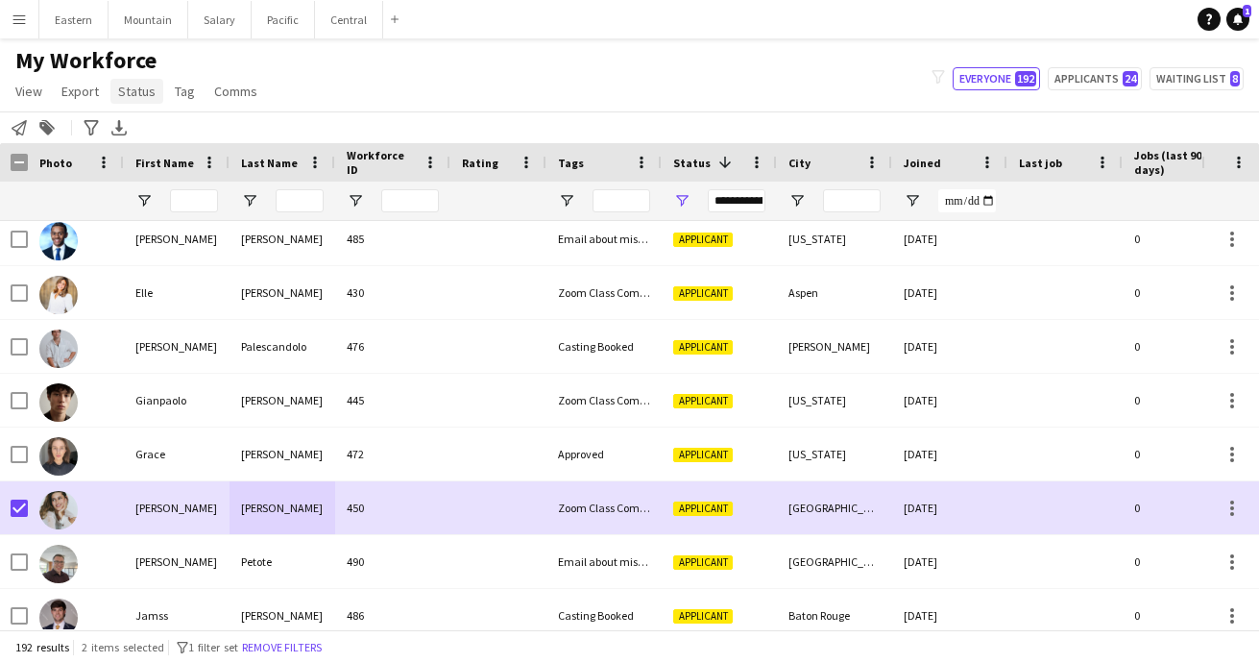
click at [146, 93] on span "Status" at bounding box center [136, 91] width 37 height 17
click at [134, 130] on span "Edit" at bounding box center [137, 132] width 22 height 17
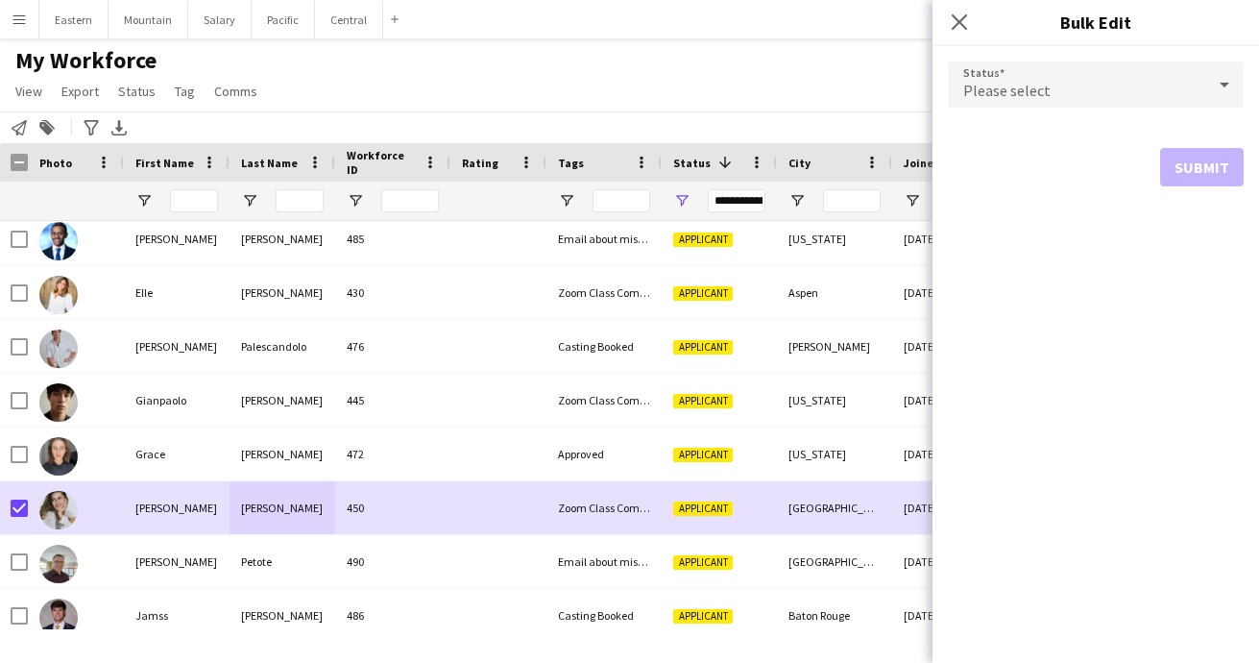
click at [971, 84] on span "Please select" at bounding box center [1006, 90] width 87 height 19
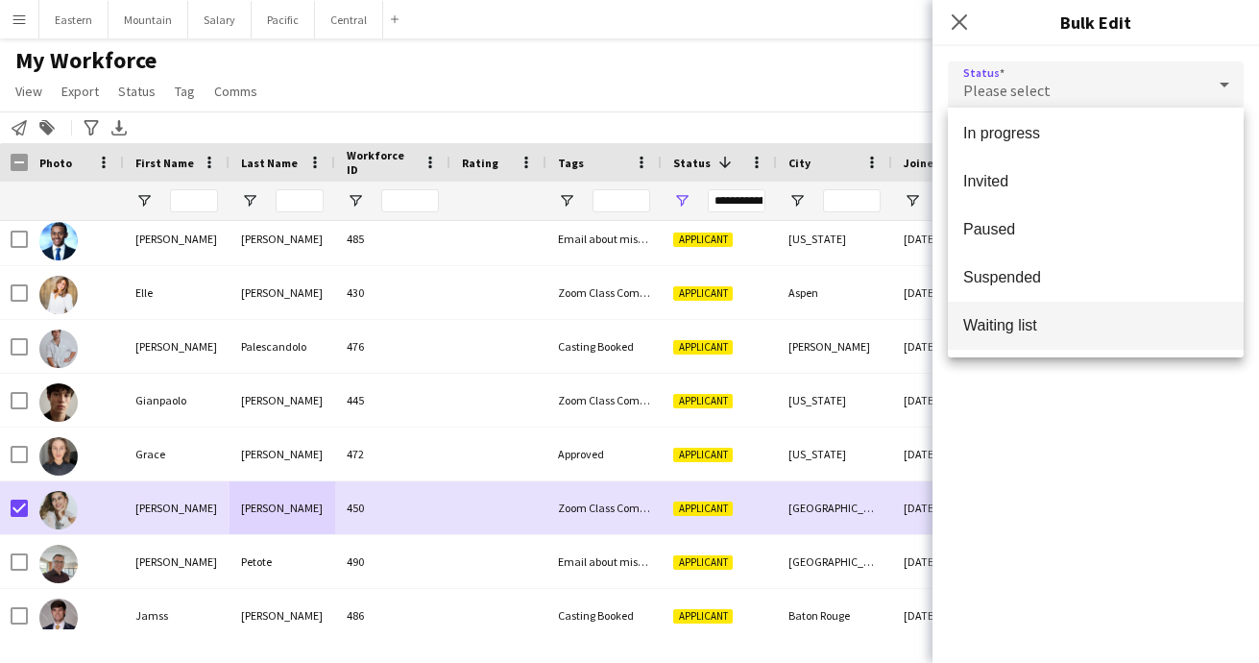
scroll to position [198, 0]
click at [1057, 333] on span "Waiting list" at bounding box center [1095, 325] width 265 height 18
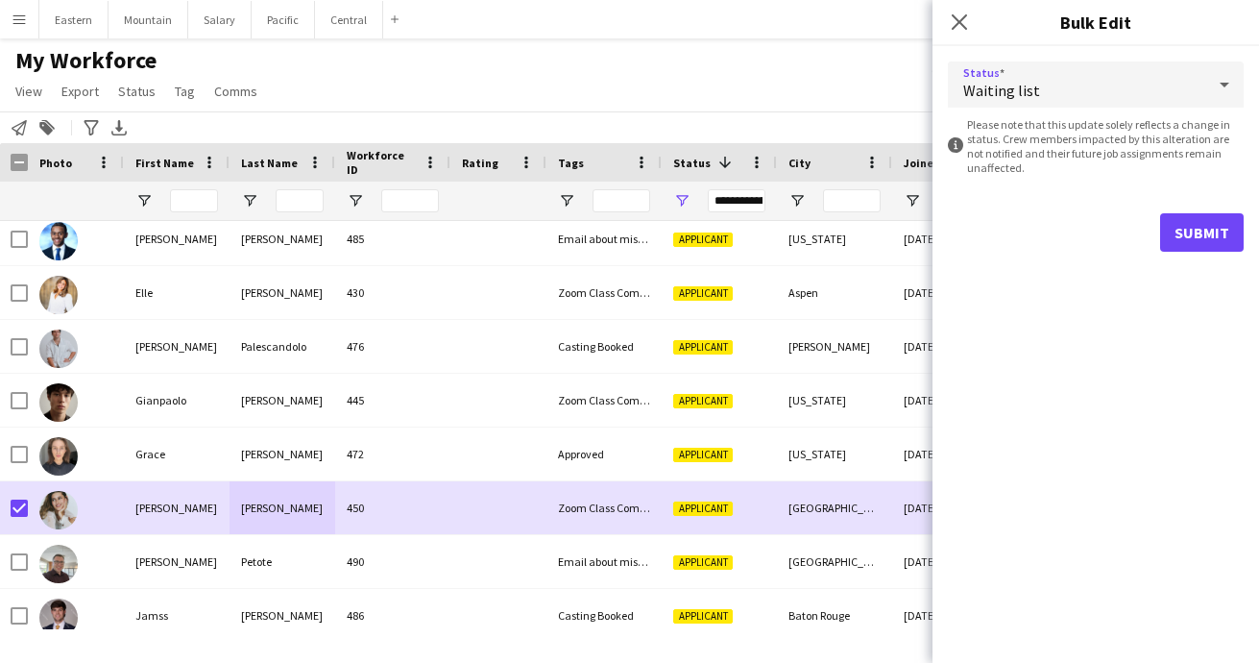
click at [1062, 411] on div "Status Waiting list information-circle Please note that this update solely refl…" at bounding box center [1095, 354] width 326 height 616
click at [1193, 231] on button "Submit" at bounding box center [1202, 232] width 84 height 38
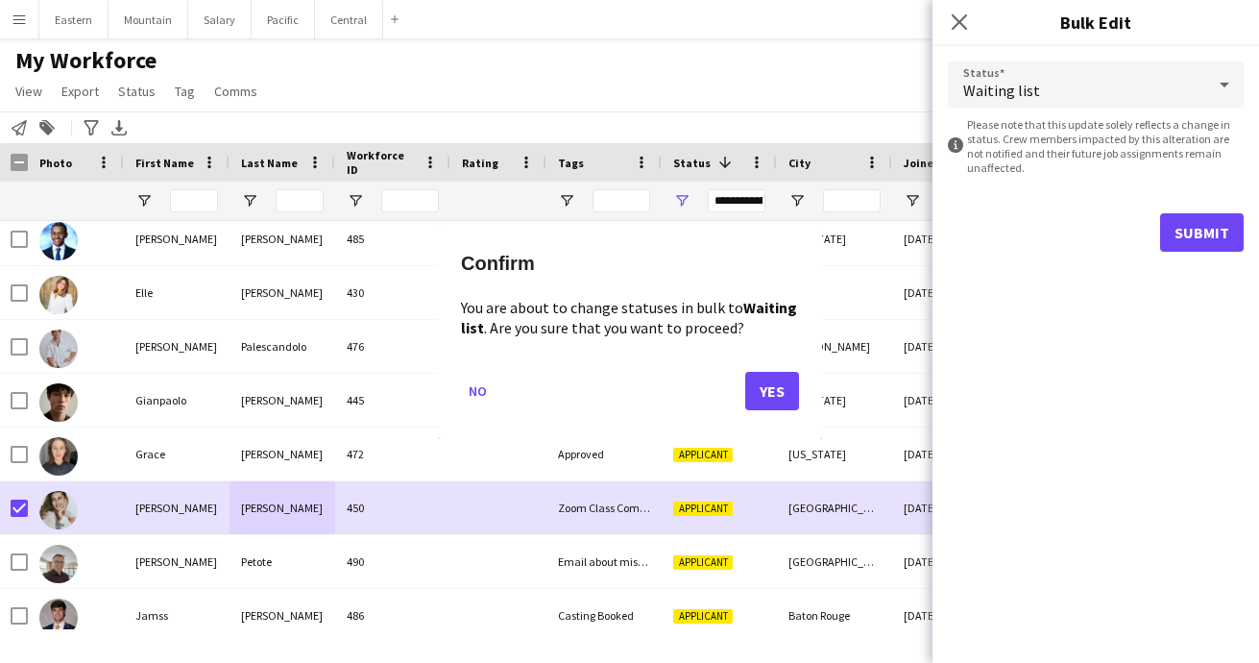
click at [783, 385] on button "Yes" at bounding box center [772, 390] width 54 height 38
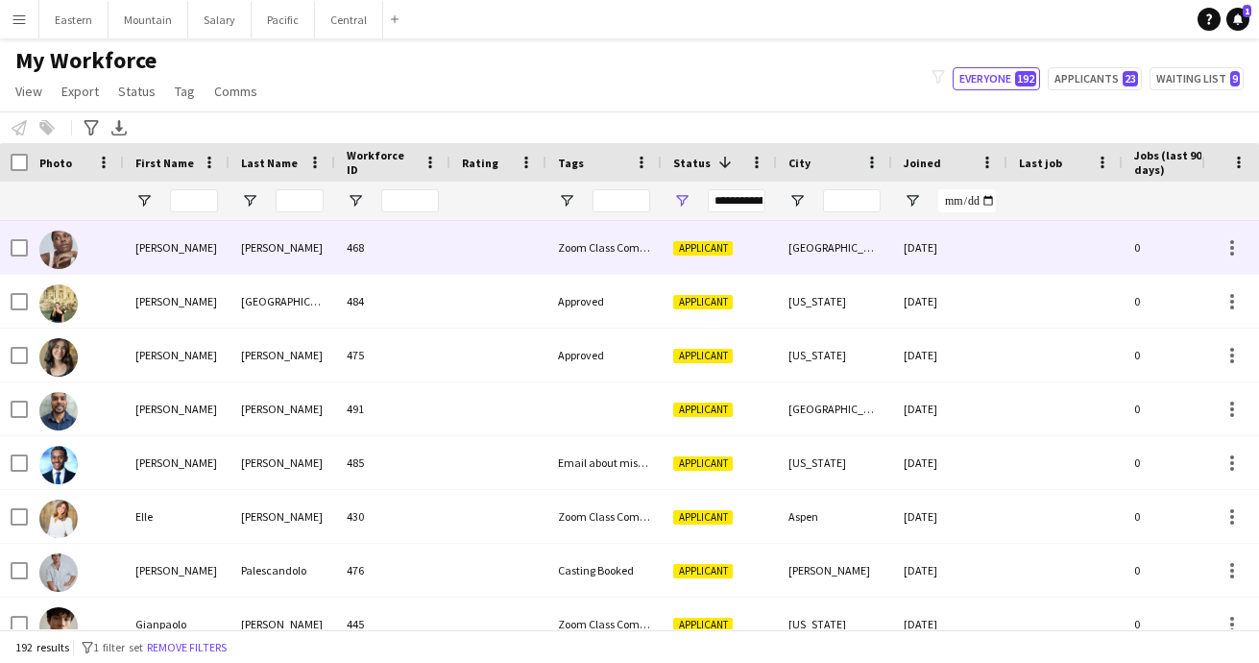
scroll to position [2420, 0]
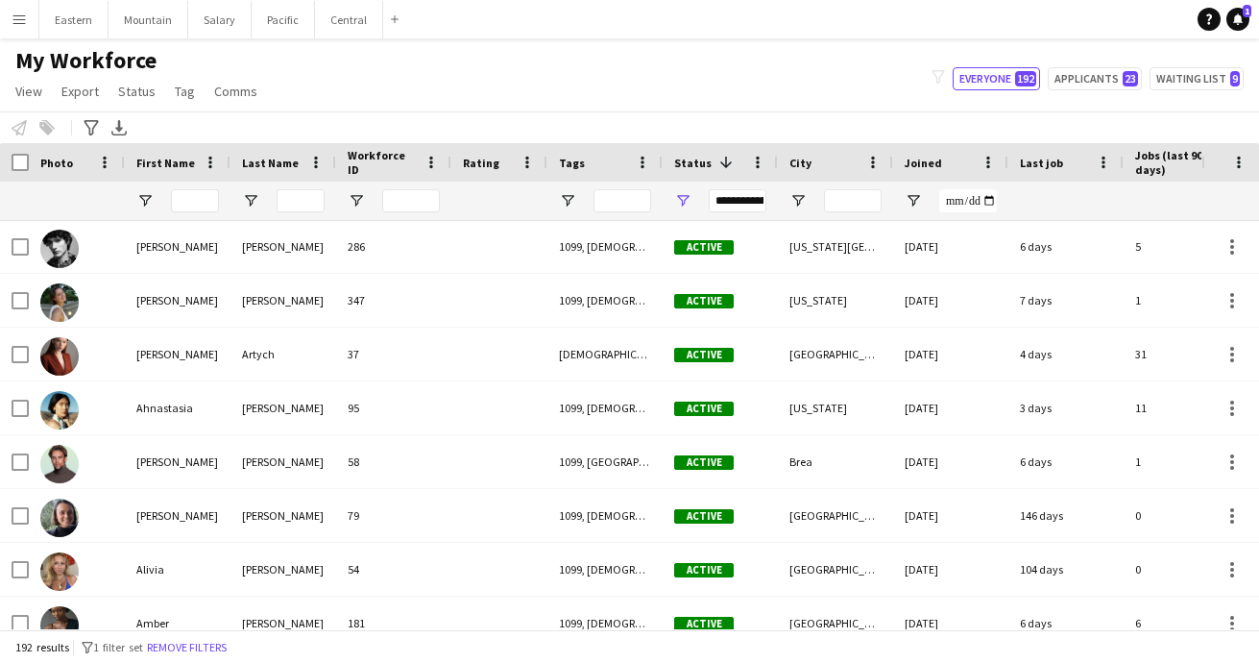
scroll to position [3603, 0]
click at [24, 25] on app-icon "Menu" at bounding box center [19, 19] width 15 height 15
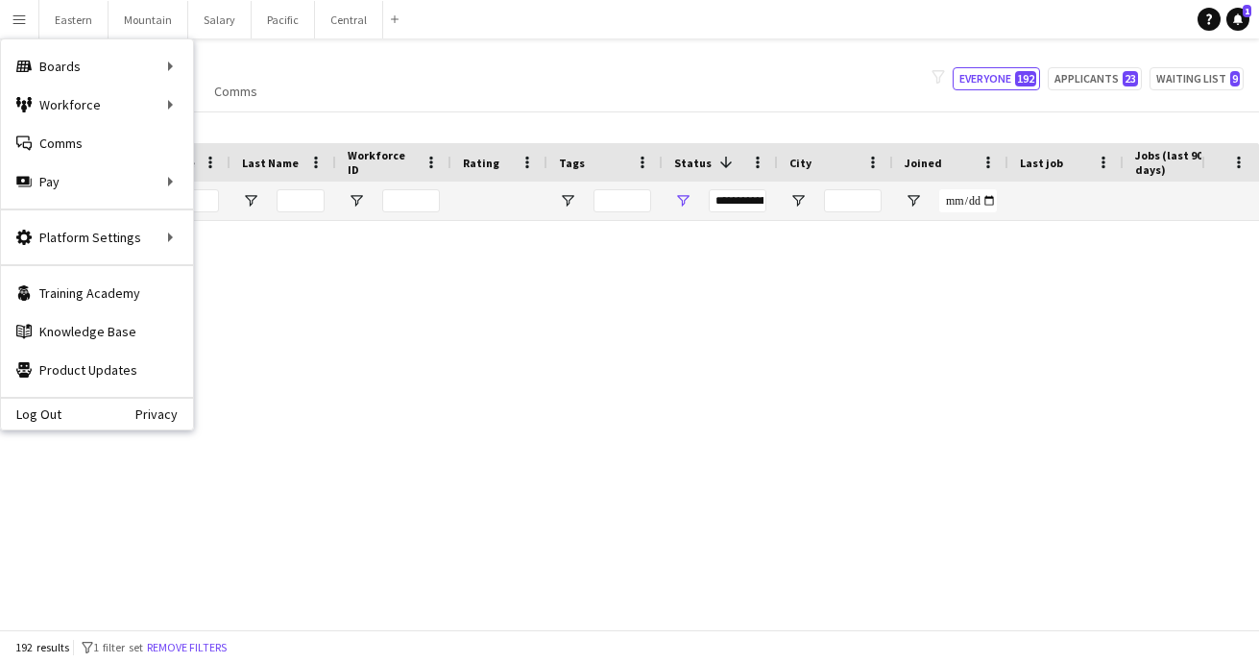
scroll to position [1786, 0]
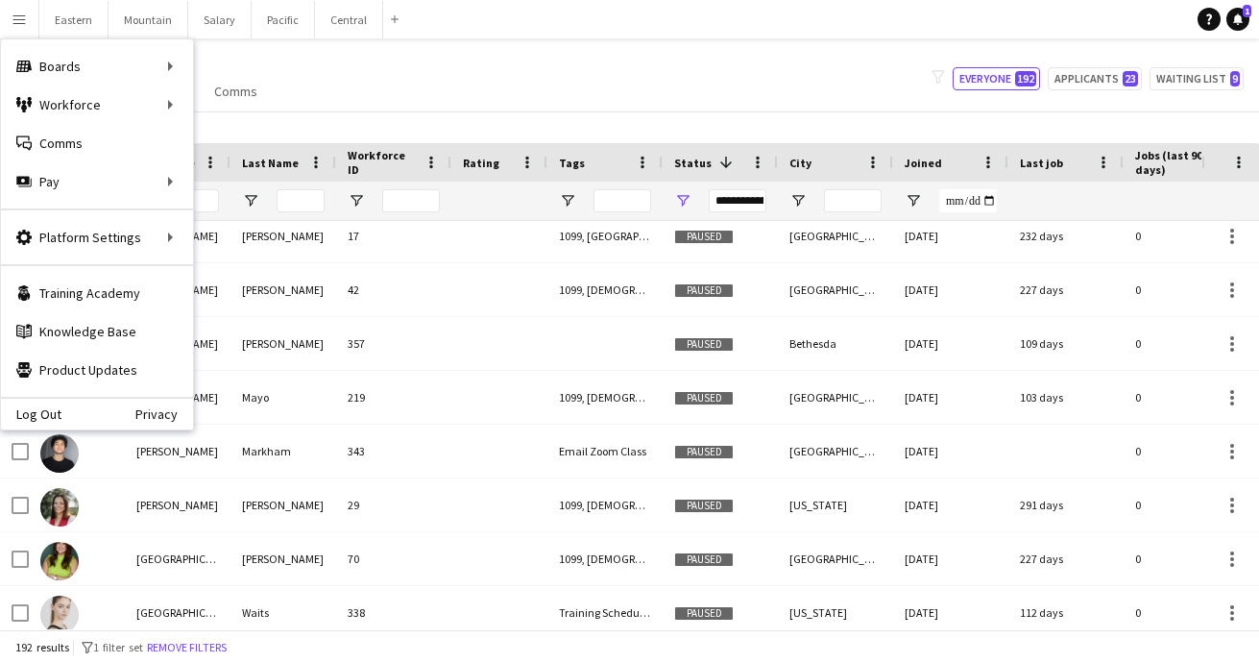
click at [354, 70] on div "My Workforce View Views Default view New view Update view Delete view Edit name…" at bounding box center [629, 78] width 1259 height 65
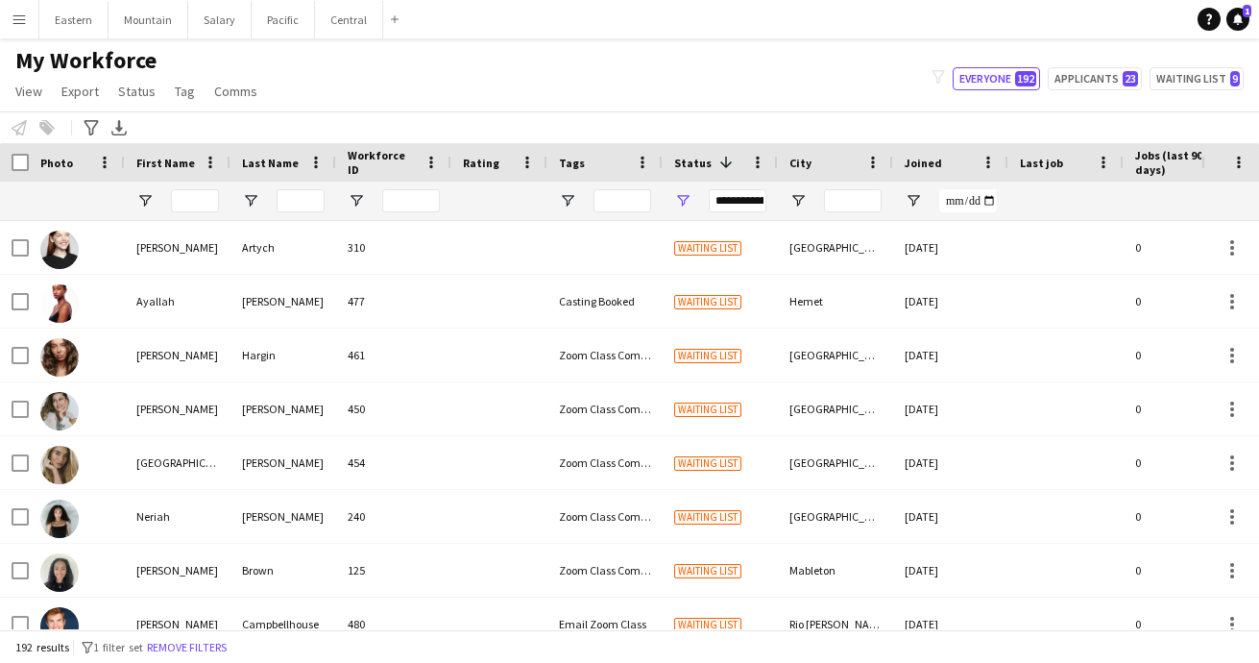
scroll to position [0, 0]
